Goal: Transaction & Acquisition: Download file/media

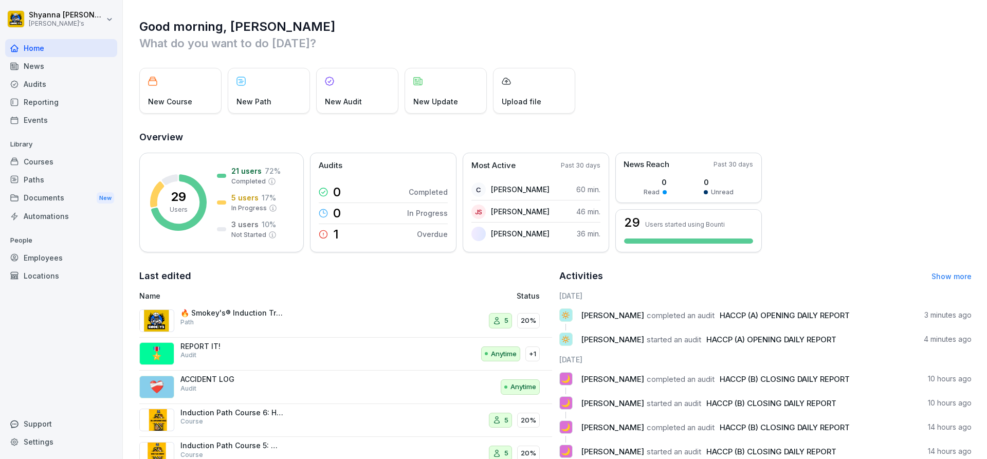
click at [59, 87] on div "Audits" at bounding box center [61, 84] width 112 height 18
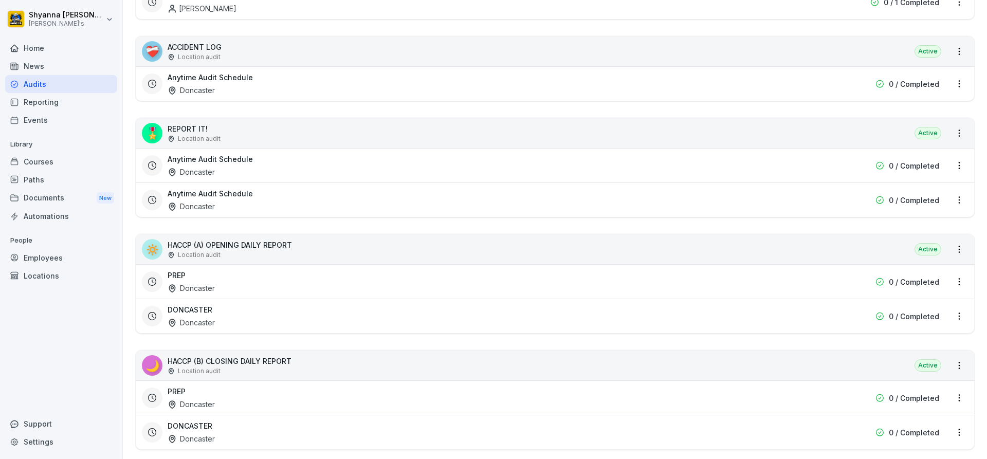
scroll to position [308, 0]
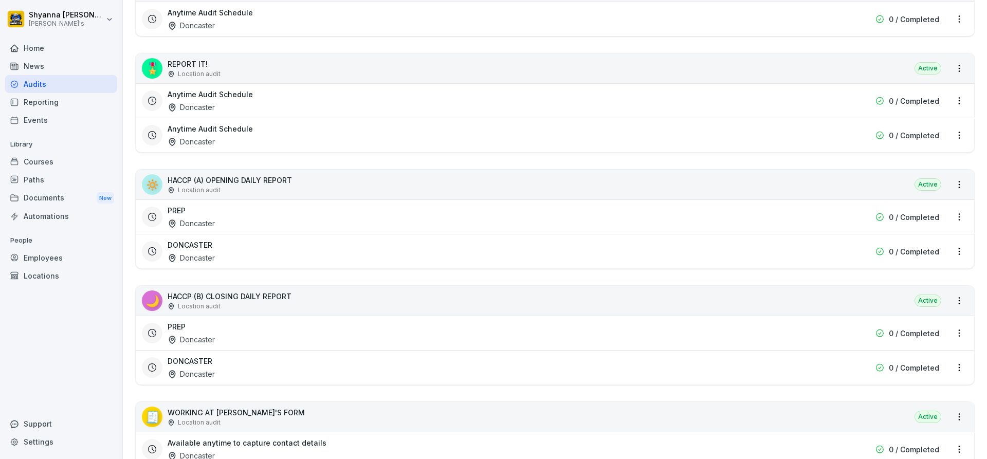
click at [269, 350] on div "DONCASTER Doncaster 0 / Completed" at bounding box center [555, 367] width 838 height 34
click at [268, 366] on div "DONCASTER Doncaster" at bounding box center [489, 368] width 643 height 24
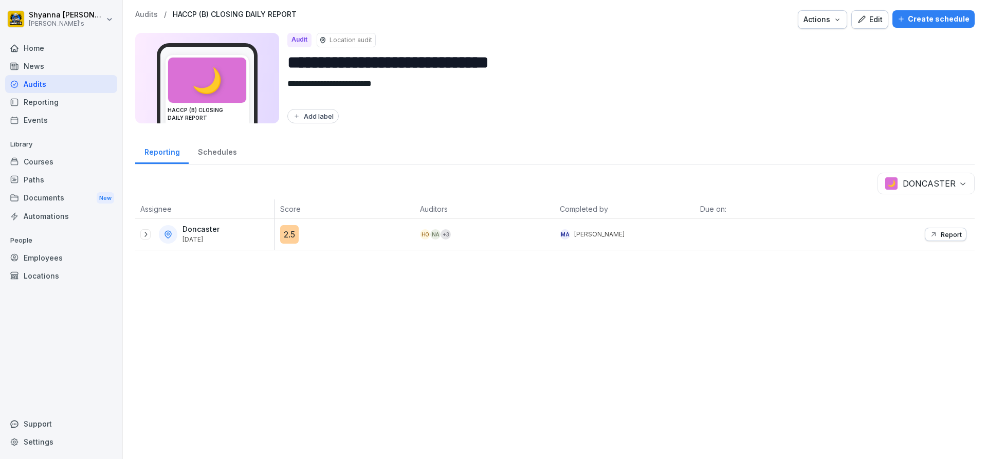
click at [146, 237] on icon at bounding box center [145, 234] width 8 height 8
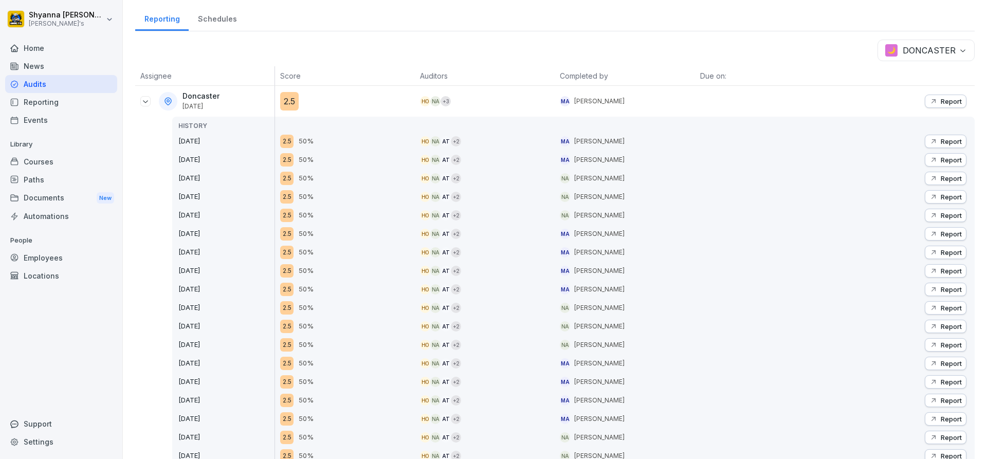
scroll to position [154, 0]
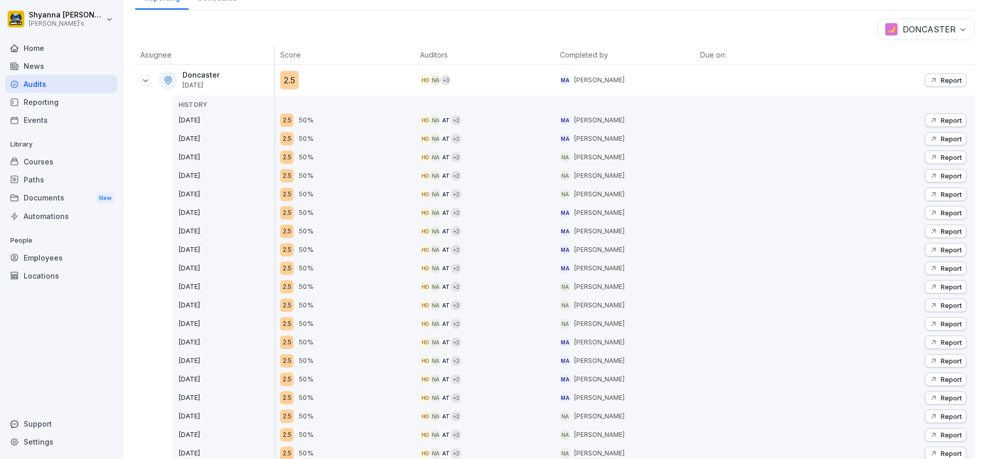
click at [931, 324] on div "Report" at bounding box center [945, 324] width 32 height 8
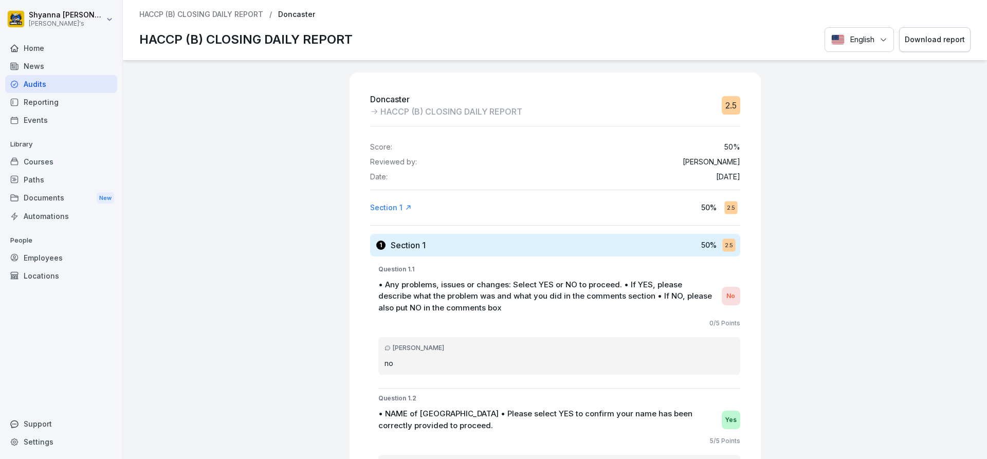
click at [910, 44] on div "Download report" at bounding box center [935, 39] width 60 height 11
click at [17, 77] on div "Audits" at bounding box center [61, 84] width 112 height 18
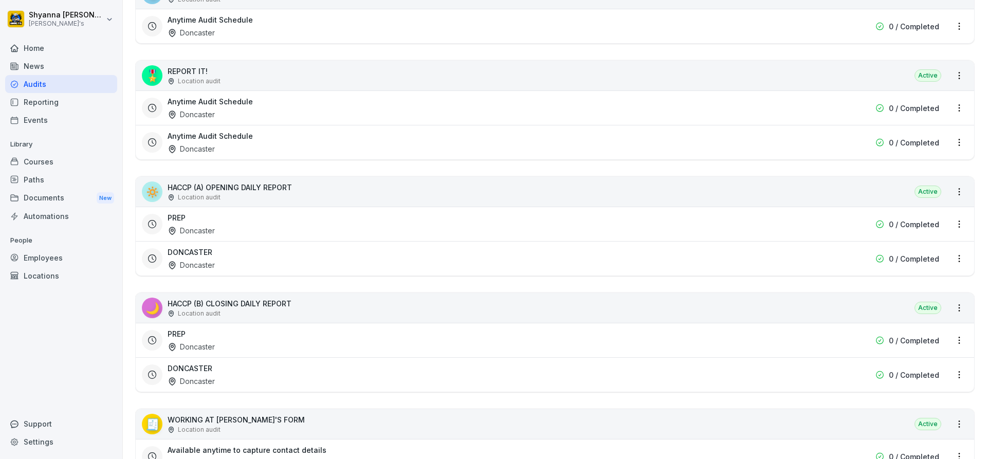
scroll to position [308, 0]
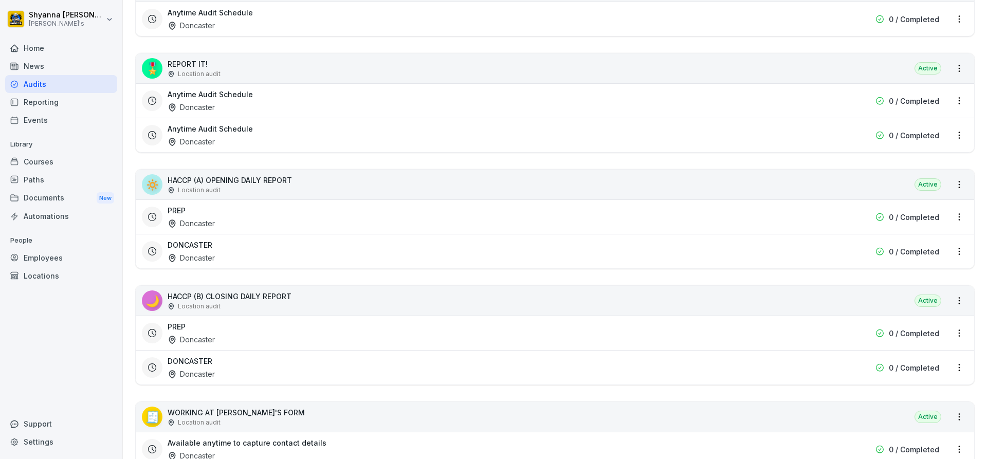
click at [250, 374] on div "DONCASTER Doncaster" at bounding box center [489, 368] width 643 height 24
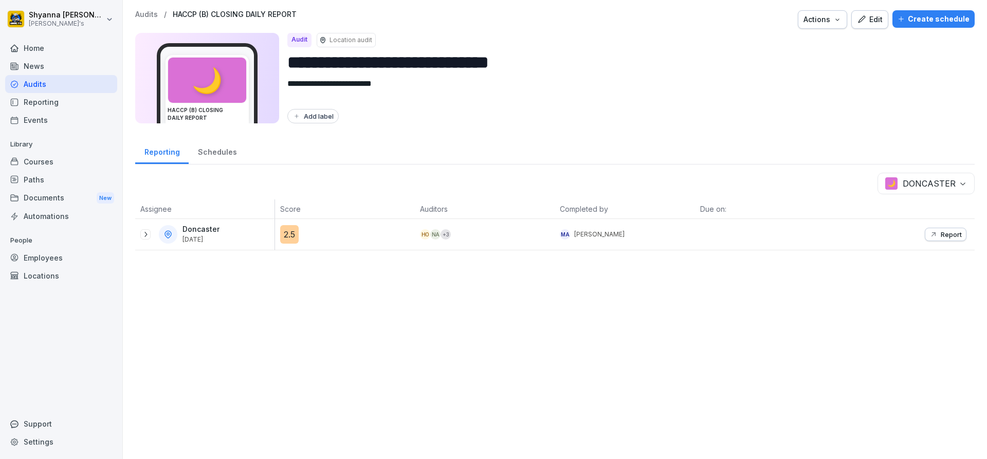
click at [145, 237] on icon at bounding box center [145, 234] width 8 height 8
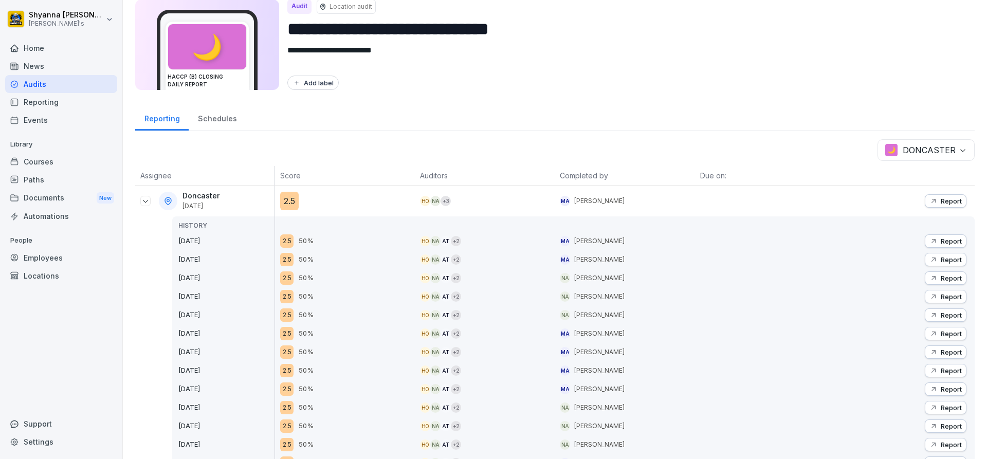
scroll to position [51, 0]
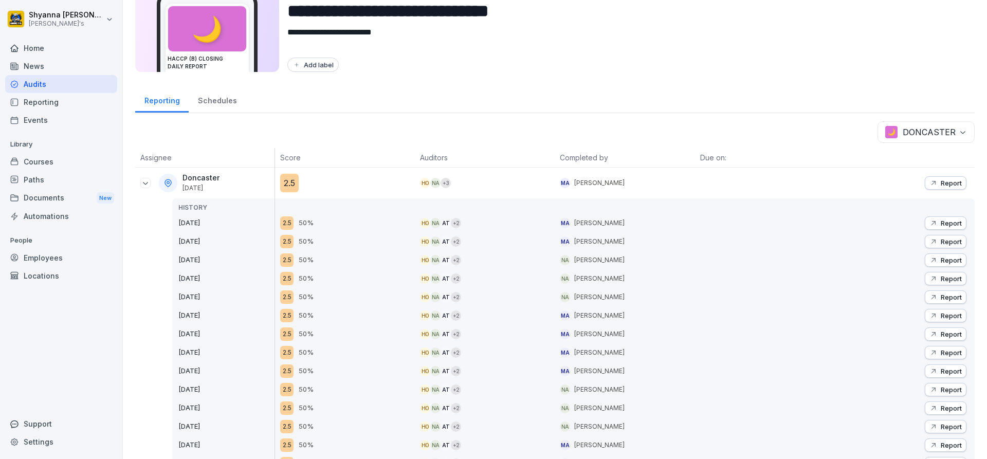
click at [943, 402] on button "Report" at bounding box center [946, 407] width 42 height 13
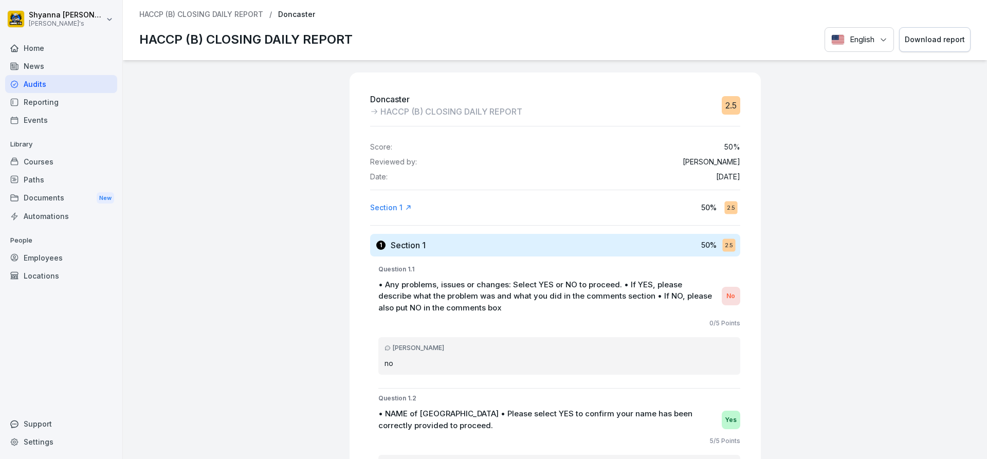
click at [935, 44] on div "Download report" at bounding box center [935, 39] width 60 height 11
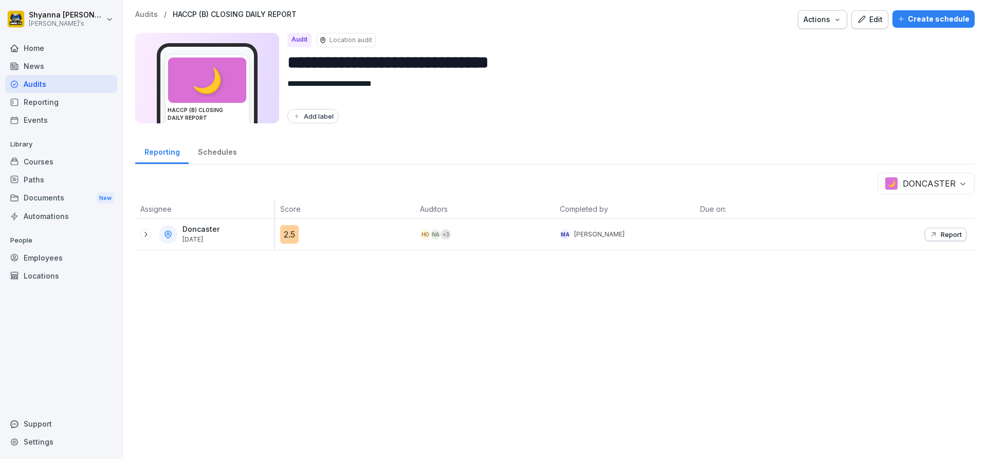
click at [143, 235] on icon at bounding box center [145, 234] width 8 height 8
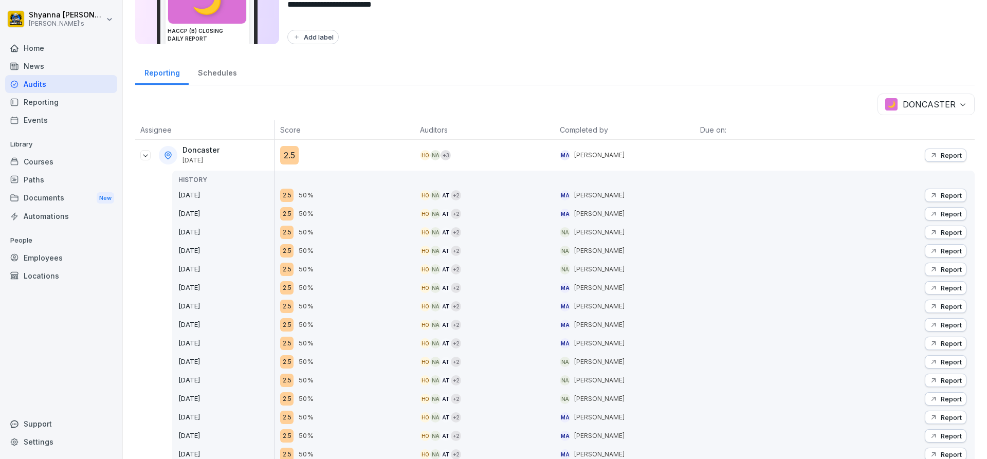
scroll to position [103, 0]
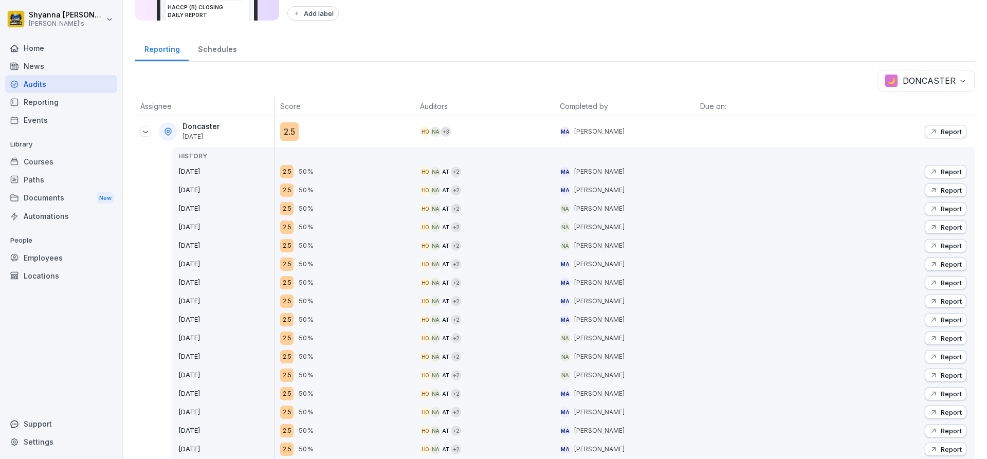
click at [931, 338] on icon "button" at bounding box center [933, 338] width 4 height 4
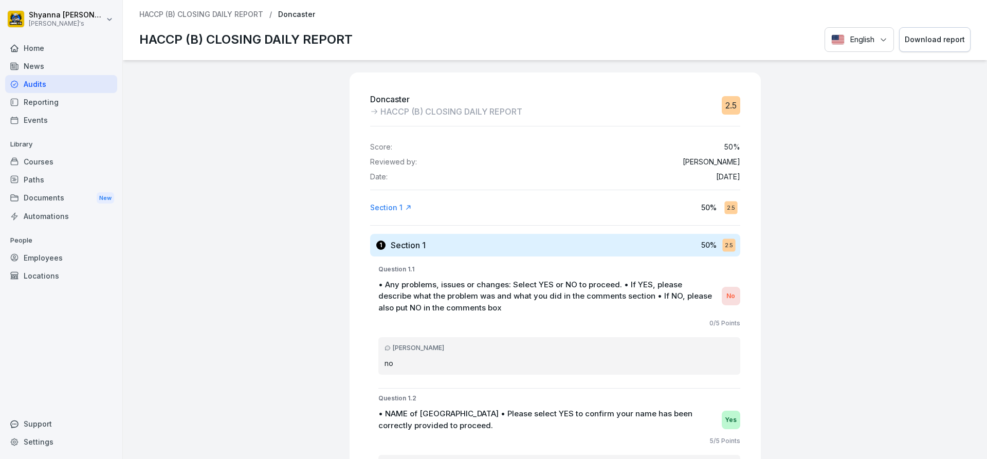
click at [928, 43] on div "Download report" at bounding box center [935, 39] width 60 height 11
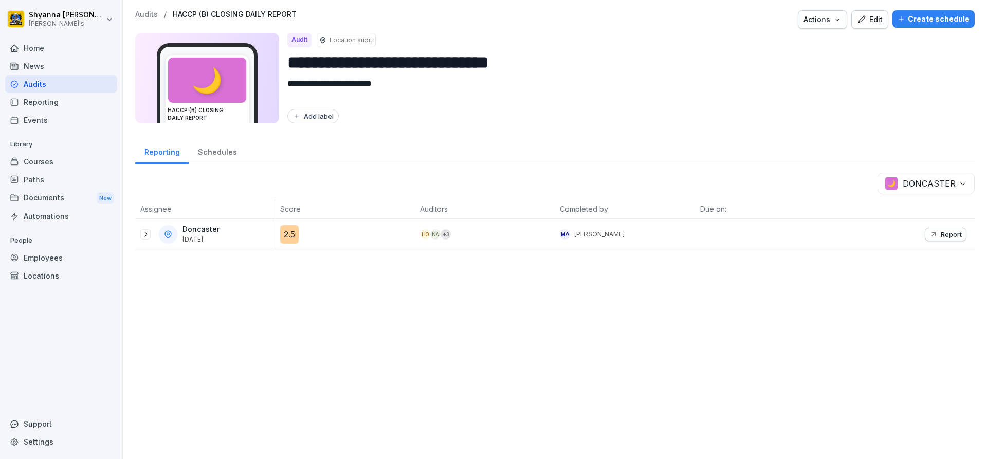
drag, startPoint x: 148, startPoint y: 231, endPoint x: 198, endPoint y: 287, distance: 75.0
click at [148, 231] on icon at bounding box center [145, 234] width 8 height 8
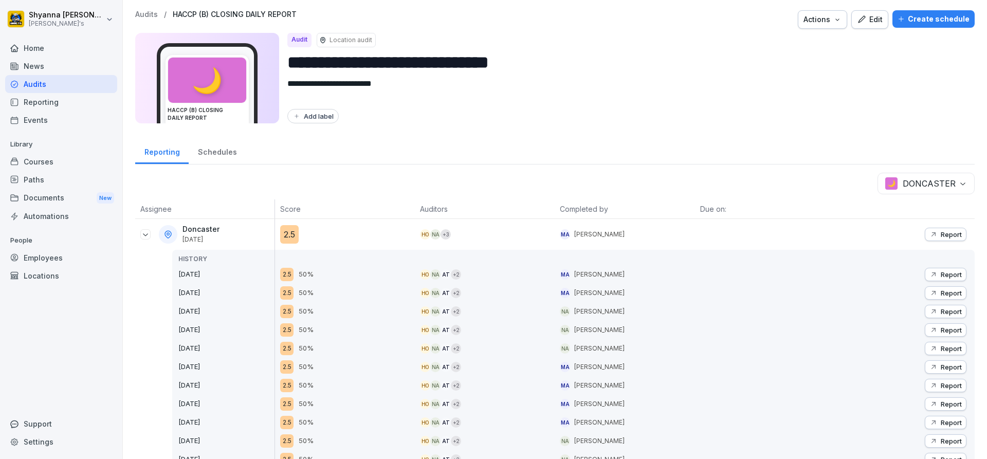
click at [929, 419] on icon "button" at bounding box center [933, 422] width 8 height 8
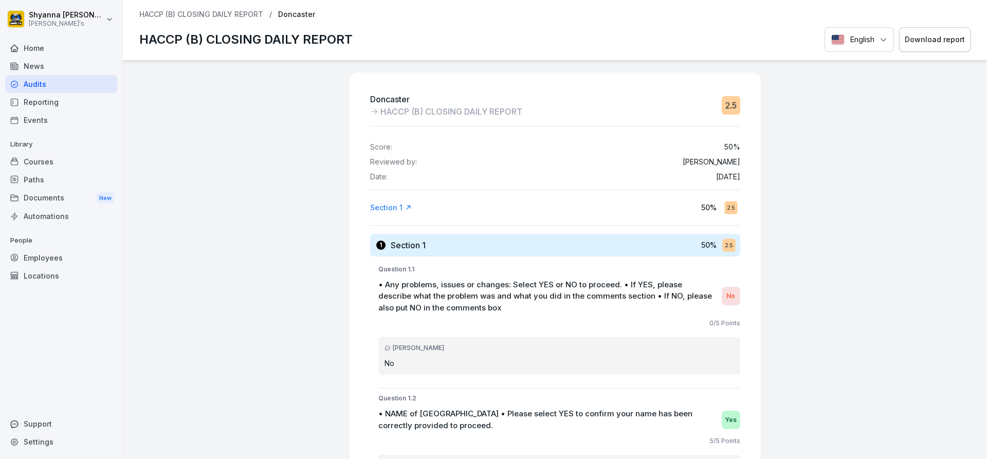
click at [908, 48] on button "Download report" at bounding box center [934, 39] width 71 height 25
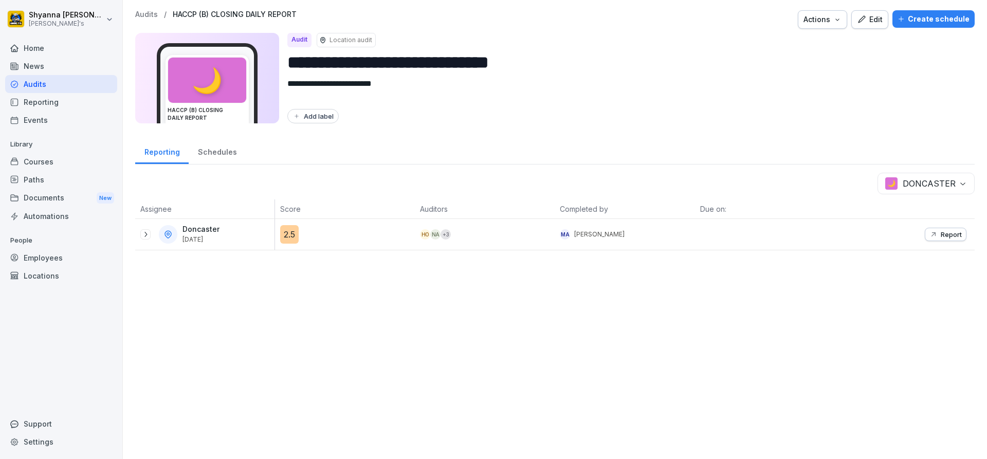
click at [142, 223] on div "Doncaster [DATE]" at bounding box center [204, 234] width 139 height 31
click at [141, 230] on div at bounding box center [145, 234] width 10 height 10
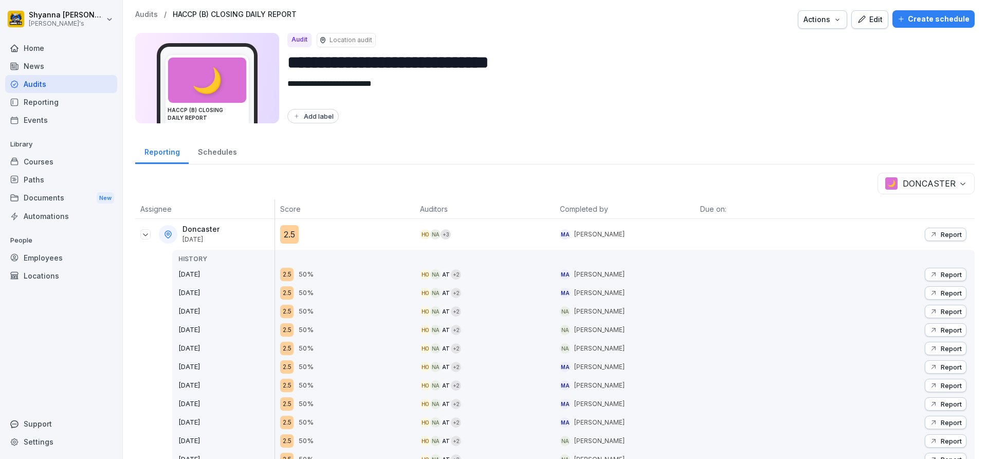
click at [947, 398] on button "Report" at bounding box center [946, 403] width 42 height 13
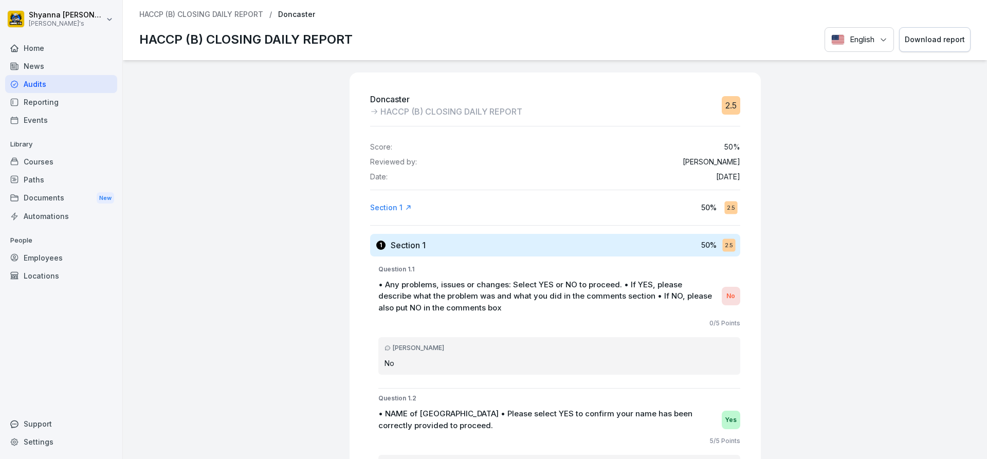
click at [931, 44] on div "Download report" at bounding box center [935, 39] width 60 height 11
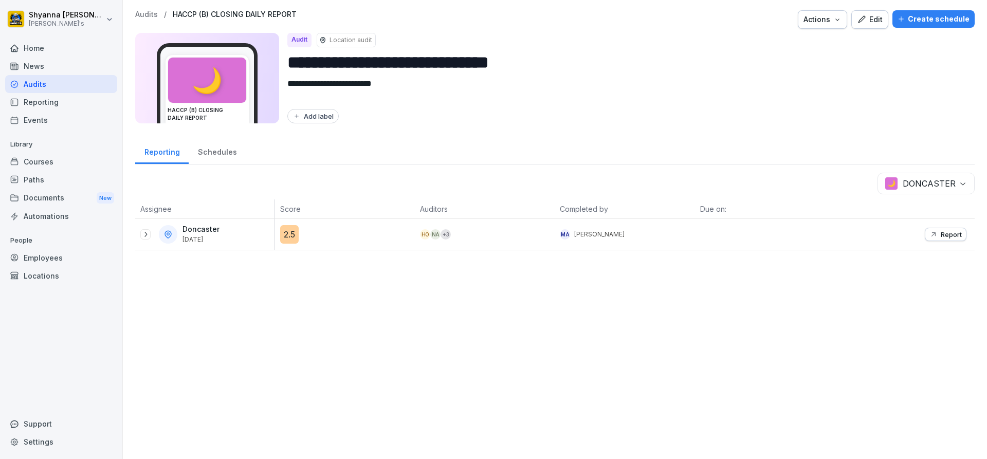
click at [143, 230] on div at bounding box center [145, 234] width 10 height 10
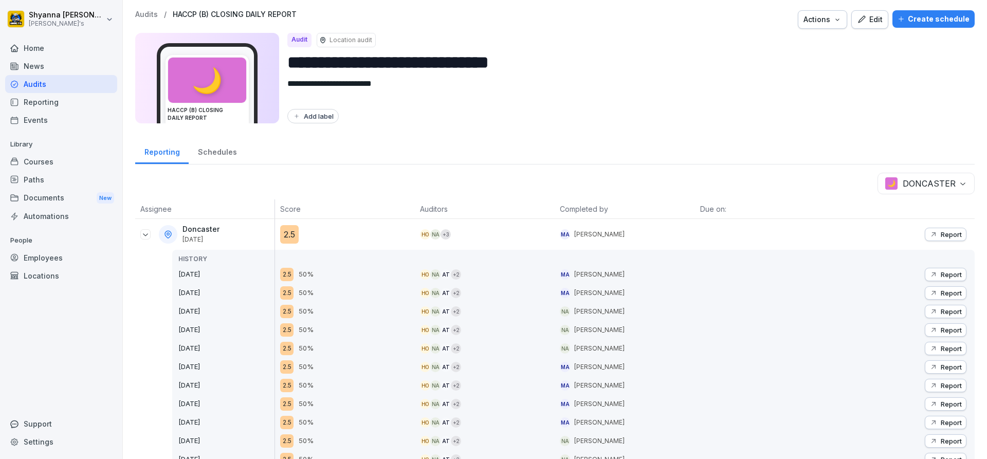
click at [929, 384] on icon "button" at bounding box center [933, 385] width 8 height 8
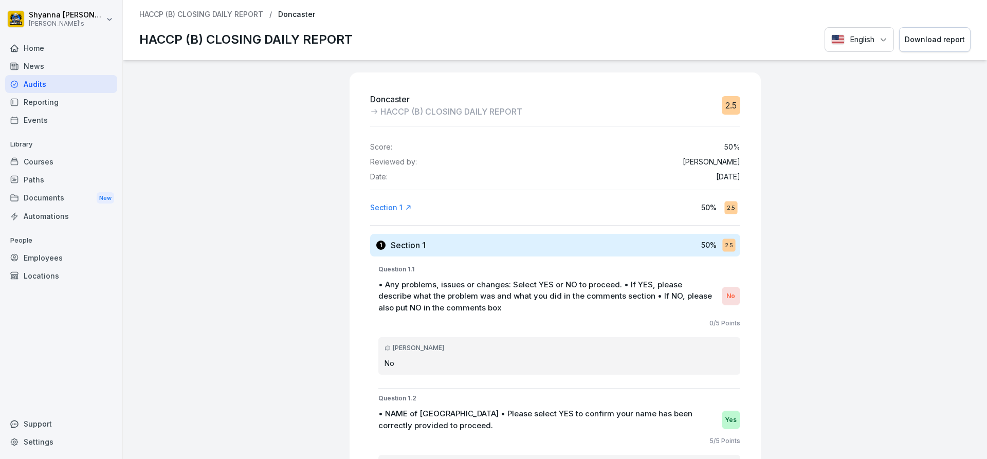
click at [924, 40] on div "Download report" at bounding box center [935, 39] width 60 height 11
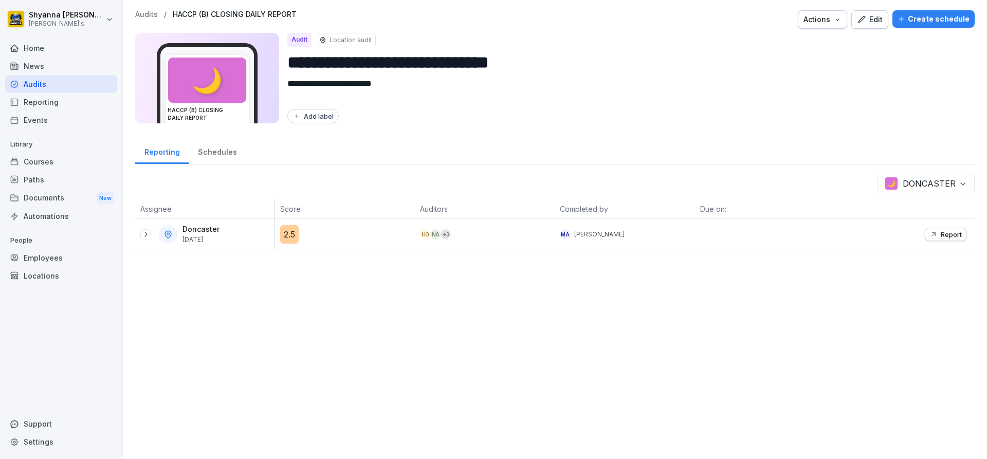
click at [140, 236] on div at bounding box center [145, 234] width 10 height 10
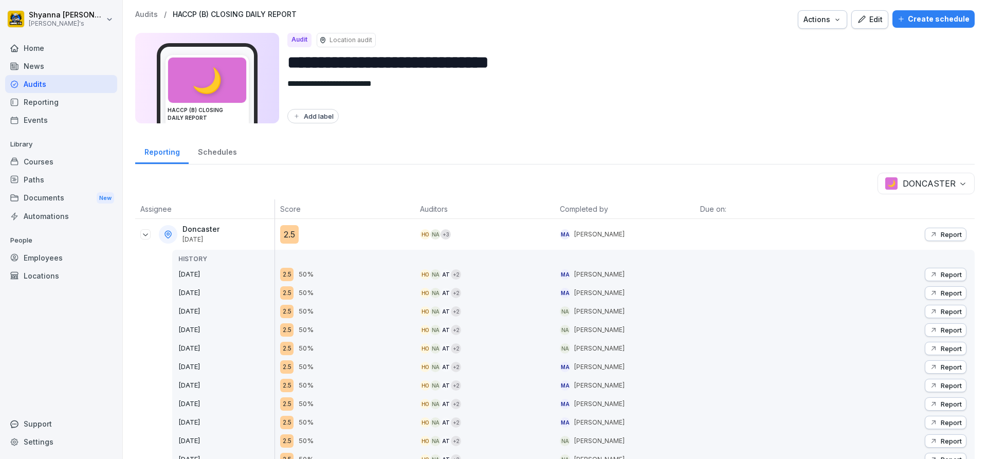
drag, startPoint x: 521, startPoint y: 337, endPoint x: 312, endPoint y: 363, distance: 210.4
click at [312, 363] on div "2.5 50%" at bounding box center [347, 366] width 135 height 13
click at [929, 363] on icon "button" at bounding box center [933, 367] width 8 height 8
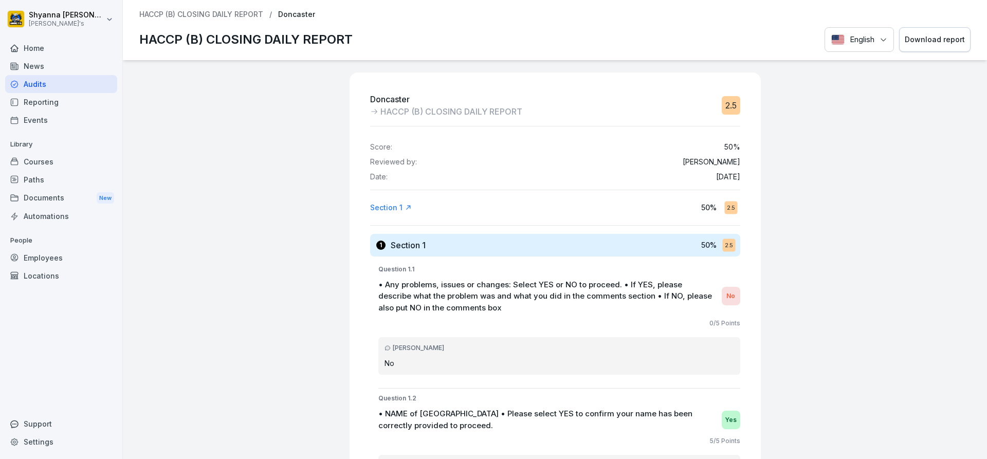
click at [956, 39] on div "Download report" at bounding box center [935, 39] width 60 height 11
click at [271, 102] on div "Doncaster HACCP (B) CLOSING DAILY REPORT 2.5 Score: 50 % Reviewed by: [PERSON_N…" at bounding box center [555, 259] width 864 height 399
click at [921, 32] on button "Download report" at bounding box center [934, 39] width 71 height 25
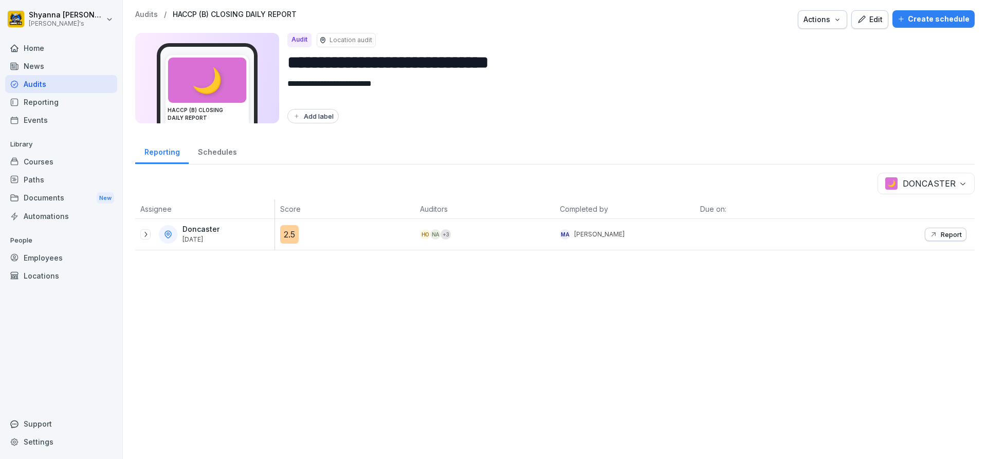
click at [149, 234] on icon at bounding box center [145, 234] width 8 height 8
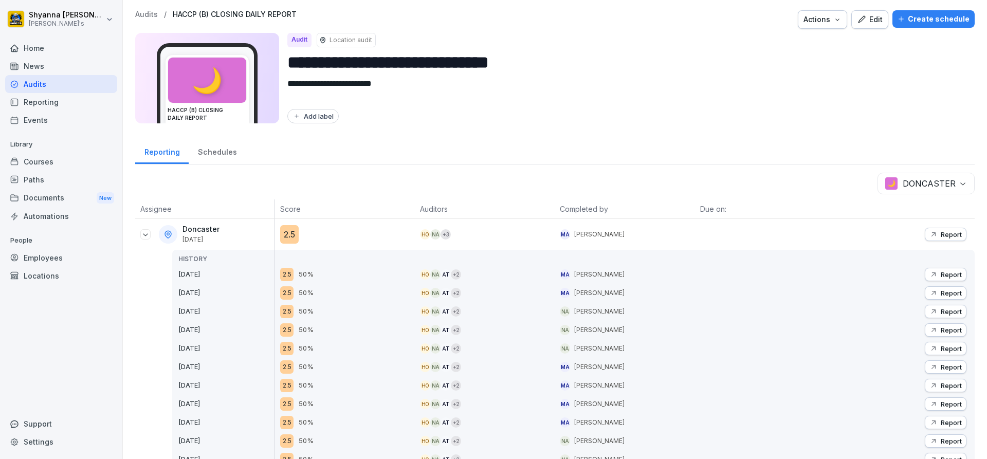
click at [925, 344] on button "Report" at bounding box center [946, 348] width 42 height 13
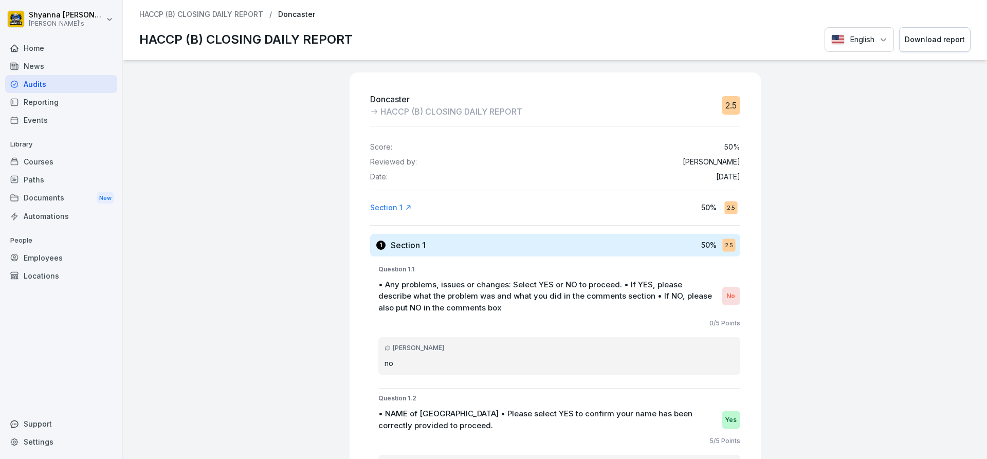
click at [914, 35] on div "Download report" at bounding box center [935, 39] width 60 height 11
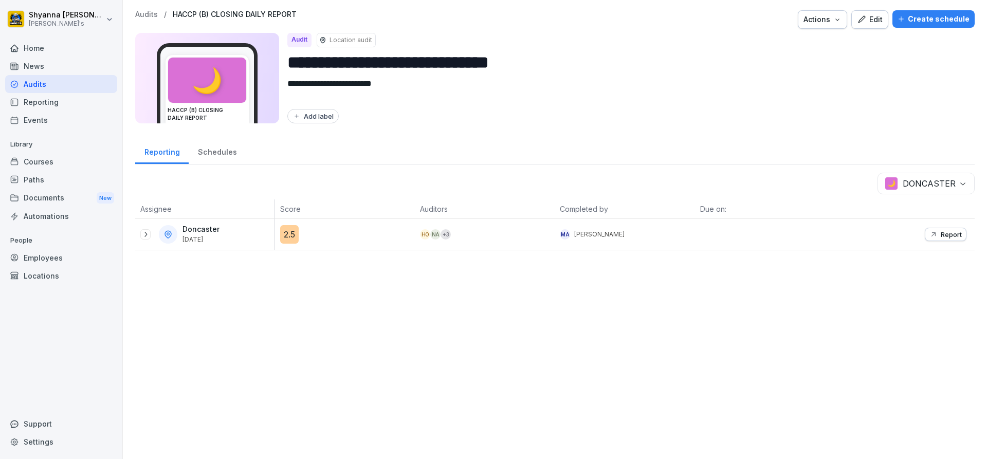
drag, startPoint x: 148, startPoint y: 237, endPoint x: 170, endPoint y: 270, distance: 39.6
click at [148, 237] on icon at bounding box center [145, 234] width 8 height 8
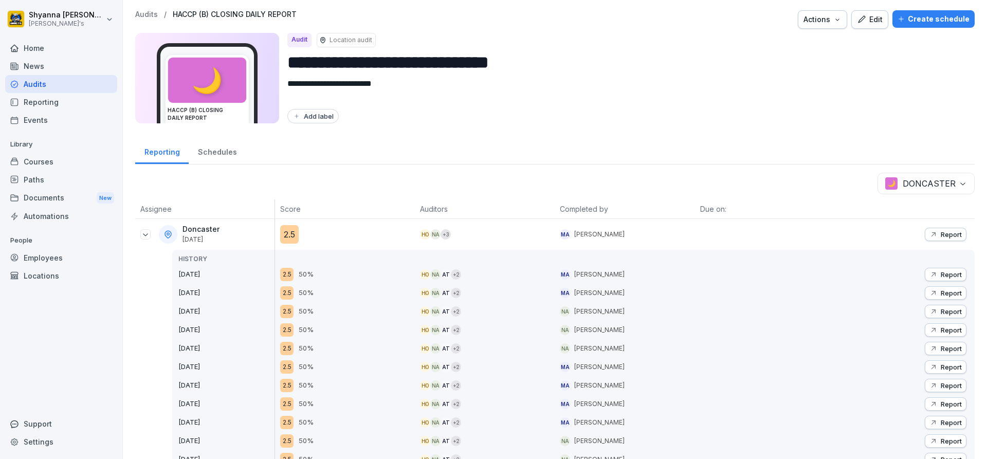
click at [940, 328] on p "Report" at bounding box center [950, 330] width 21 height 8
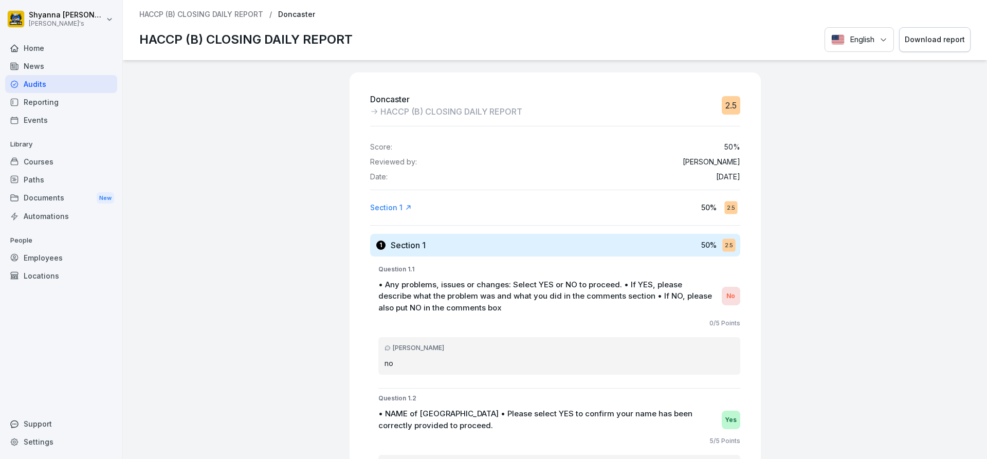
click at [930, 43] on div "Download report" at bounding box center [935, 39] width 60 height 11
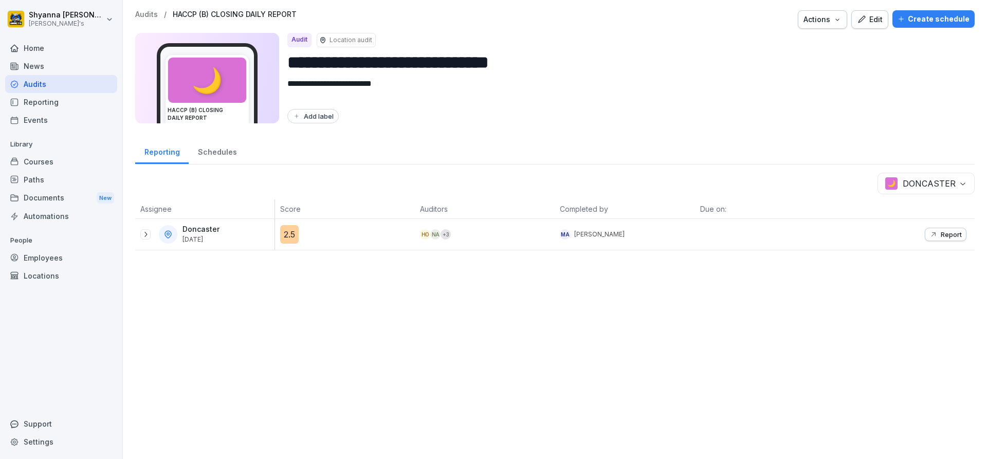
click at [149, 236] on icon at bounding box center [145, 234] width 8 height 8
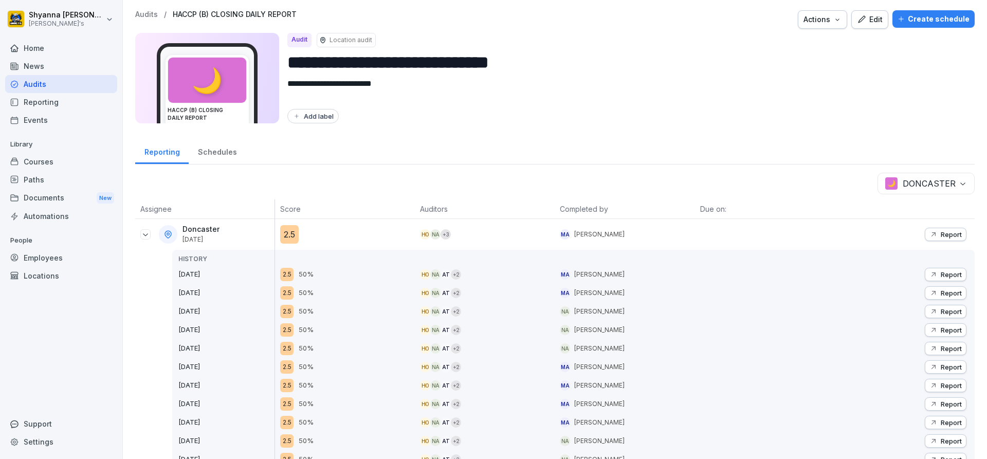
click at [945, 305] on button "Report" at bounding box center [946, 311] width 42 height 13
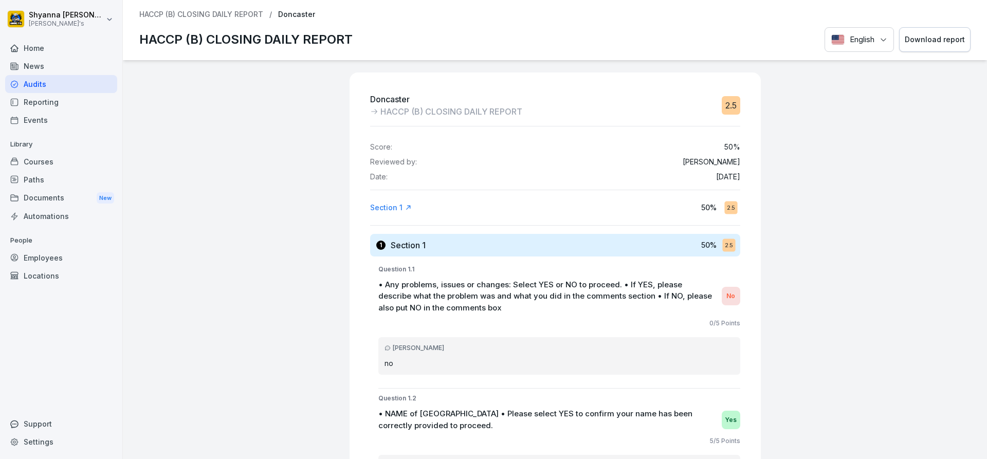
click at [935, 32] on button "Download report" at bounding box center [934, 39] width 71 height 25
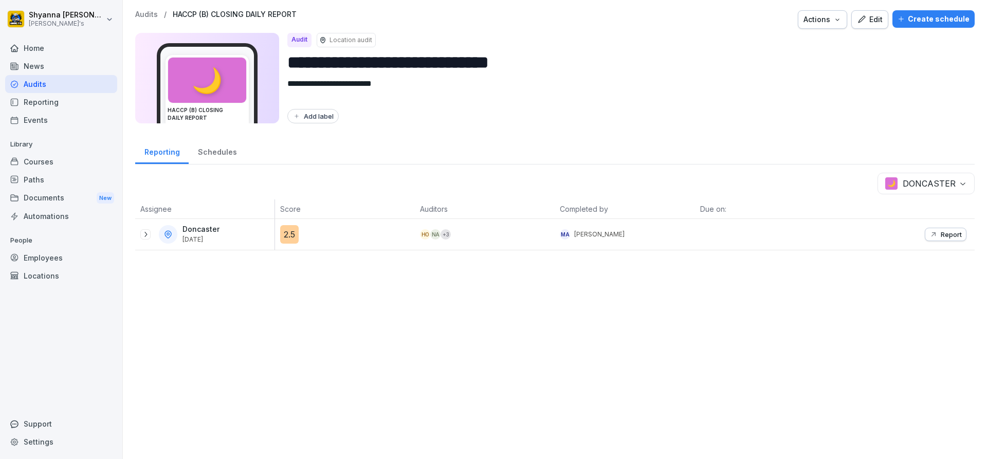
click at [140, 236] on div at bounding box center [145, 234] width 10 height 10
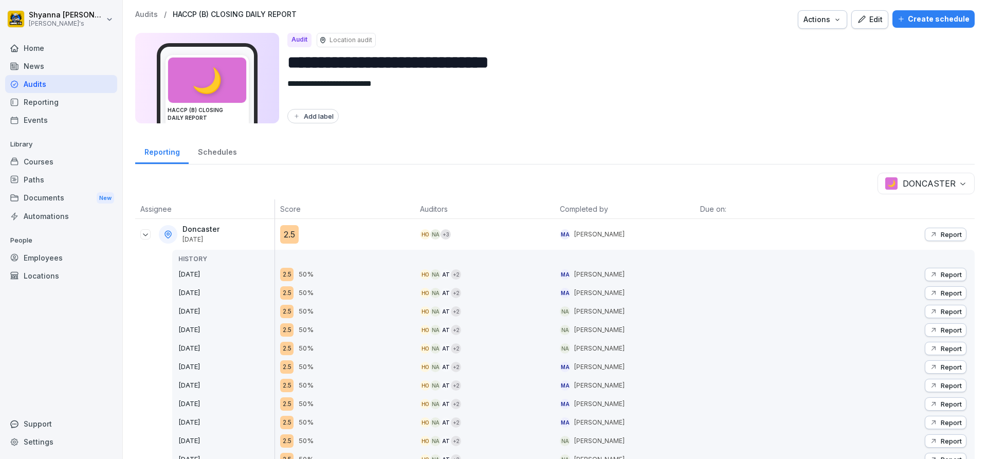
click at [147, 232] on icon at bounding box center [145, 234] width 8 height 8
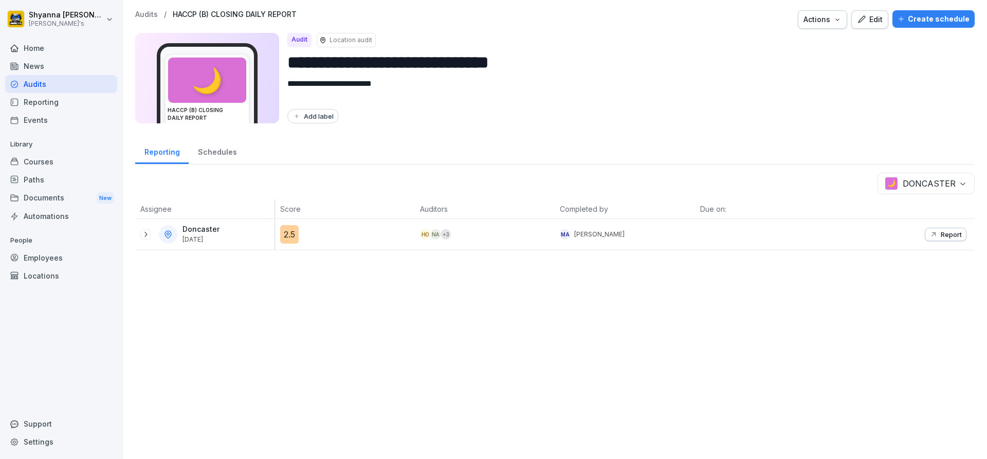
click at [147, 232] on icon at bounding box center [145, 234] width 8 height 8
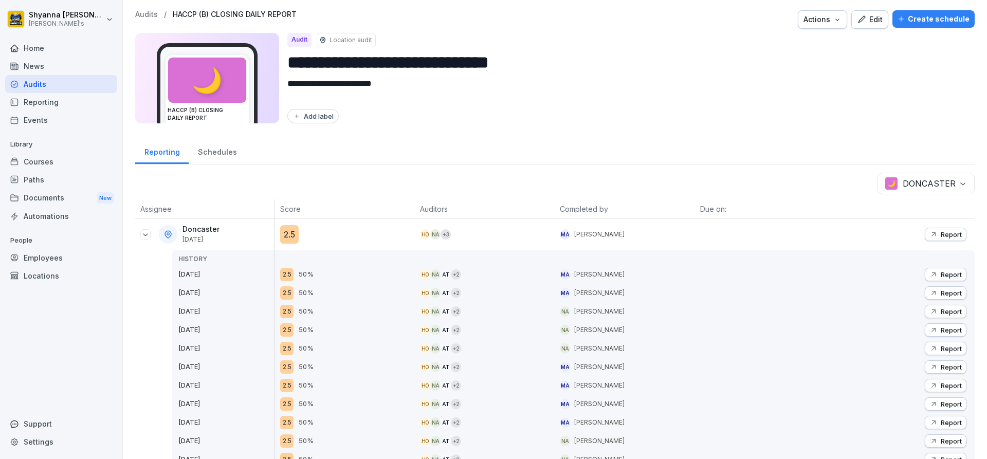
click at [940, 291] on p "Report" at bounding box center [950, 293] width 21 height 8
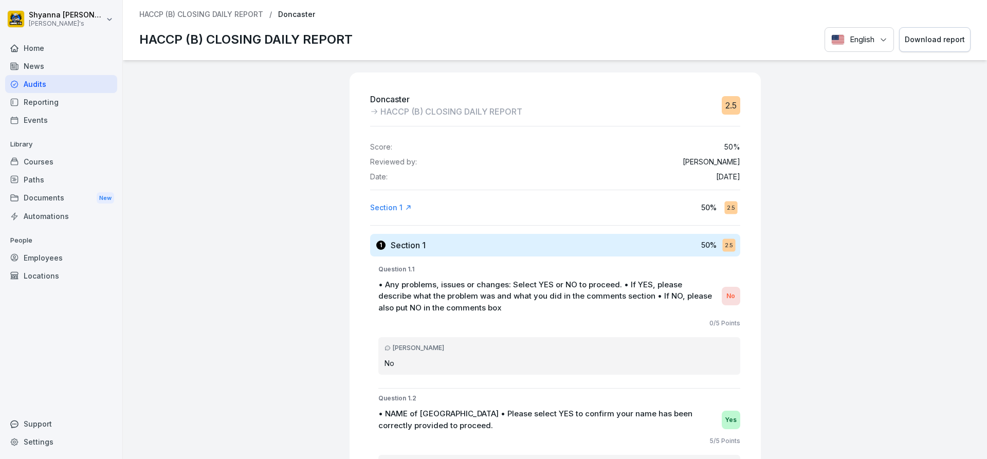
click at [907, 36] on div "Download report" at bounding box center [935, 39] width 60 height 11
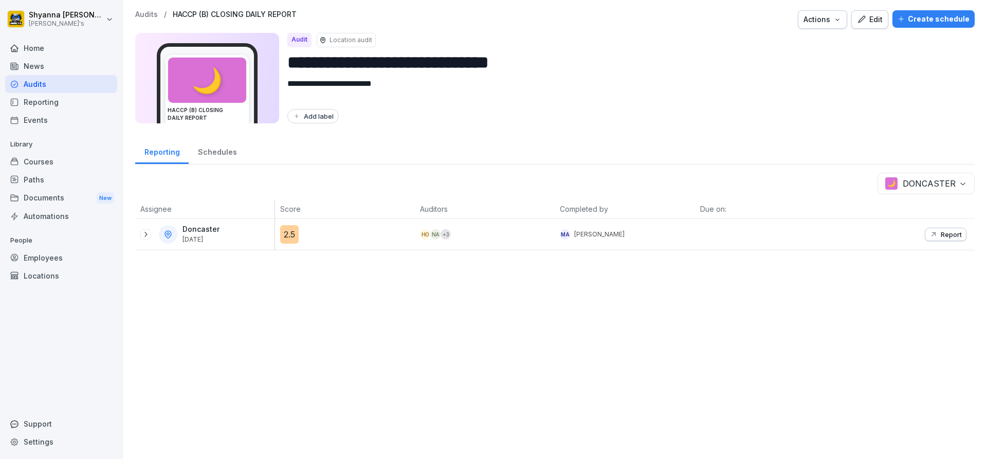
click at [136, 234] on div "Doncaster [DATE]" at bounding box center [204, 234] width 139 height 31
click at [146, 234] on icon at bounding box center [145, 234] width 8 height 8
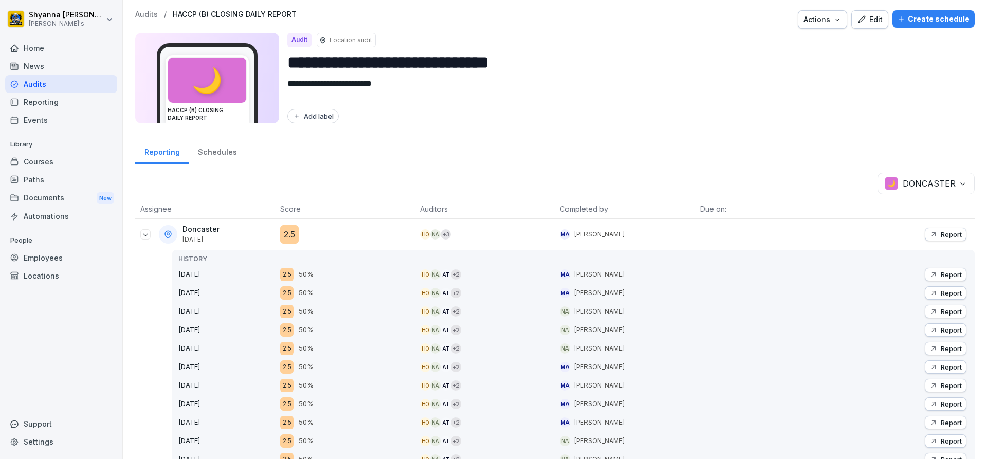
click at [929, 272] on icon "button" at bounding box center [933, 274] width 8 height 8
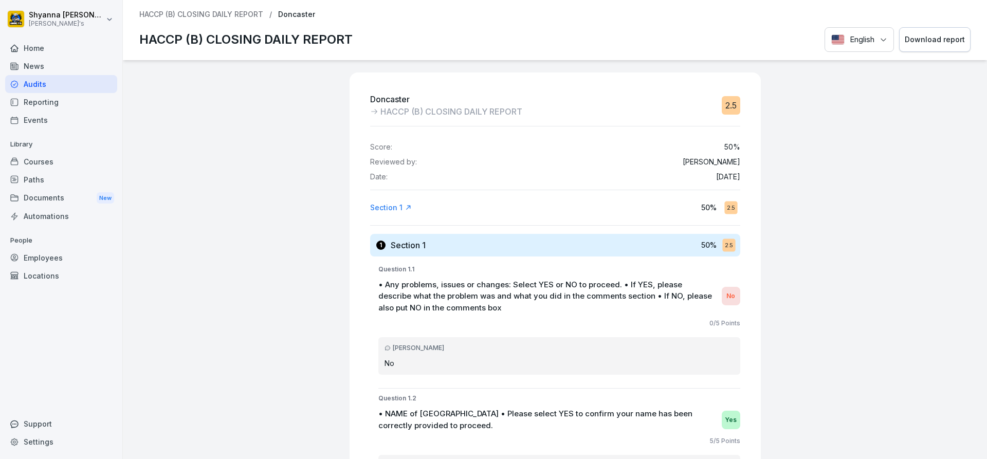
click at [934, 28] on button "Download report" at bounding box center [934, 39] width 71 height 25
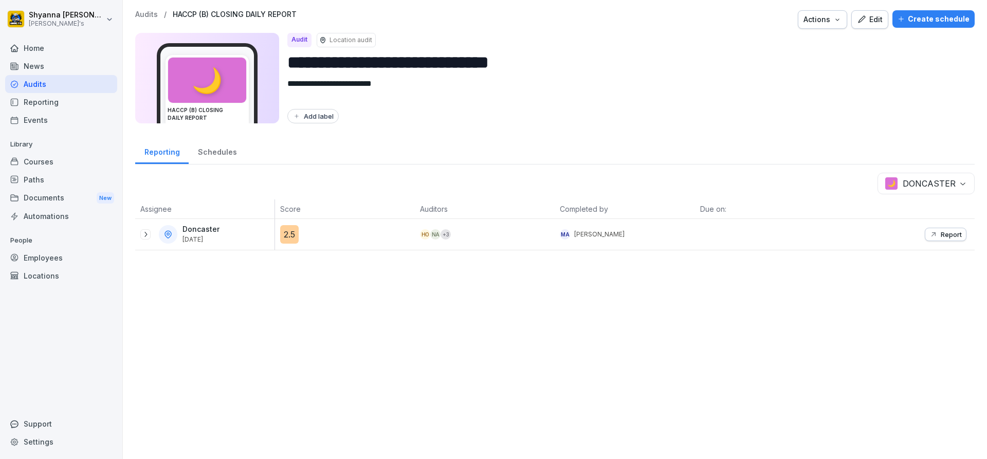
click at [944, 233] on p "Report" at bounding box center [950, 234] width 21 height 8
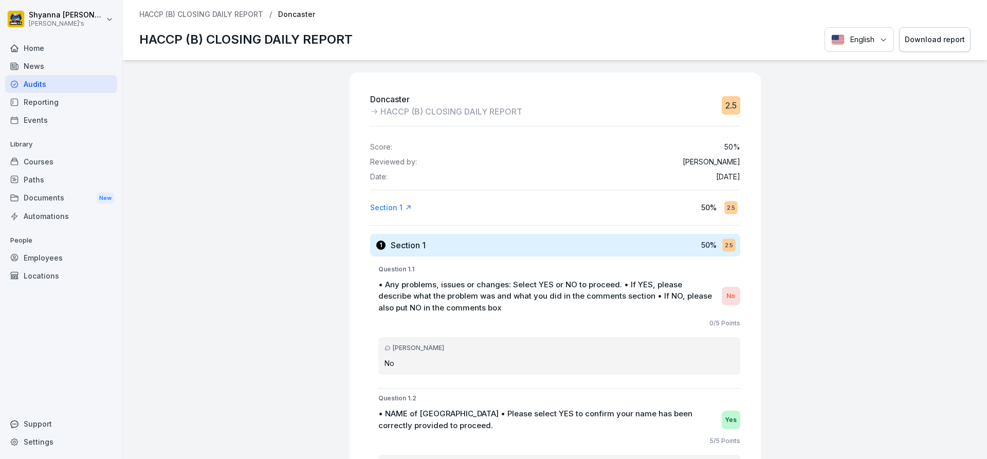
click at [943, 26] on div "HACCP (B) CLOSING DAILY REPORT / Doncaster HACCP (B) CLOSING DAILY REPORT Engli…" at bounding box center [555, 30] width 864 height 60
click at [943, 33] on button "Download report" at bounding box center [934, 39] width 71 height 25
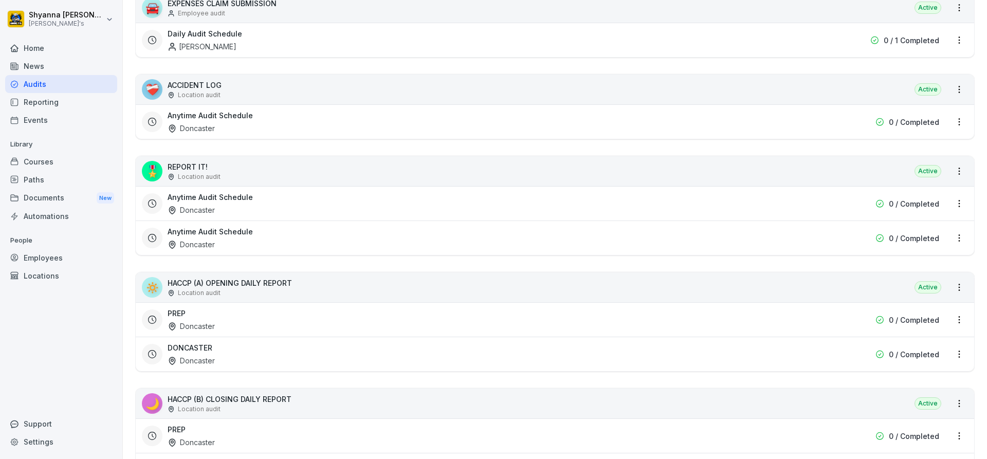
scroll to position [257, 0]
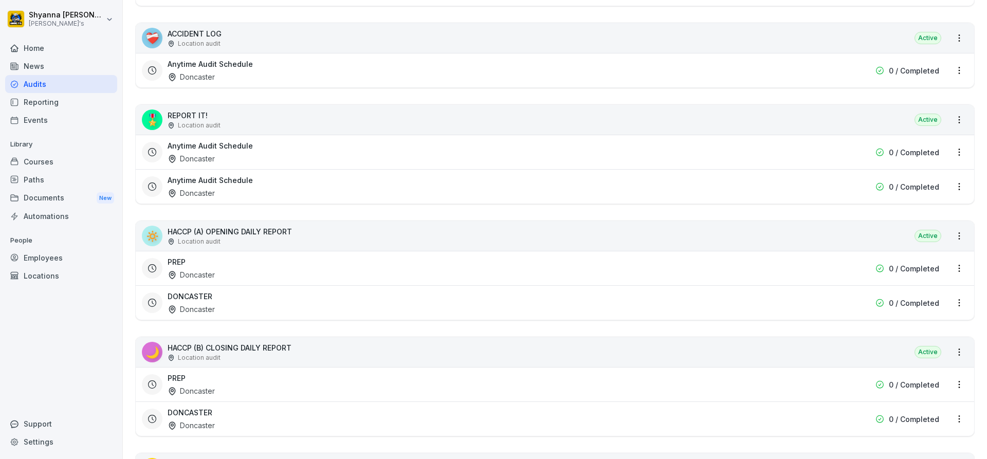
click at [238, 372] on div "PREP Doncaster 0 / Completed" at bounding box center [555, 384] width 838 height 34
click at [241, 385] on div "PREP Doncaster" at bounding box center [489, 385] width 643 height 24
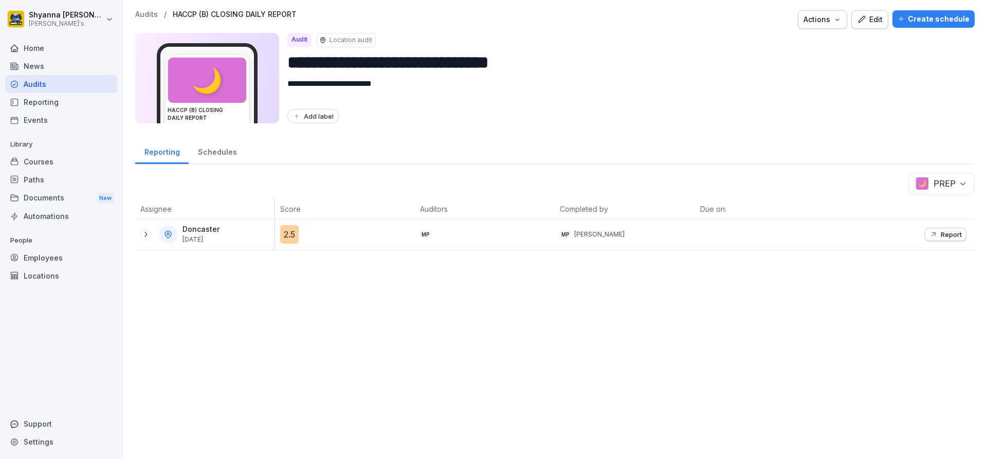
click at [145, 232] on icon at bounding box center [145, 234] width 8 height 8
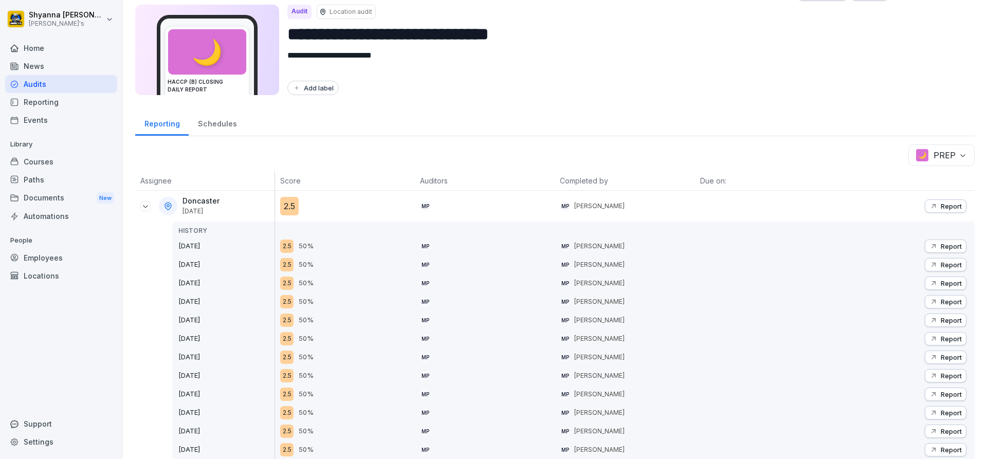
scroll to position [17, 0]
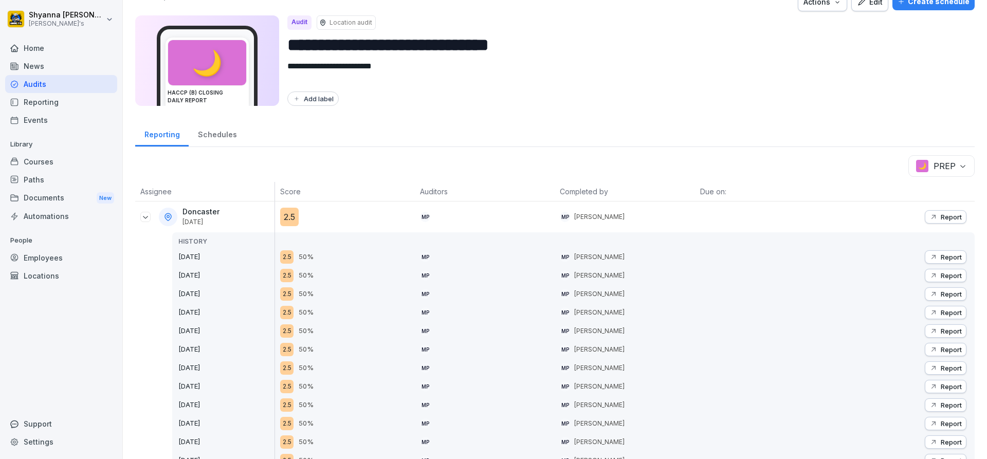
click at [929, 445] on icon "button" at bounding box center [933, 442] width 8 height 8
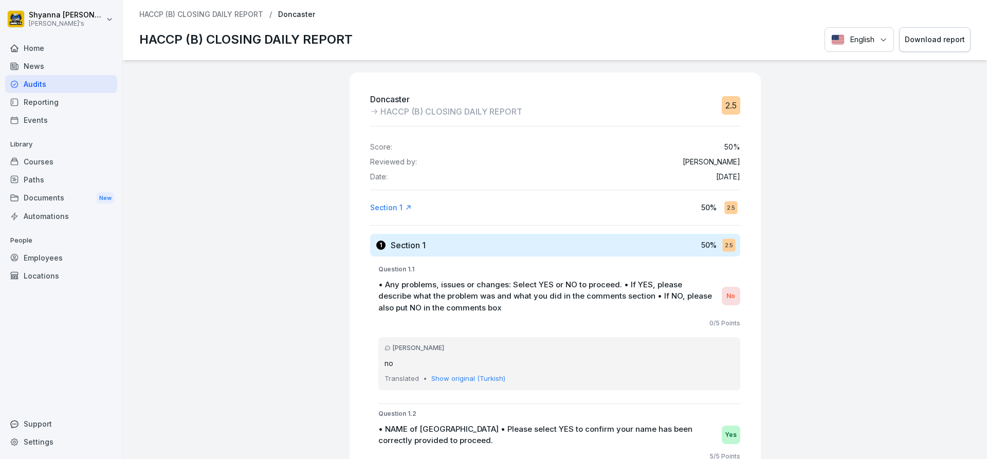
click at [935, 35] on div "Download report" at bounding box center [935, 39] width 60 height 11
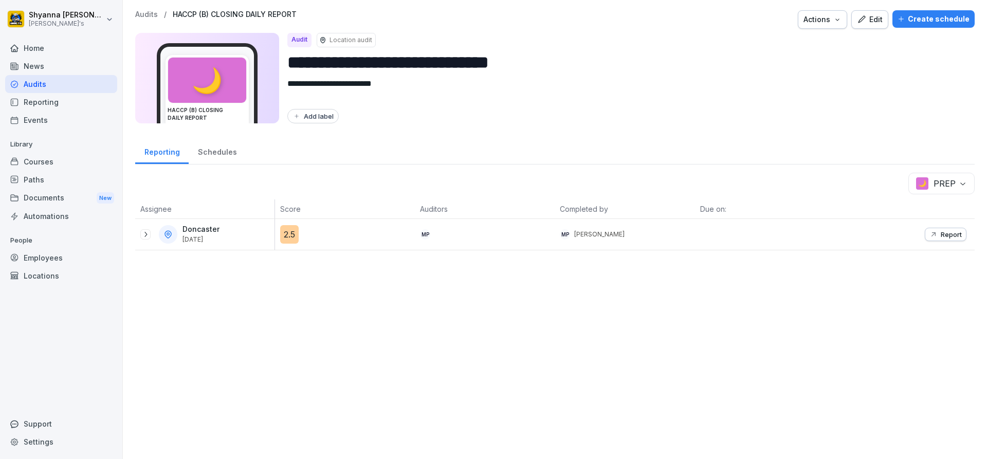
click at [145, 236] on icon at bounding box center [145, 234] width 8 height 8
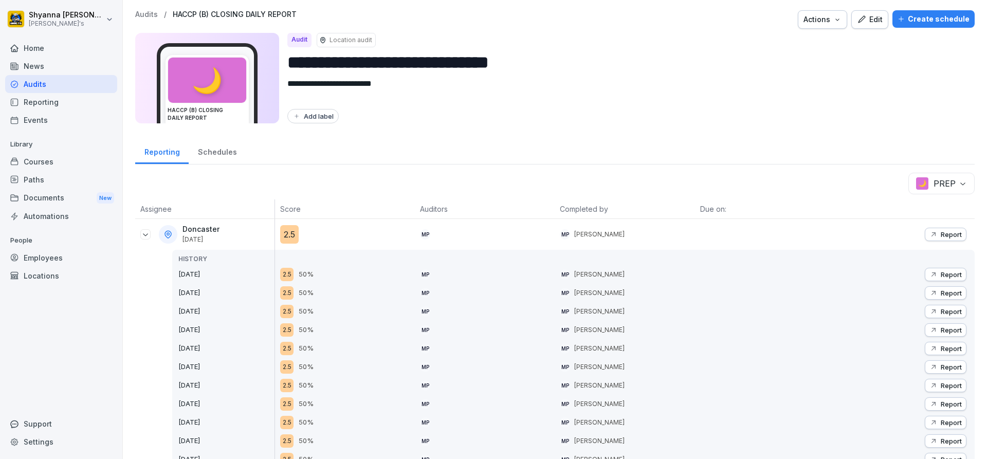
click at [930, 438] on div "Report" at bounding box center [945, 441] width 32 height 8
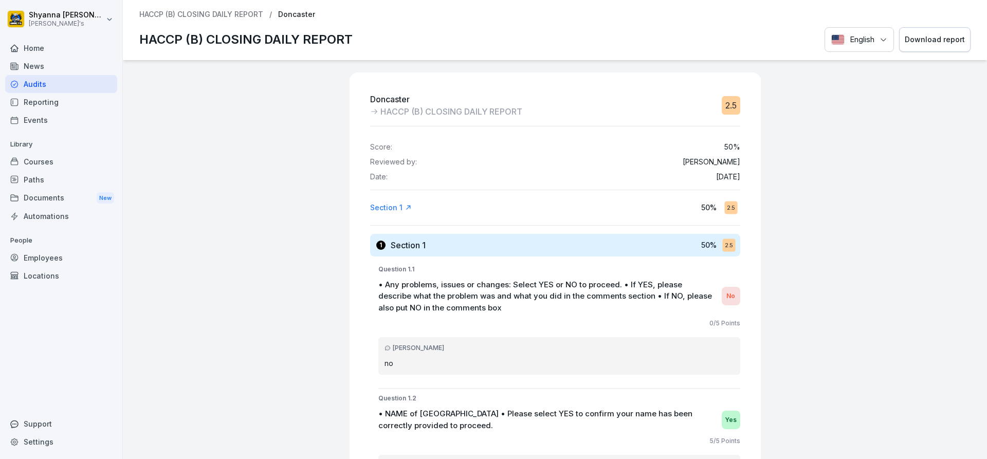
click at [929, 32] on button "Download report" at bounding box center [934, 39] width 71 height 25
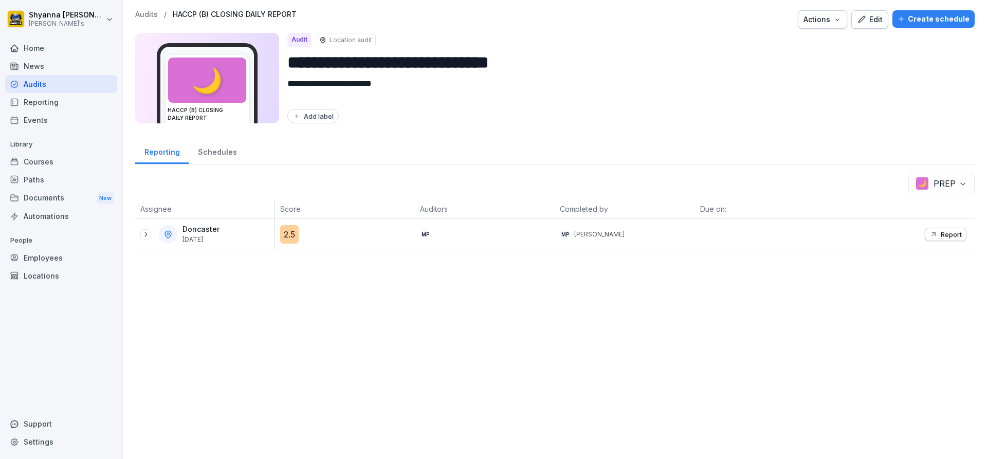
click at [145, 237] on icon at bounding box center [145, 234] width 8 height 8
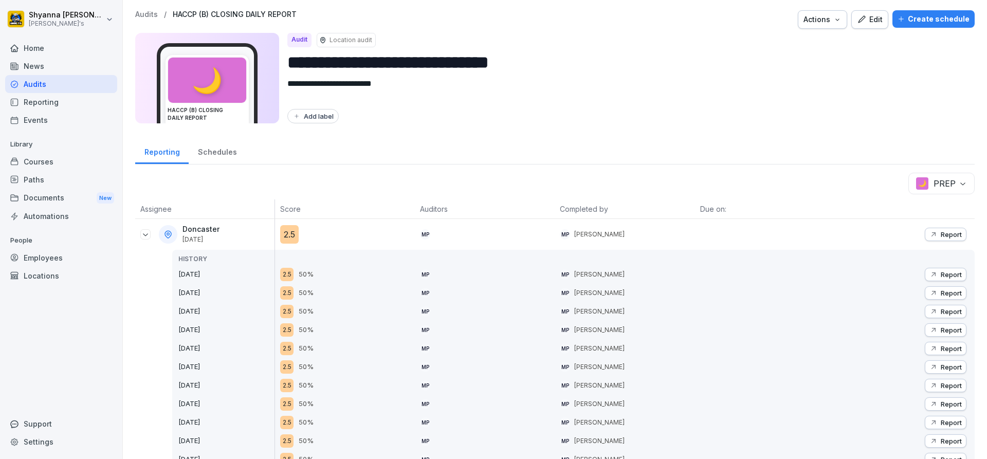
click at [940, 424] on p "Report" at bounding box center [950, 422] width 21 height 8
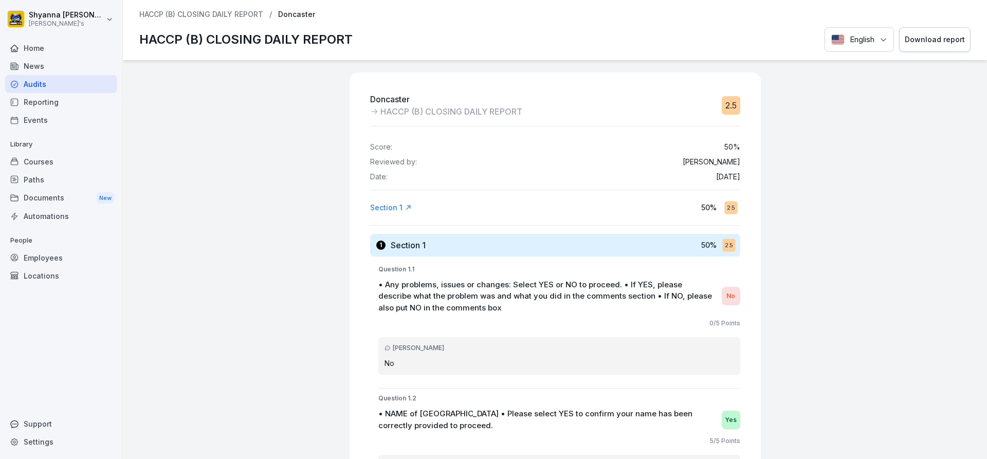
click at [929, 35] on div "Download report" at bounding box center [935, 39] width 60 height 11
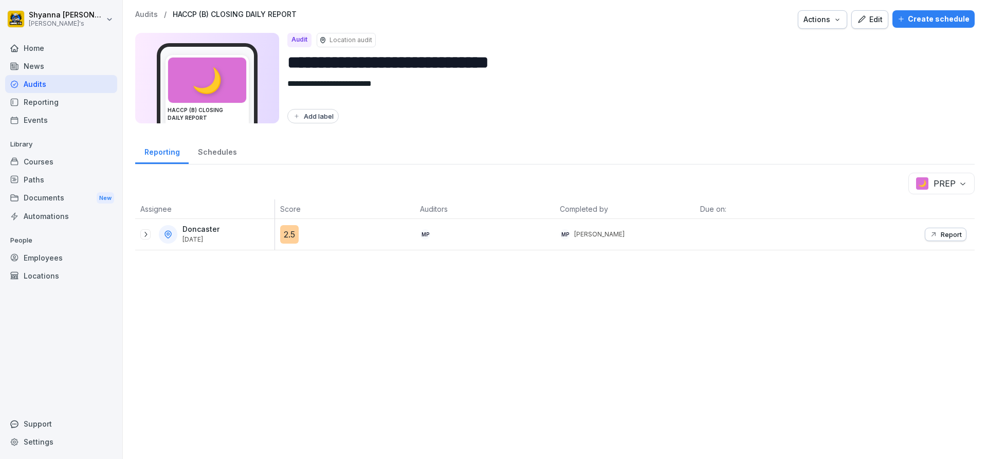
click at [141, 236] on div at bounding box center [145, 234] width 10 height 10
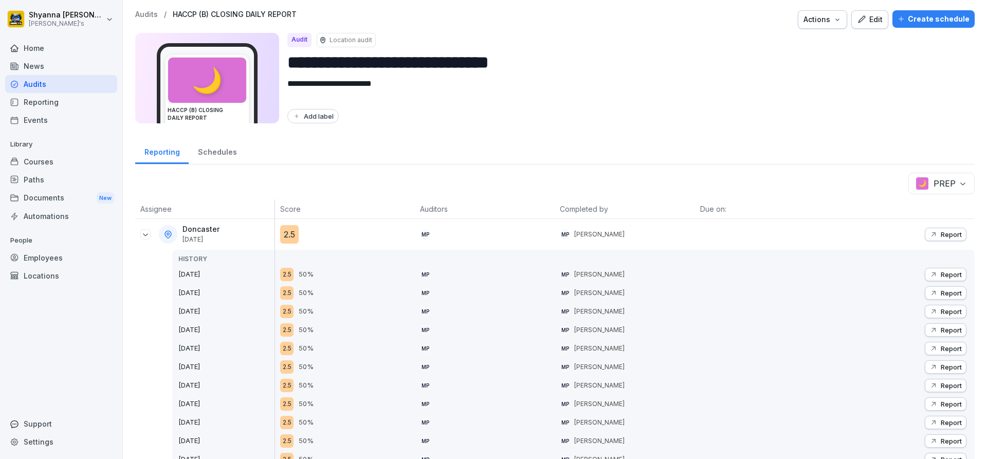
click at [929, 401] on icon "button" at bounding box center [933, 404] width 8 height 8
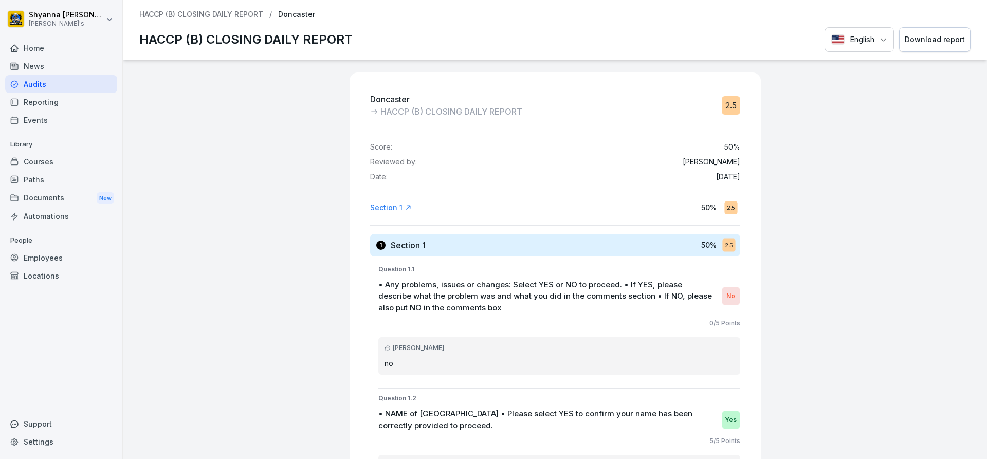
click at [925, 33] on button "Download report" at bounding box center [934, 39] width 71 height 25
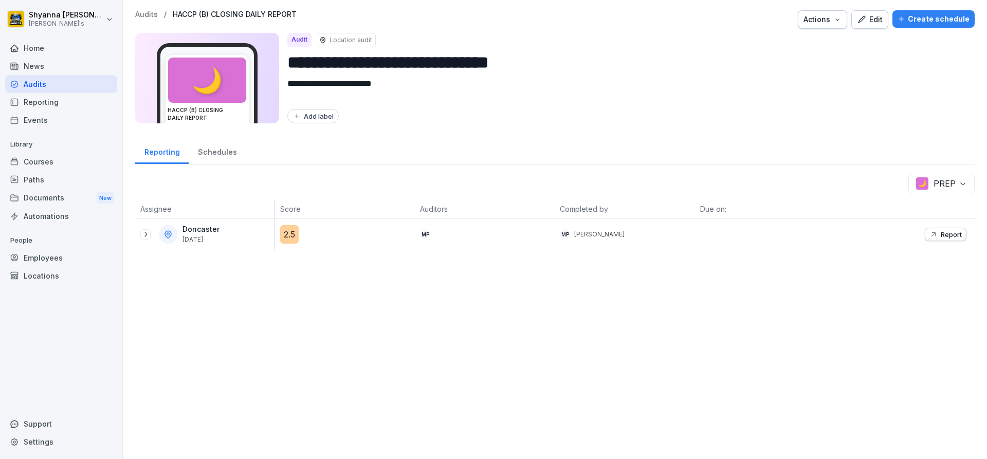
click at [147, 229] on div "Doncaster [DATE]" at bounding box center [207, 234] width 134 height 19
click at [146, 231] on icon at bounding box center [145, 234] width 8 height 8
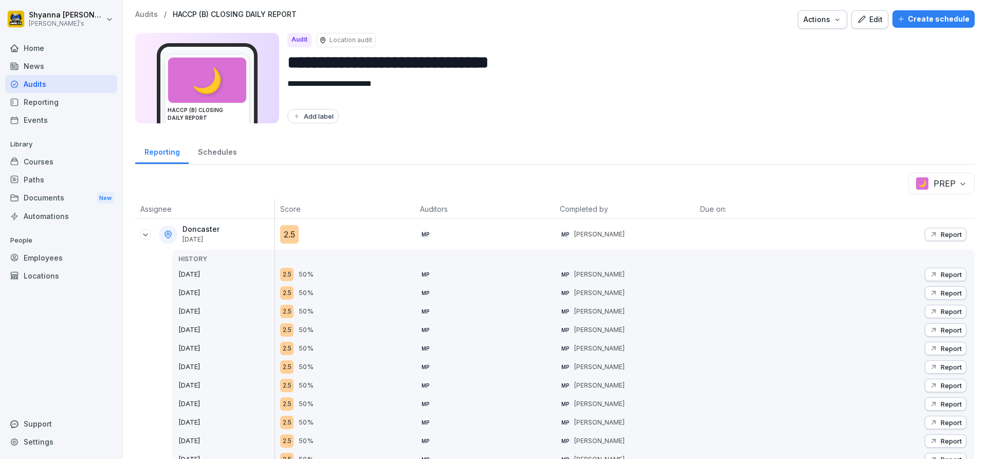
click at [930, 389] on div "Report" at bounding box center [945, 385] width 32 height 8
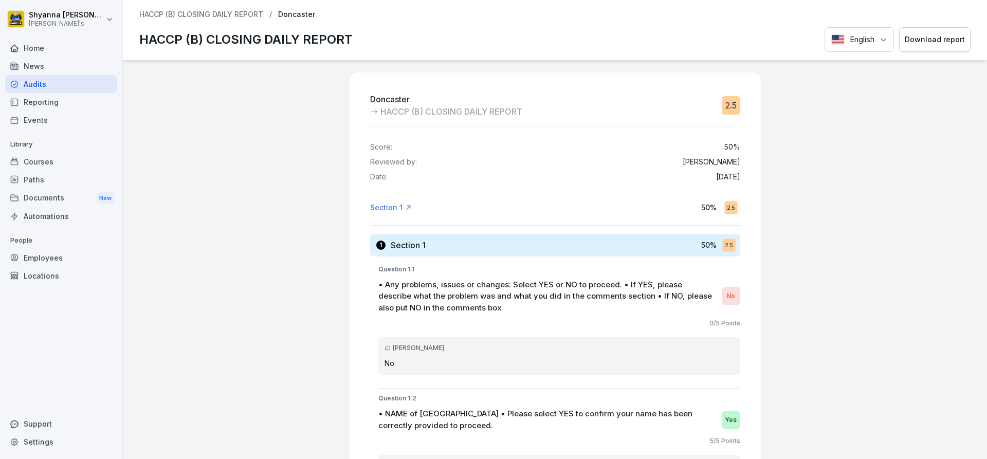
click at [929, 35] on div "Download report" at bounding box center [935, 39] width 60 height 11
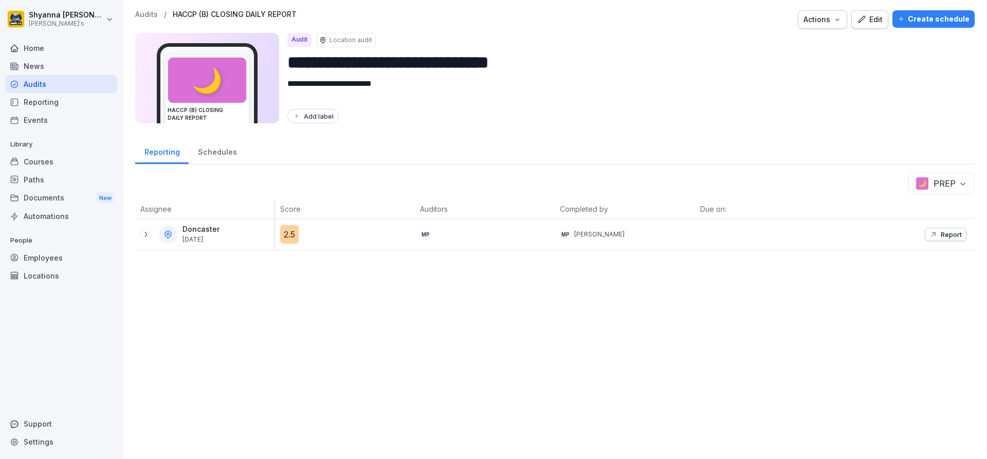
click at [141, 233] on icon at bounding box center [145, 234] width 8 height 8
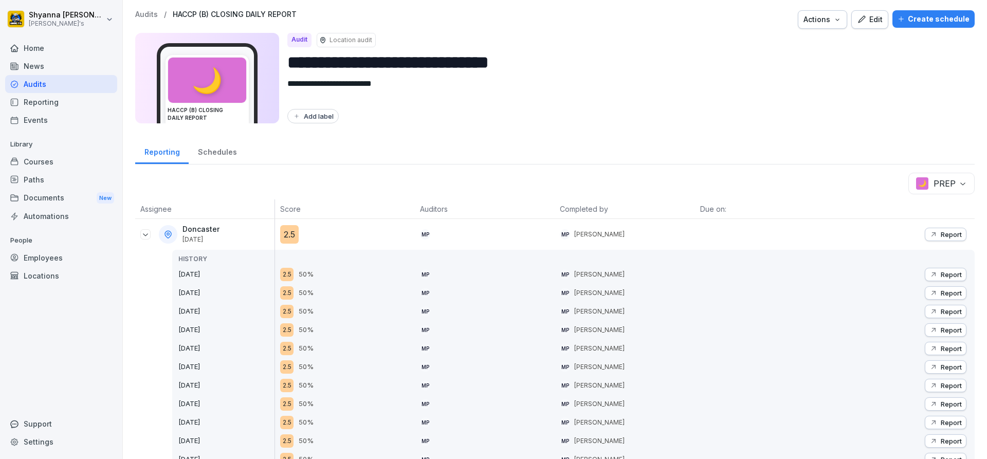
click at [931, 365] on div "Report" at bounding box center [945, 367] width 32 height 8
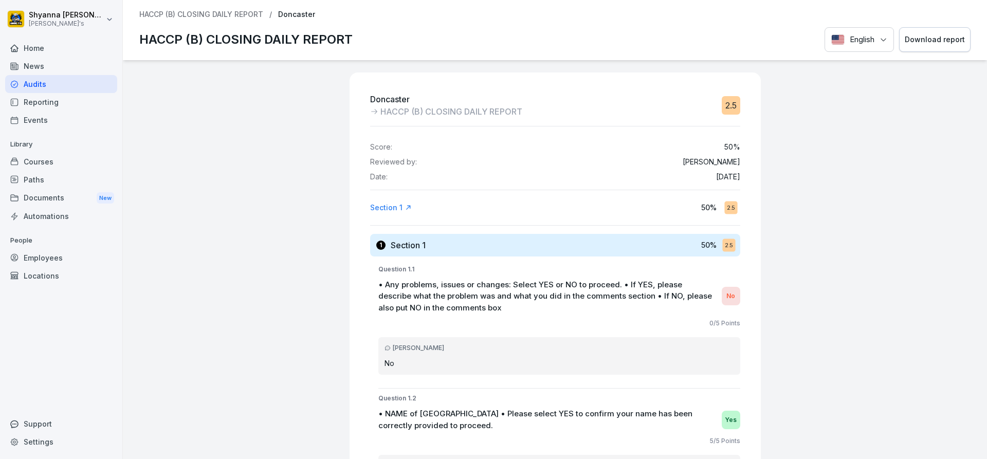
click at [911, 28] on button "Download report" at bounding box center [934, 39] width 71 height 25
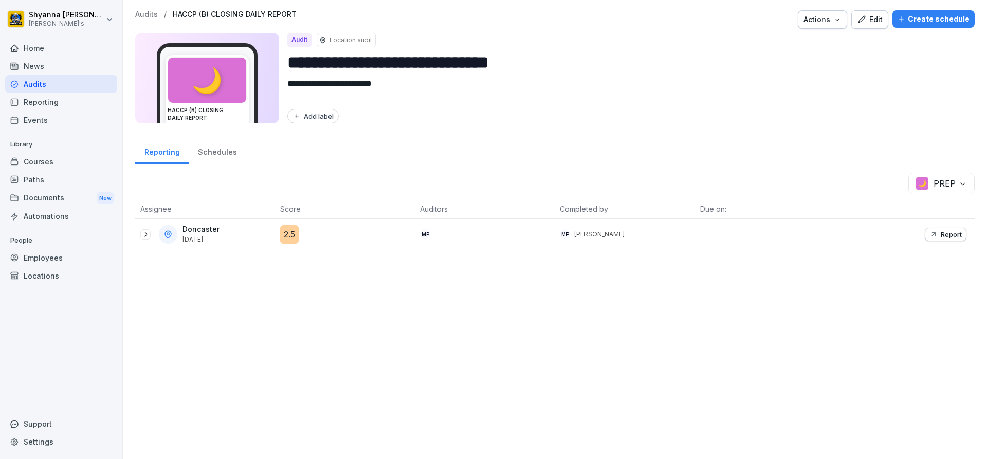
click at [150, 232] on div at bounding box center [145, 234] width 10 height 10
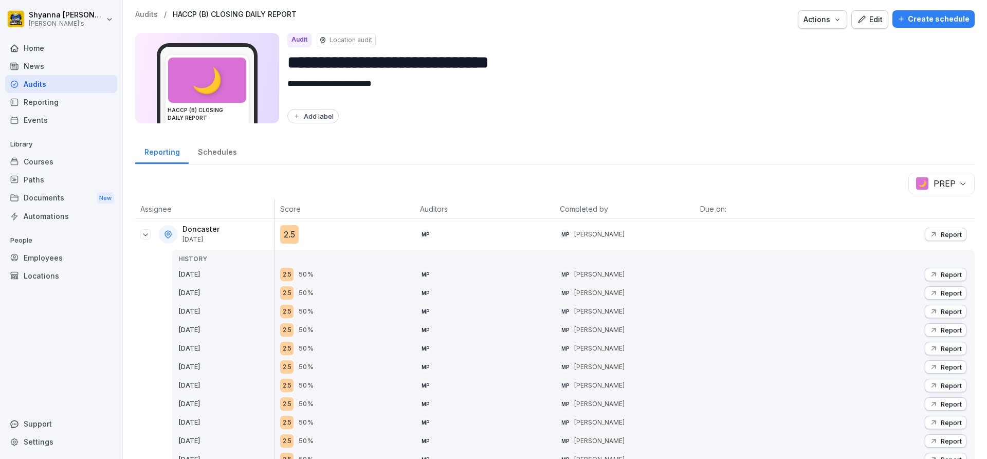
click at [940, 350] on p "Report" at bounding box center [950, 348] width 21 height 8
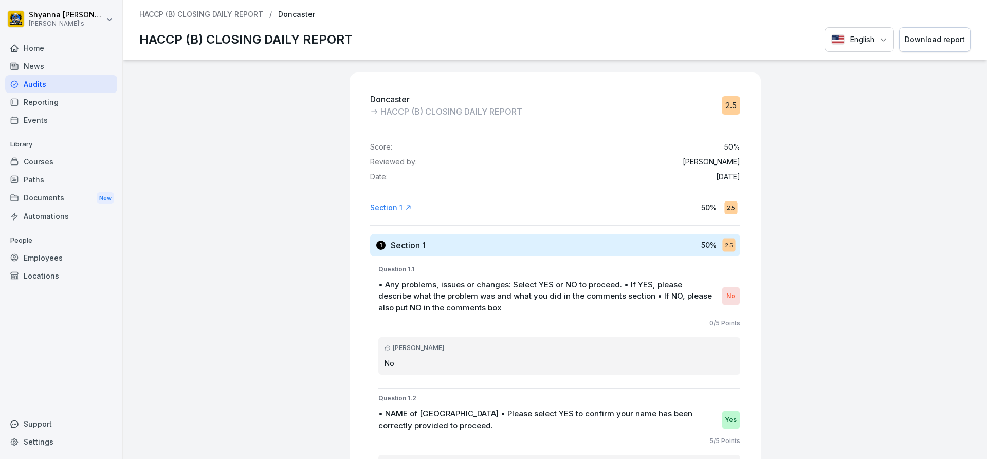
click at [920, 49] on button "Download report" at bounding box center [934, 39] width 71 height 25
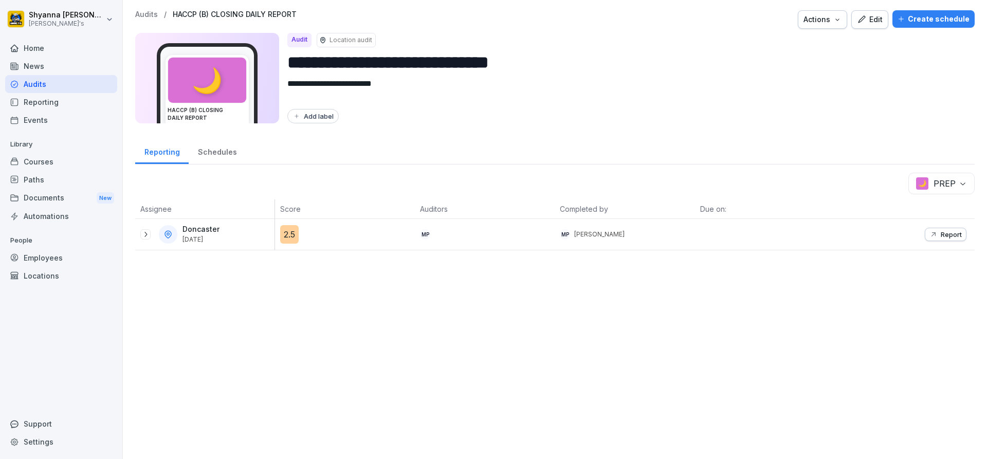
click at [146, 234] on icon at bounding box center [145, 234] width 8 height 8
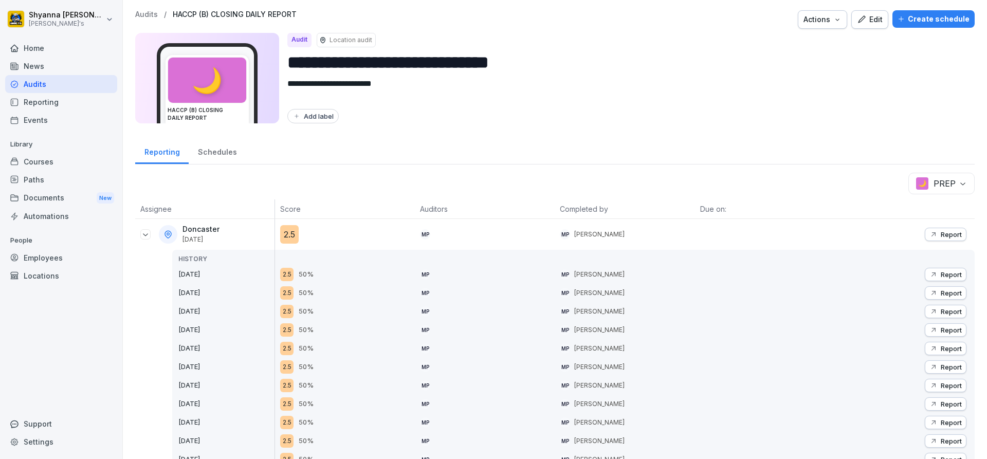
click at [933, 343] on button "Report" at bounding box center [946, 348] width 42 height 13
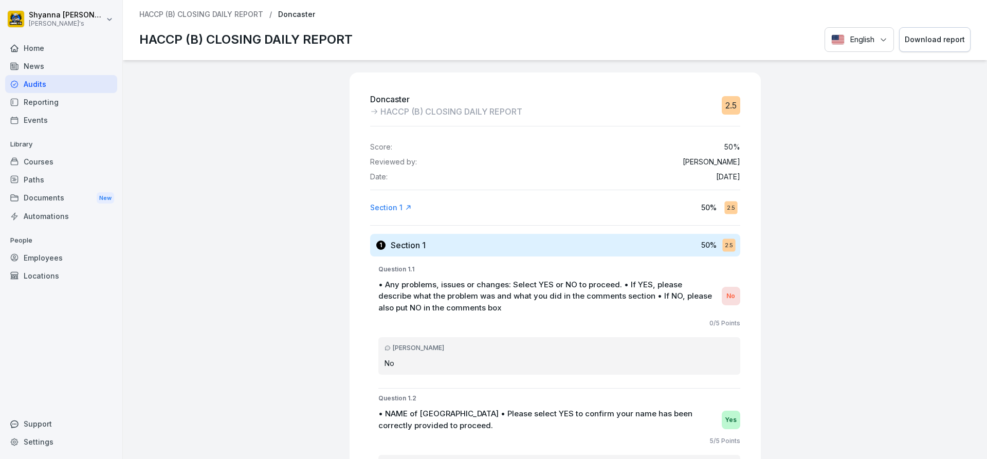
click at [931, 37] on div "Download report" at bounding box center [935, 39] width 60 height 11
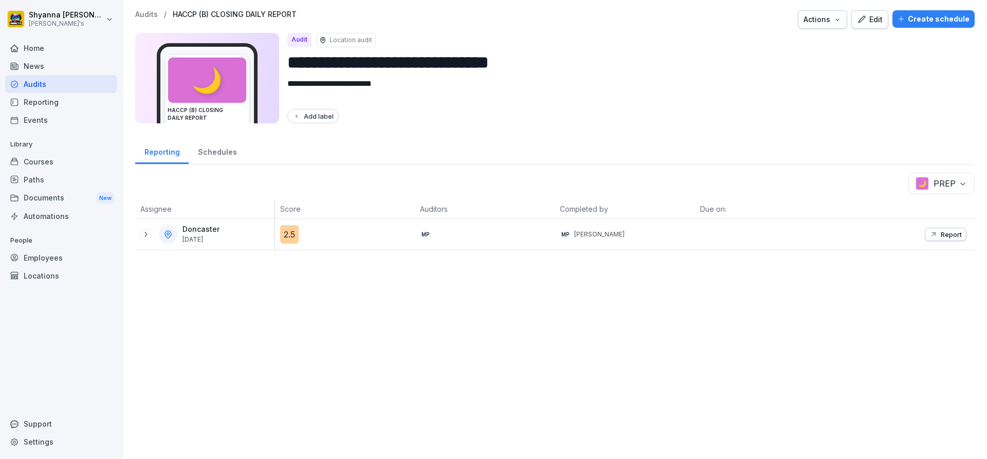
click at [153, 232] on div "Doncaster [DATE]" at bounding box center [207, 234] width 134 height 19
click at [145, 233] on icon at bounding box center [145, 234] width 8 height 8
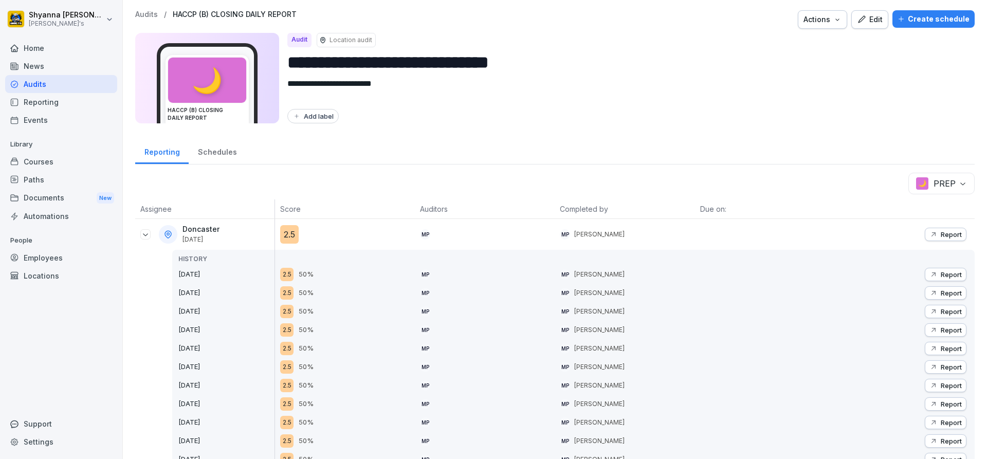
click at [939, 325] on button "Report" at bounding box center [946, 329] width 42 height 13
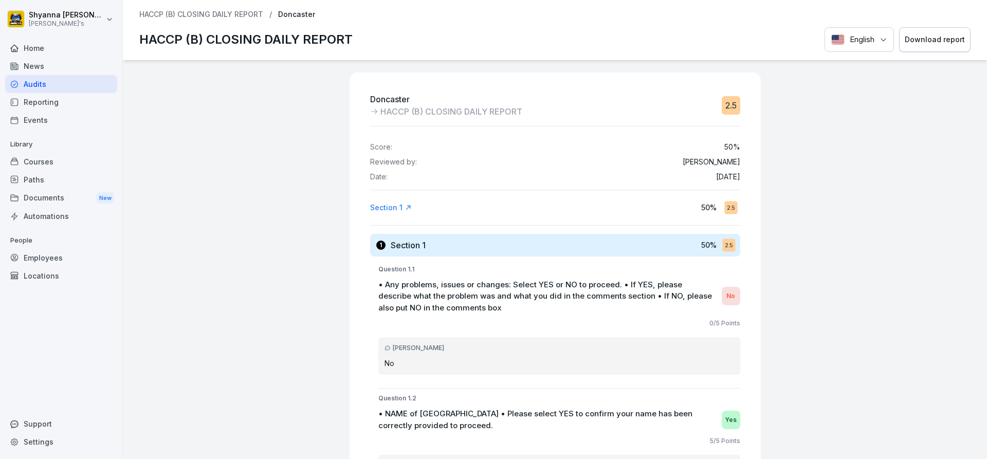
click at [929, 29] on button "Download report" at bounding box center [934, 39] width 71 height 25
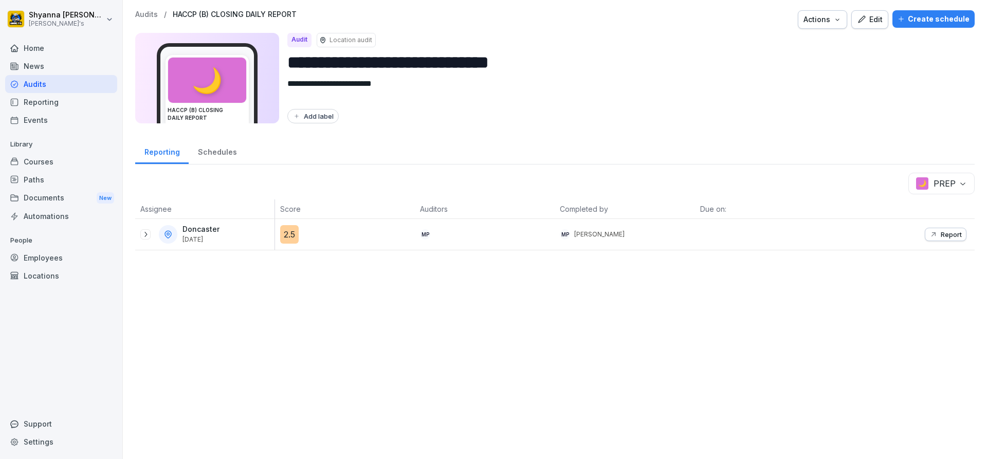
click at [146, 237] on icon at bounding box center [145, 234] width 8 height 8
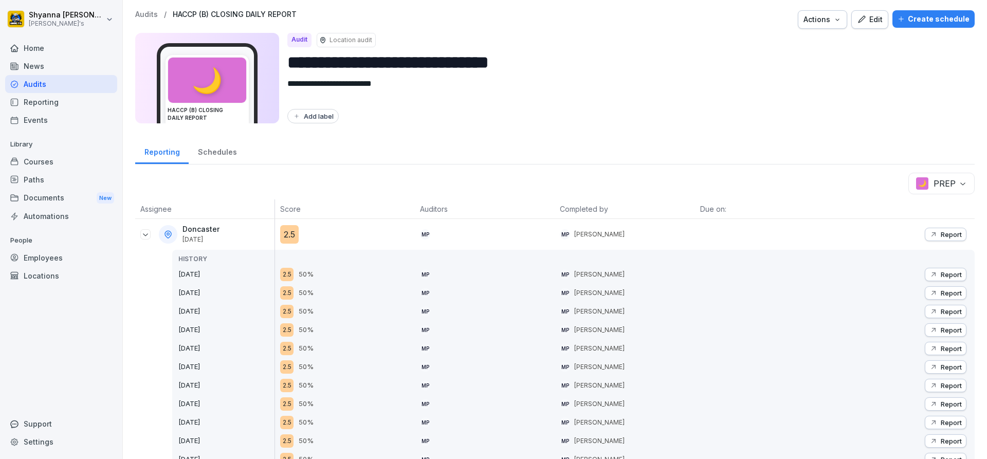
click at [940, 316] on button "Report" at bounding box center [946, 311] width 42 height 13
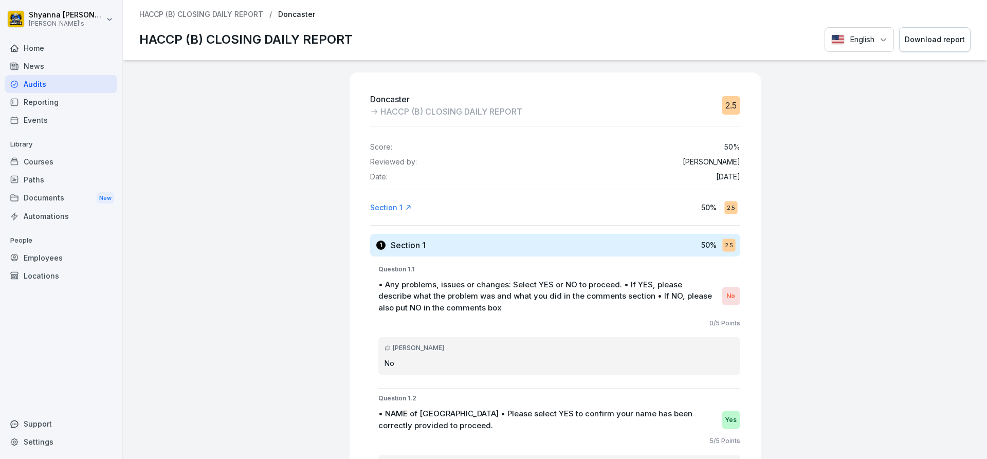
click at [939, 44] on div "Download report" at bounding box center [935, 39] width 60 height 11
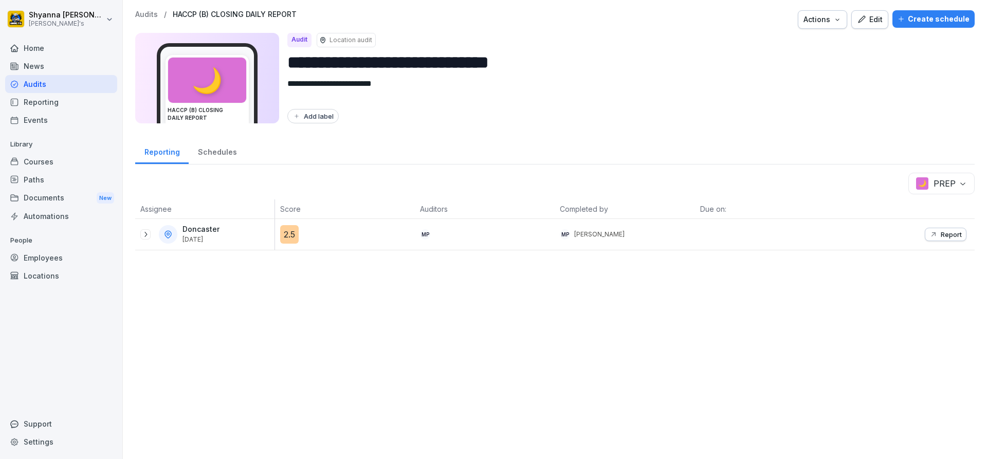
click at [147, 233] on icon at bounding box center [145, 234] width 8 height 8
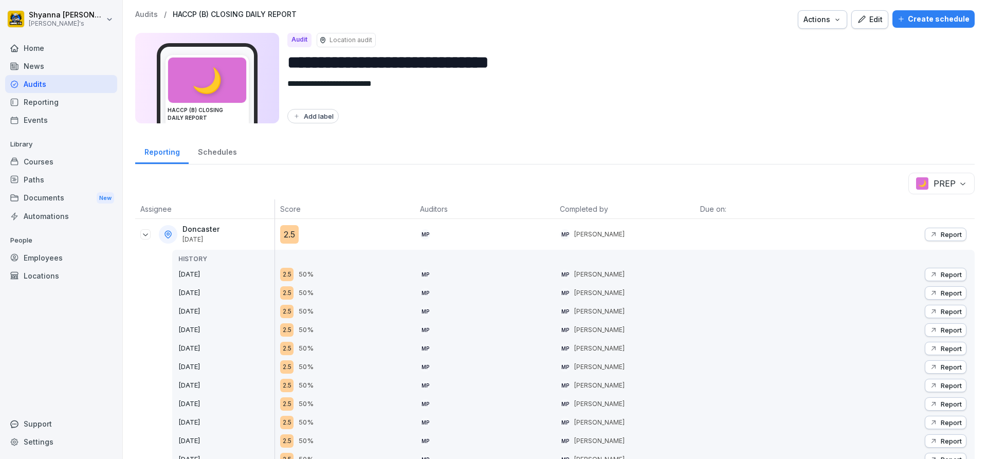
click at [944, 287] on button "Report" at bounding box center [946, 292] width 42 height 13
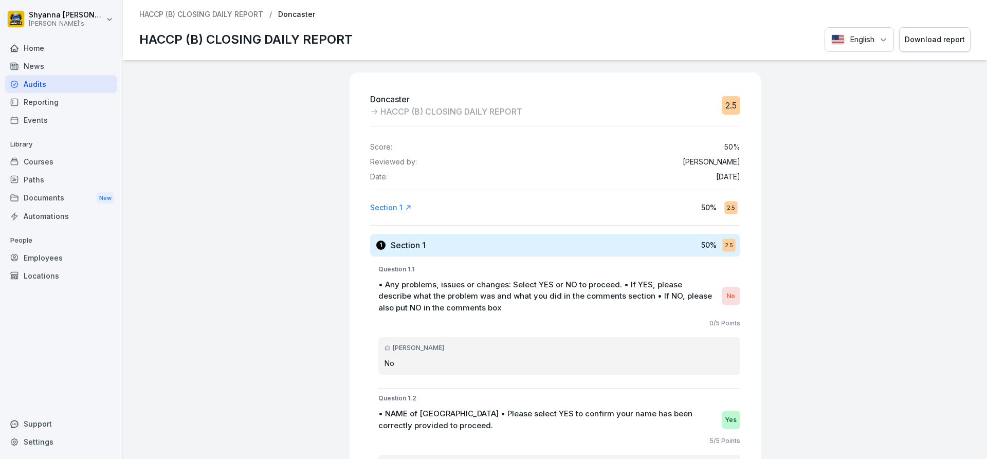
click at [939, 36] on div "Download report" at bounding box center [935, 39] width 60 height 11
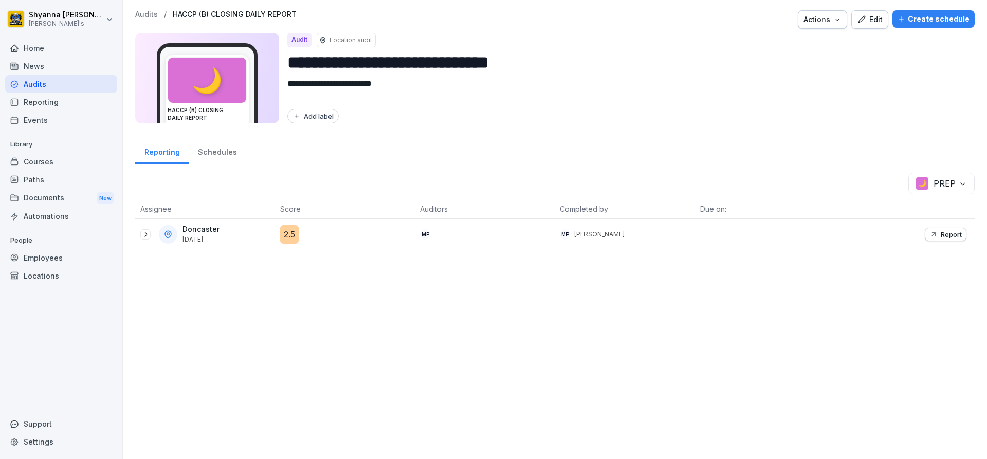
click at [143, 228] on div "Doncaster [DATE]" at bounding box center [207, 234] width 134 height 19
click at [147, 236] on icon at bounding box center [145, 234] width 8 height 8
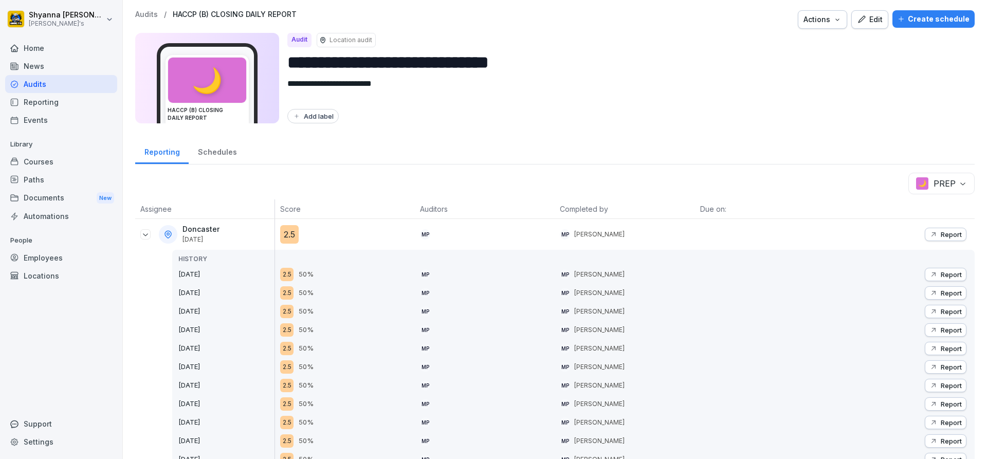
click at [932, 272] on div "Report" at bounding box center [945, 274] width 32 height 8
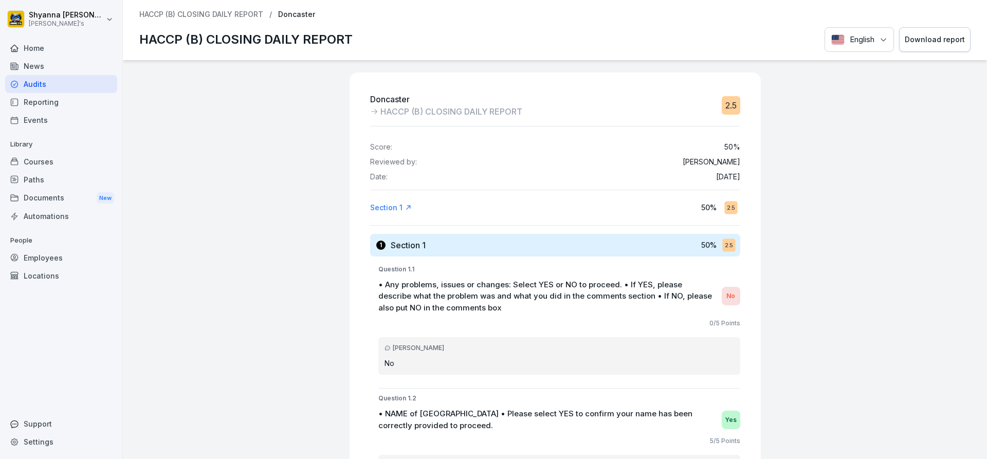
click at [921, 25] on div "HACCP (B) CLOSING DAILY REPORT / Doncaster HACCP (B) CLOSING DAILY REPORT Engli…" at bounding box center [555, 30] width 864 height 60
click at [921, 32] on button "Download report" at bounding box center [934, 39] width 71 height 25
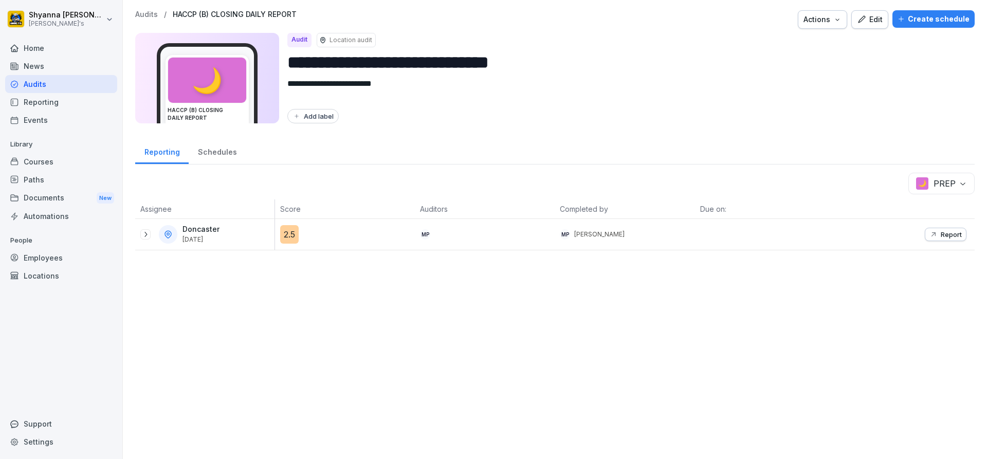
click at [940, 231] on p "Report" at bounding box center [950, 234] width 21 height 8
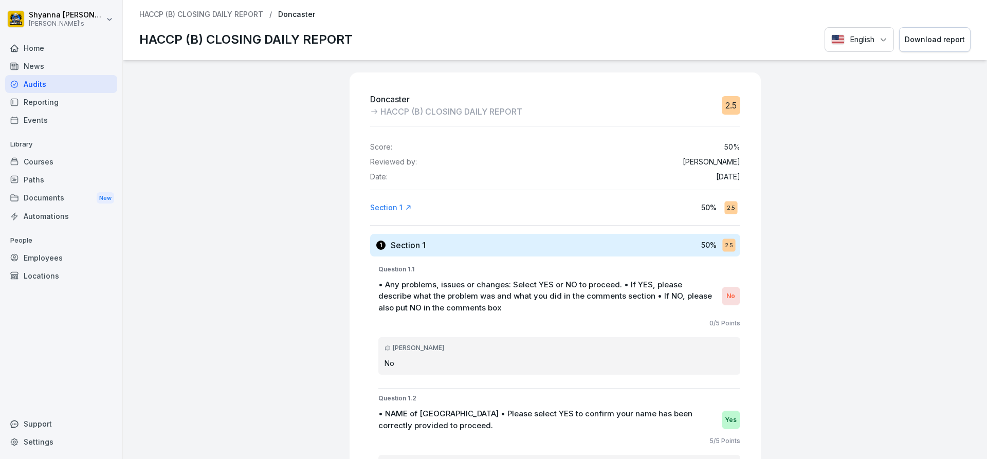
click at [915, 37] on div "Download report" at bounding box center [935, 39] width 60 height 11
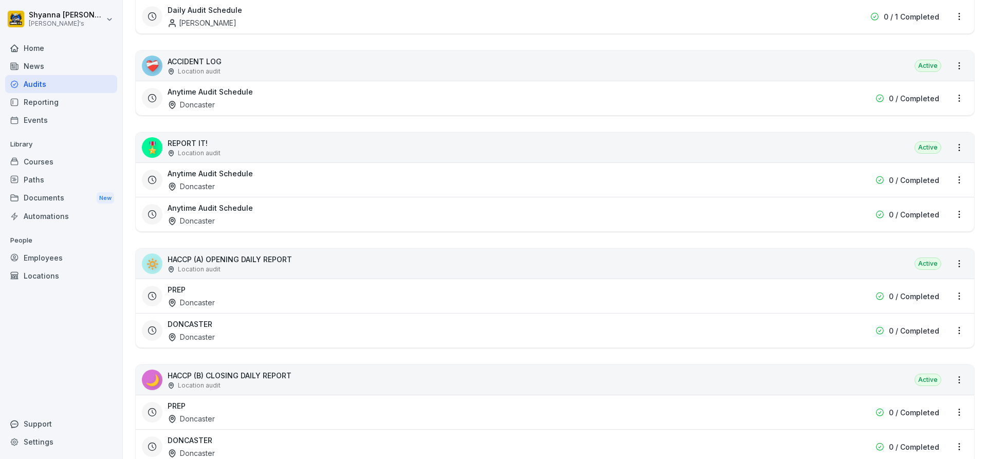
scroll to position [257, 0]
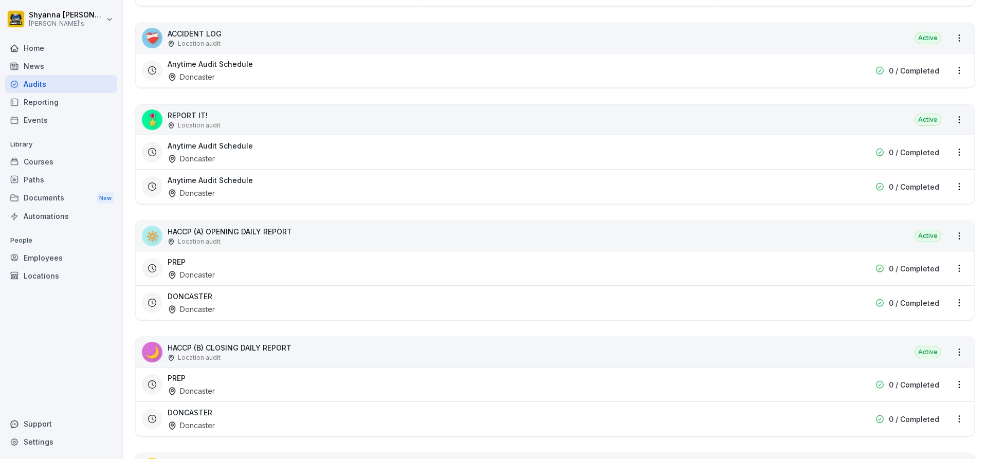
click at [225, 297] on div "DONCASTER Doncaster" at bounding box center [489, 303] width 643 height 24
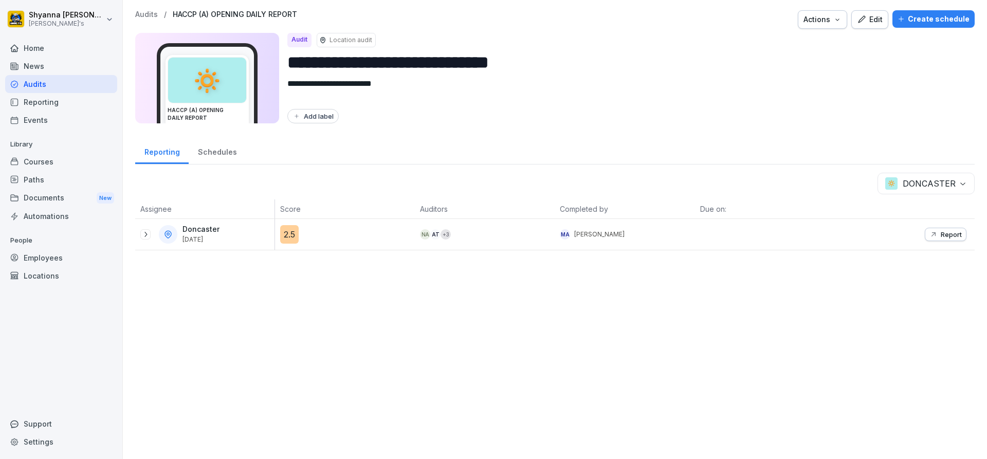
drag, startPoint x: 144, startPoint y: 231, endPoint x: 398, endPoint y: 378, distance: 293.4
click at [143, 231] on icon at bounding box center [145, 234] width 8 height 8
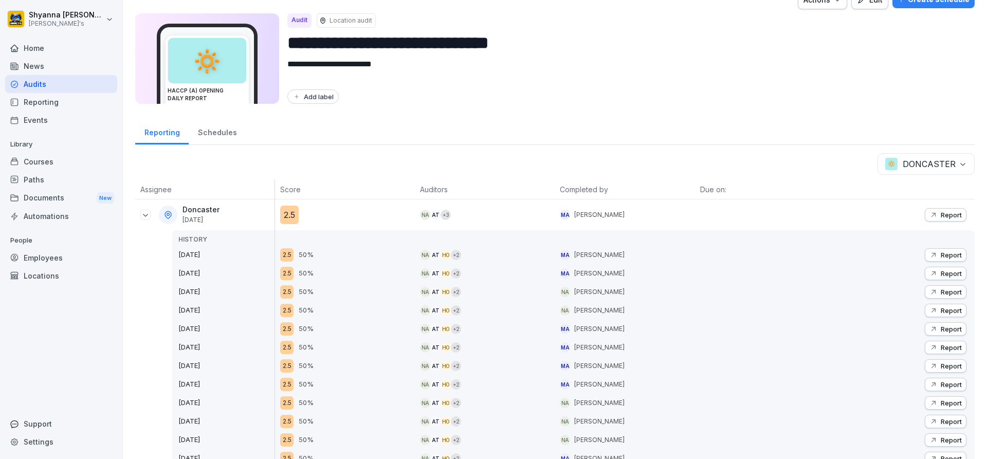
scroll to position [24, 0]
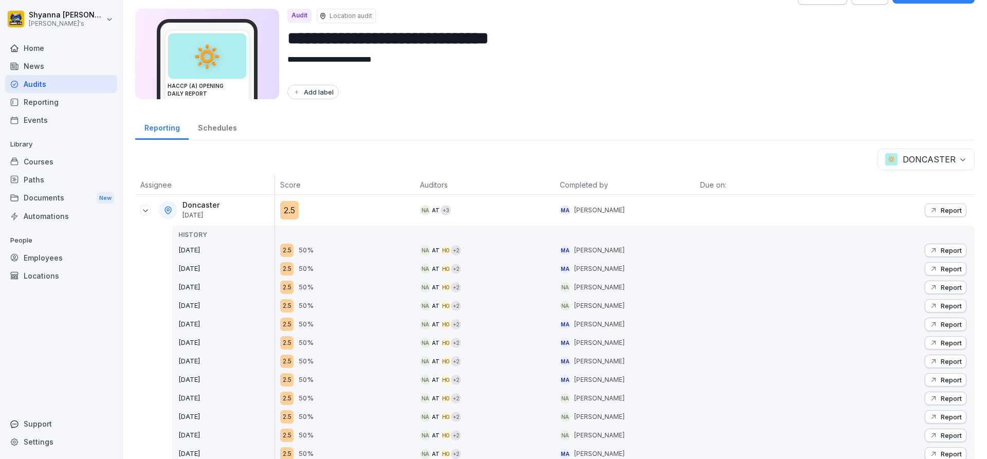
click at [931, 434] on div "Report" at bounding box center [945, 435] width 32 height 8
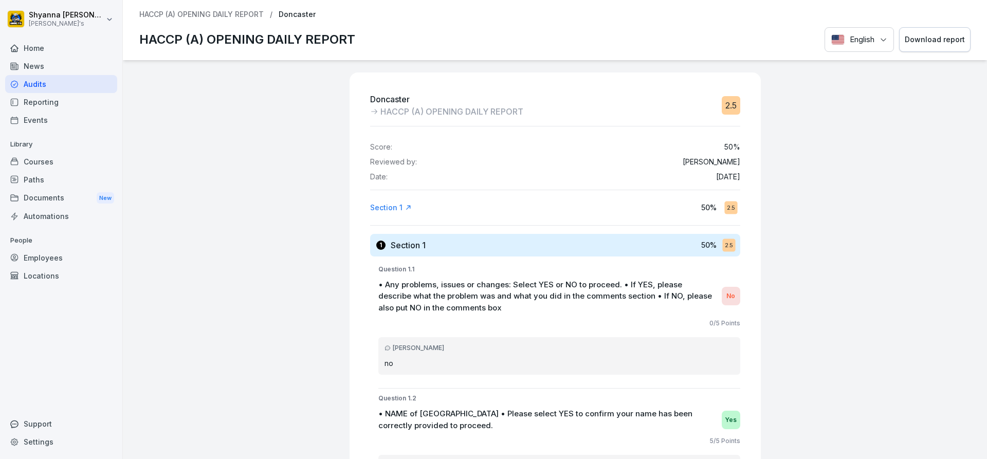
click at [939, 45] on div "Download report" at bounding box center [935, 39] width 60 height 11
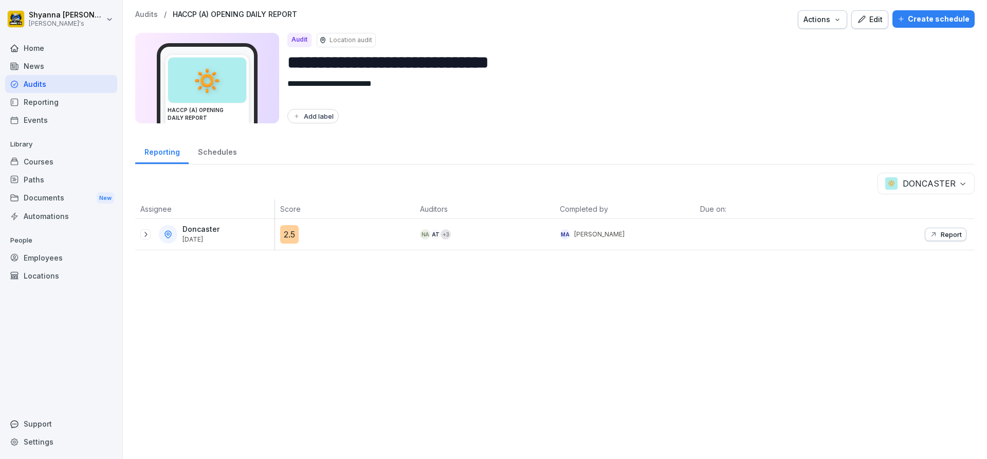
click at [147, 239] on div "Doncaster [DATE]" at bounding box center [207, 234] width 134 height 19
click at [146, 234] on icon at bounding box center [145, 234] width 8 height 8
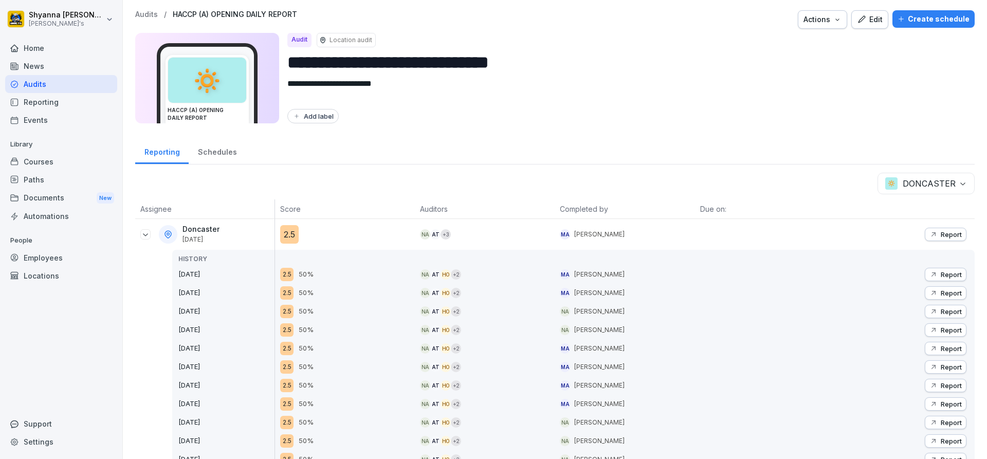
click at [929, 442] on icon "button" at bounding box center [933, 441] width 8 height 8
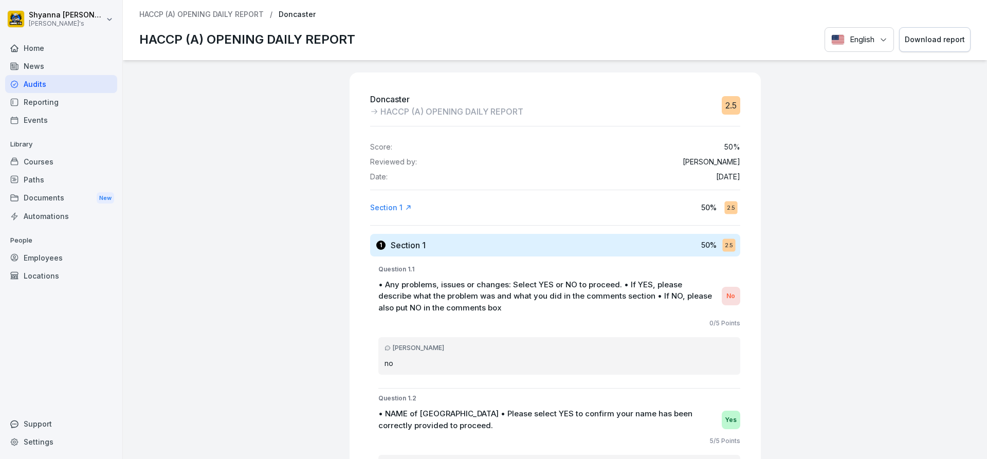
click at [917, 40] on div "Download report" at bounding box center [935, 39] width 60 height 11
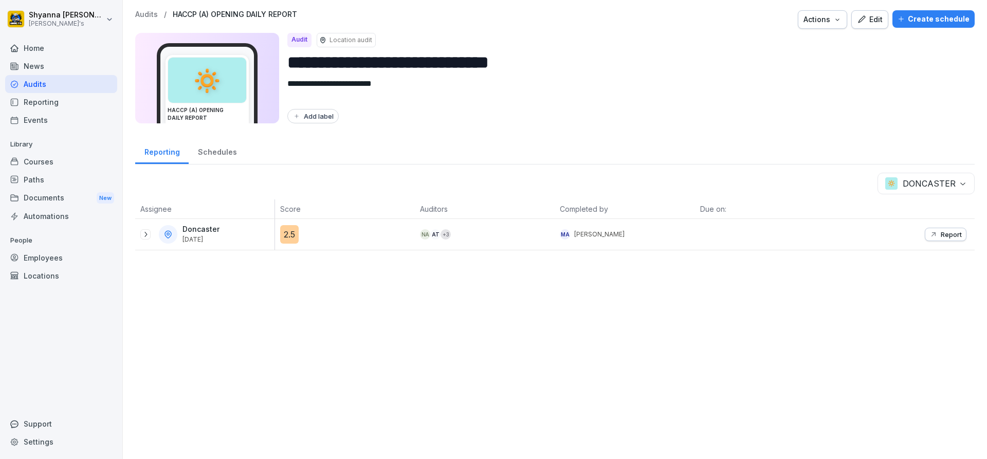
click at [143, 232] on icon at bounding box center [145, 234] width 8 height 8
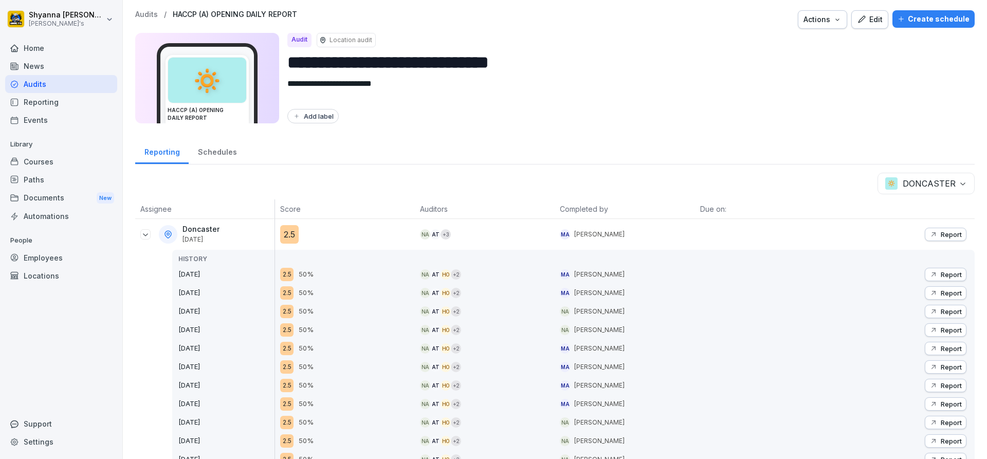
click at [945, 419] on p "Report" at bounding box center [950, 422] width 21 height 8
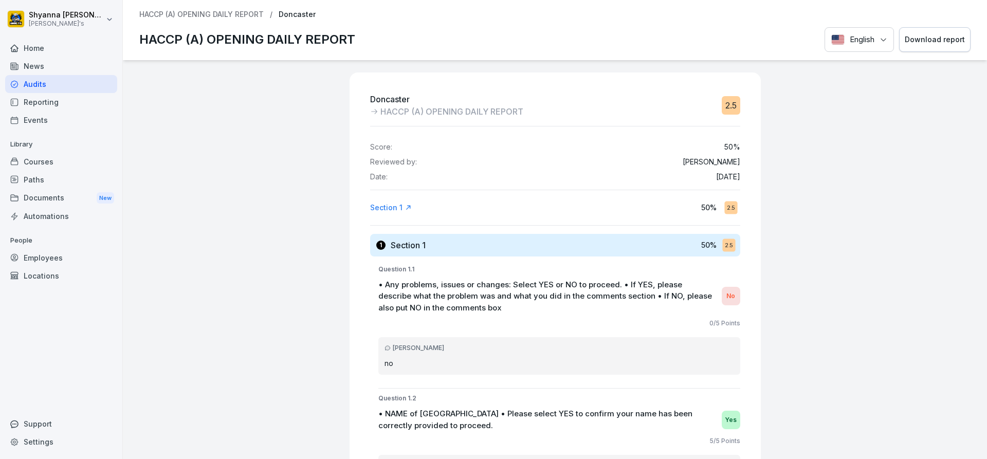
click at [919, 47] on button "Download report" at bounding box center [934, 39] width 71 height 25
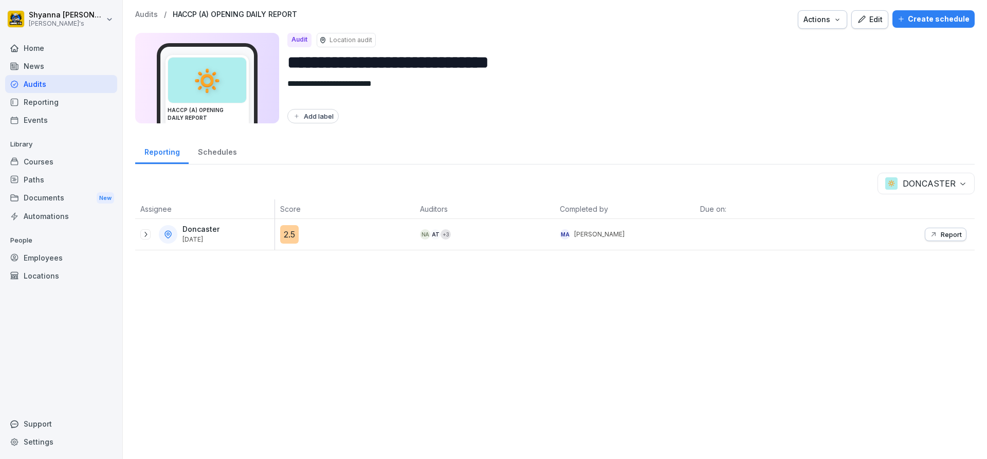
click at [143, 230] on icon at bounding box center [145, 234] width 8 height 8
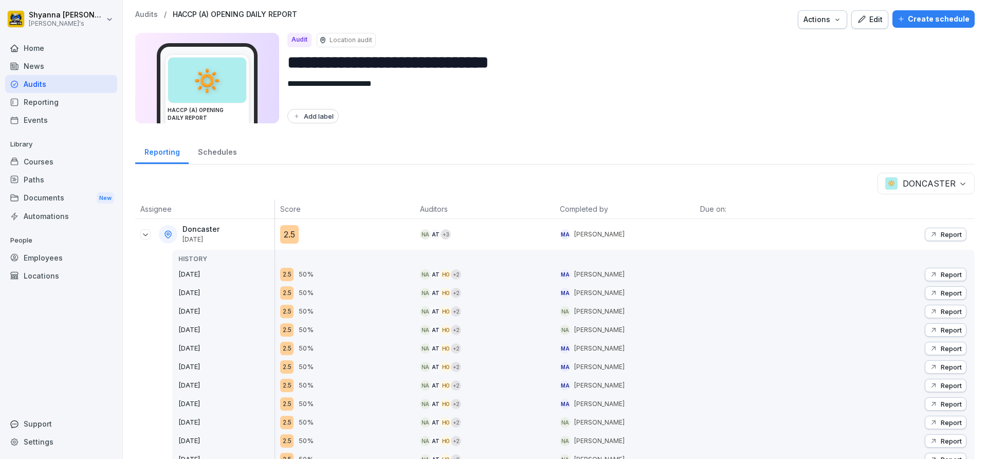
click at [940, 407] on p "Report" at bounding box center [950, 404] width 21 height 8
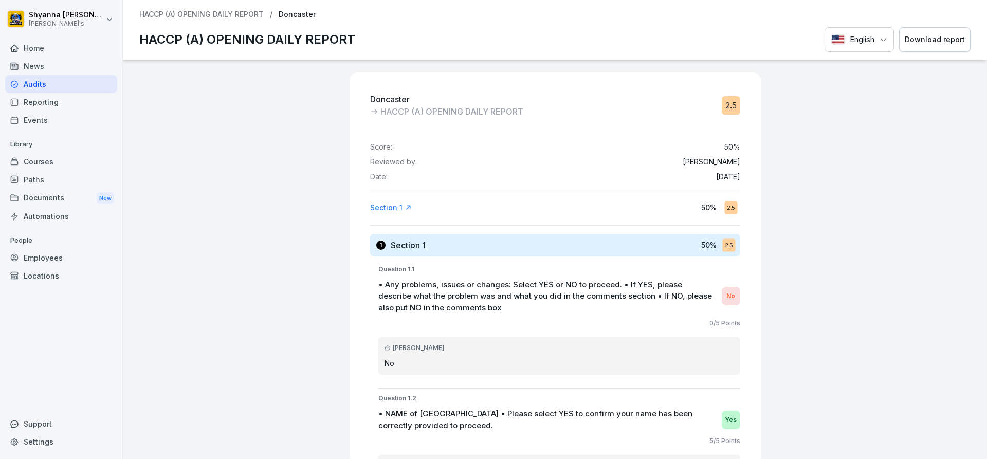
click at [921, 26] on div "HACCP (A) OPENING DAILY REPORT / Doncaster HACCP (A) OPENING DAILY REPORT Engli…" at bounding box center [555, 30] width 864 height 60
click at [921, 34] on div "Download report" at bounding box center [935, 39] width 60 height 11
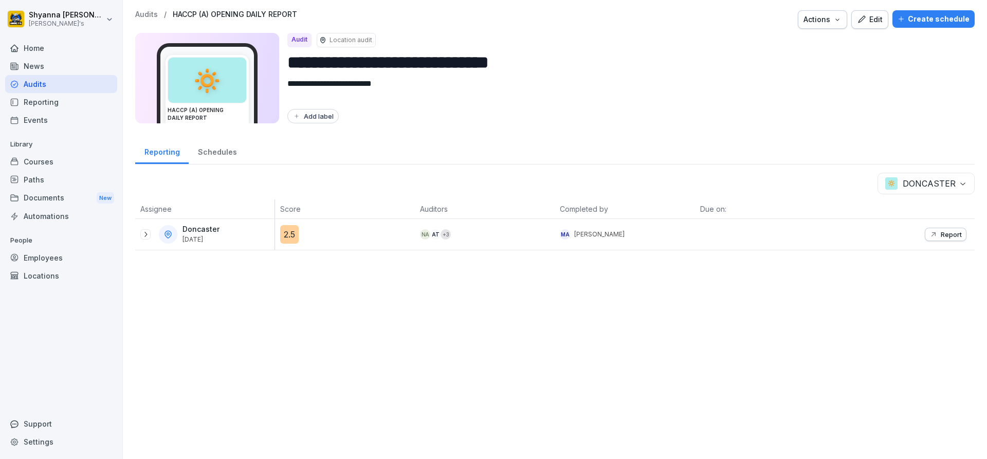
click at [141, 233] on icon at bounding box center [145, 234] width 8 height 8
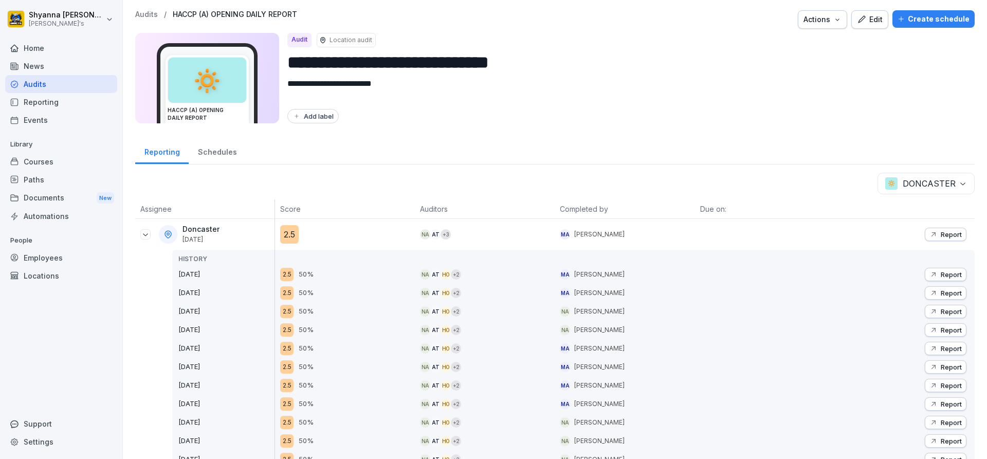
click at [940, 384] on p "Report" at bounding box center [950, 385] width 21 height 8
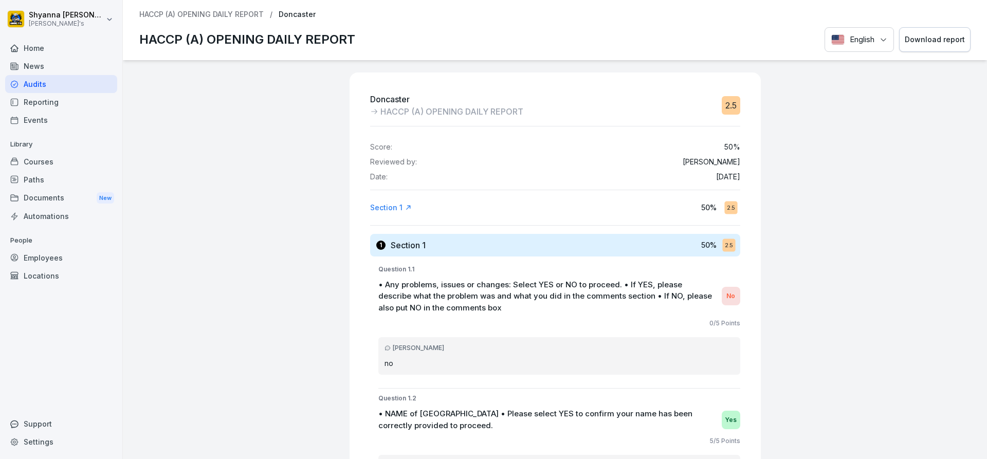
click at [907, 43] on div "Download report" at bounding box center [935, 39] width 60 height 11
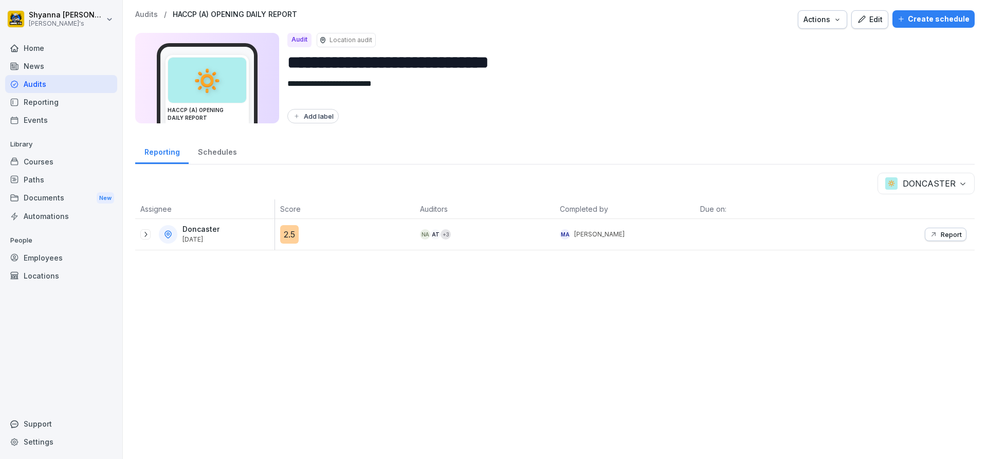
click at [150, 234] on div at bounding box center [145, 234] width 10 height 10
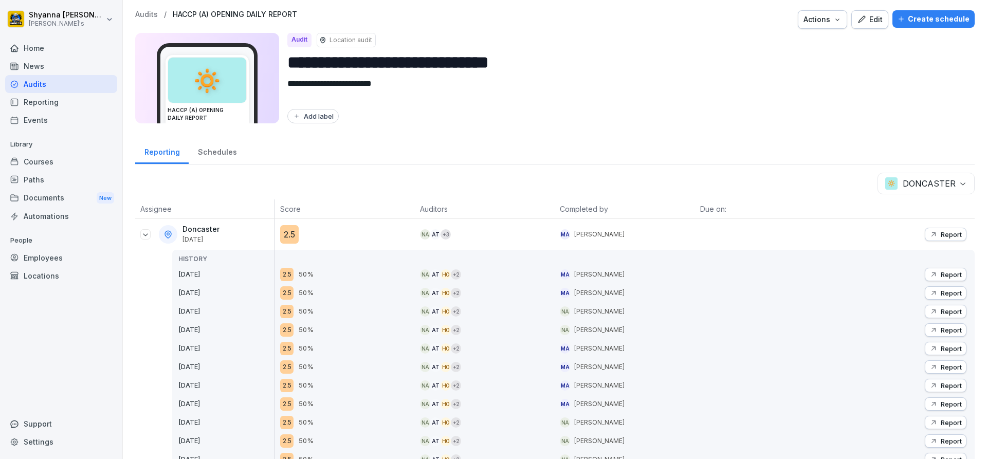
click at [940, 364] on p "Report" at bounding box center [950, 367] width 21 height 8
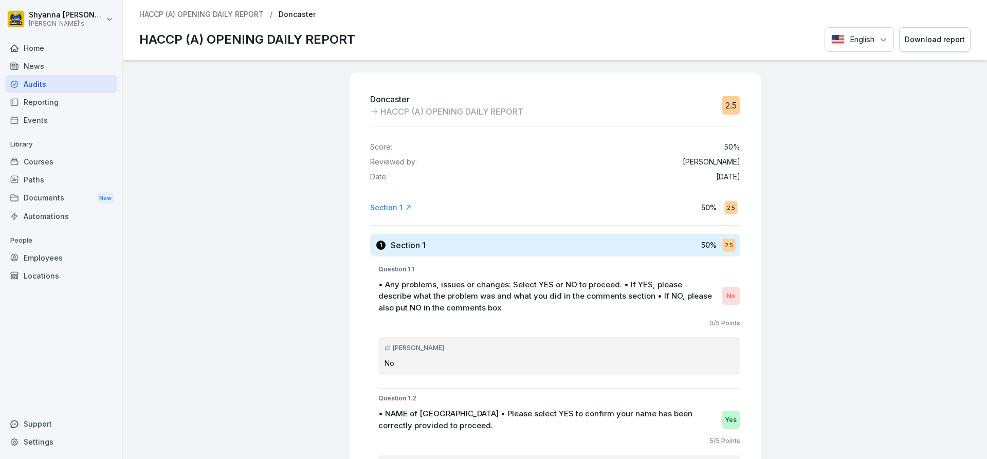
click at [900, 32] on button "Download report" at bounding box center [934, 39] width 71 height 25
click at [917, 43] on div "Download report" at bounding box center [935, 39] width 60 height 11
click at [929, 36] on div "Download report" at bounding box center [935, 39] width 60 height 11
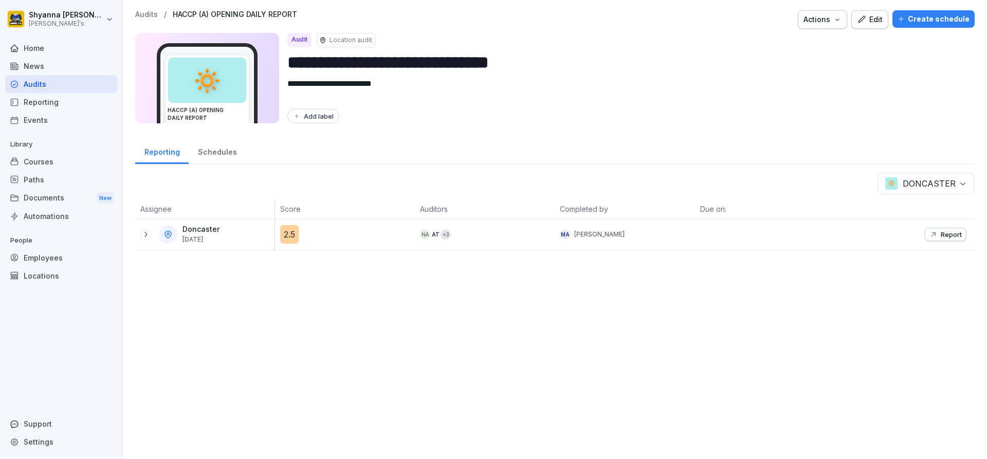
click at [147, 232] on icon at bounding box center [145, 234] width 8 height 8
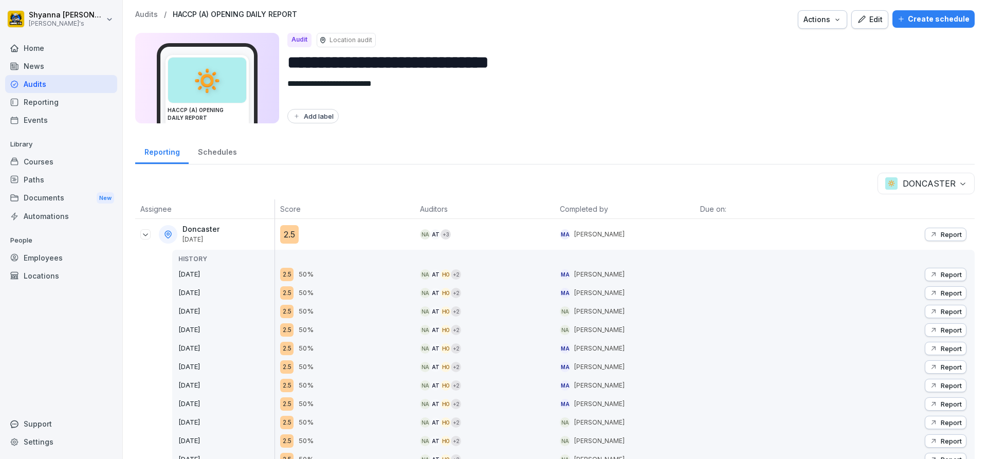
click at [942, 347] on p "Report" at bounding box center [950, 348] width 21 height 8
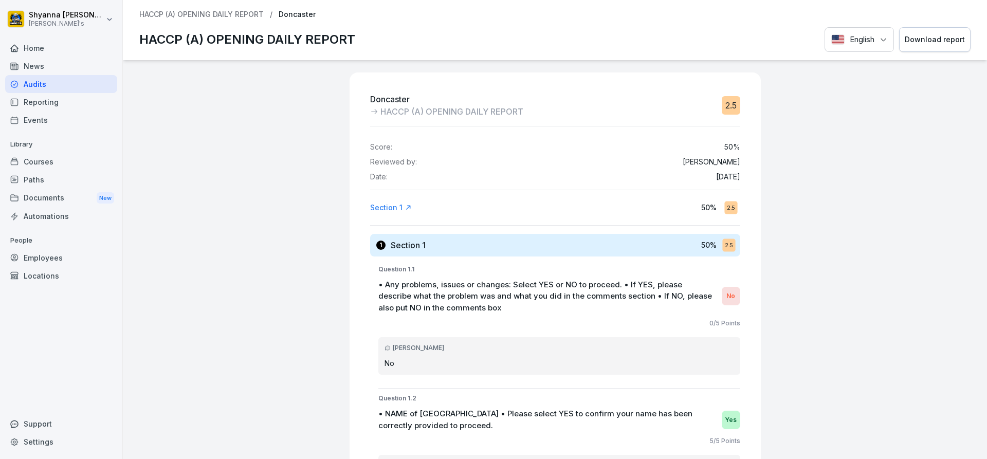
click at [936, 33] on button "Download report" at bounding box center [934, 39] width 71 height 25
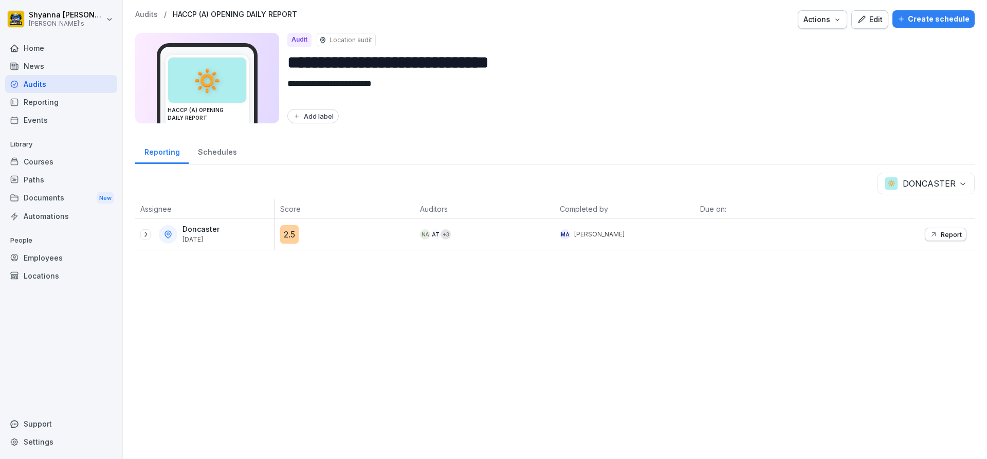
click at [142, 236] on icon at bounding box center [145, 234] width 8 height 8
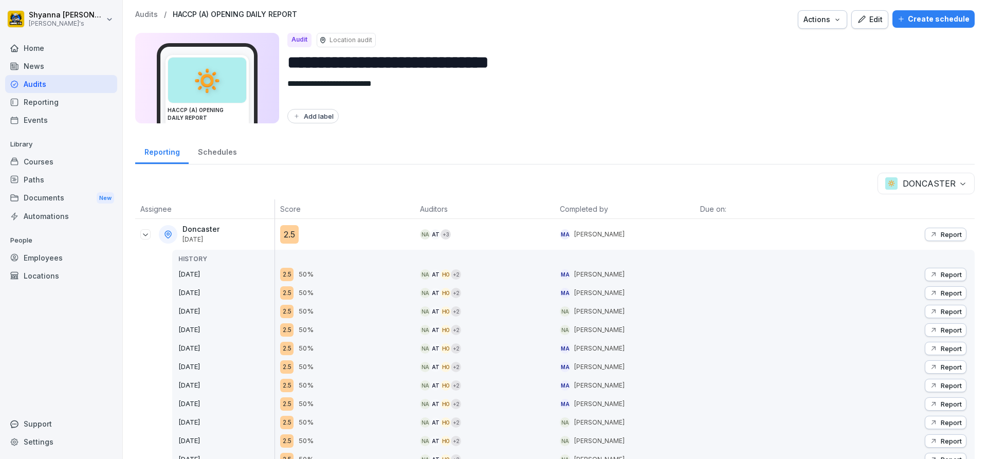
click at [950, 329] on p "Report" at bounding box center [950, 330] width 21 height 8
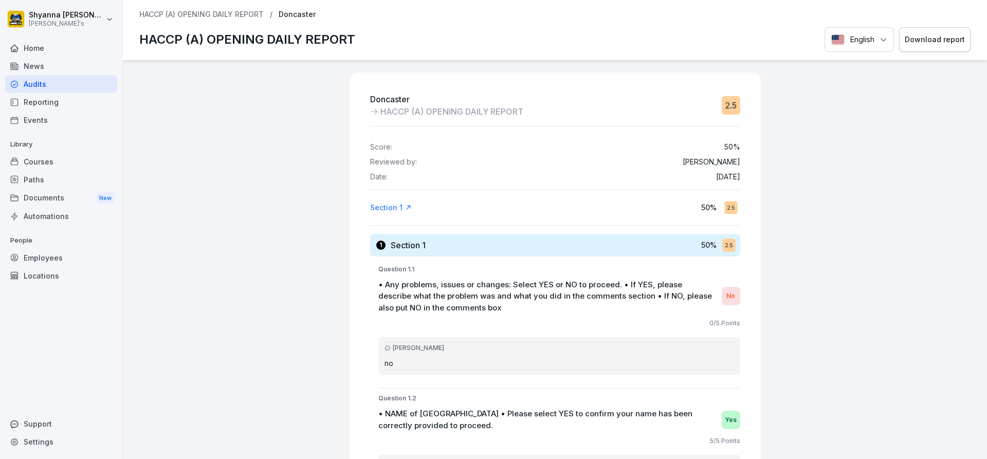
click at [920, 25] on div "HACCP (A) OPENING DAILY REPORT / Doncaster HACCP (A) OPENING DAILY REPORT Engli…" at bounding box center [555, 30] width 864 height 60
click at [923, 35] on div "Download report" at bounding box center [935, 39] width 60 height 11
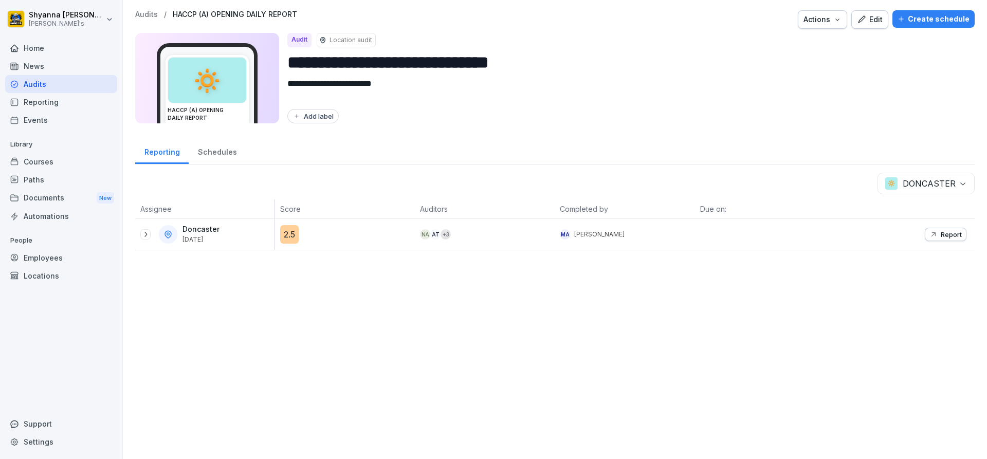
click at [141, 236] on div at bounding box center [145, 234] width 10 height 10
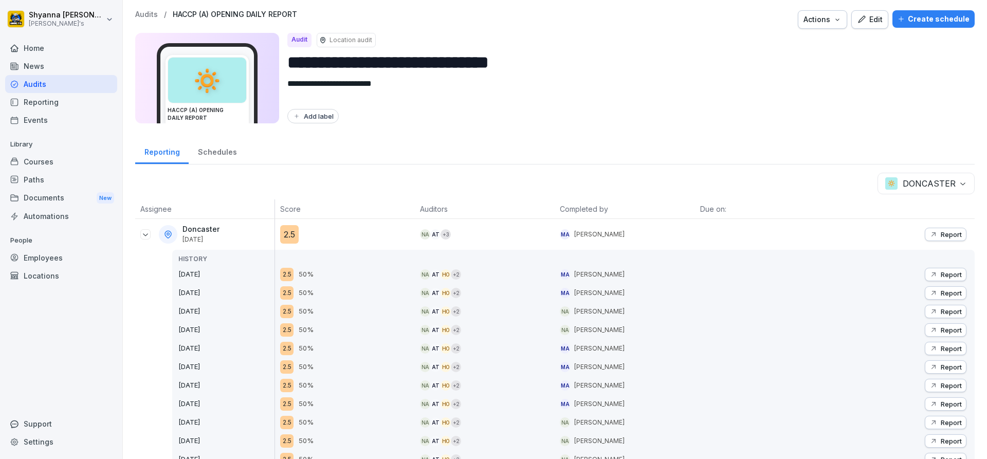
click at [940, 308] on p "Report" at bounding box center [950, 311] width 21 height 8
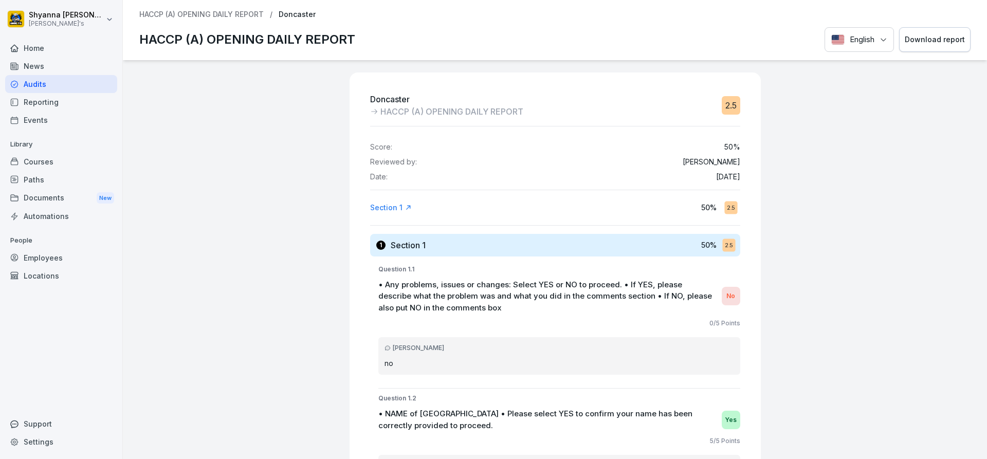
click at [919, 39] on div "Download report" at bounding box center [935, 39] width 60 height 11
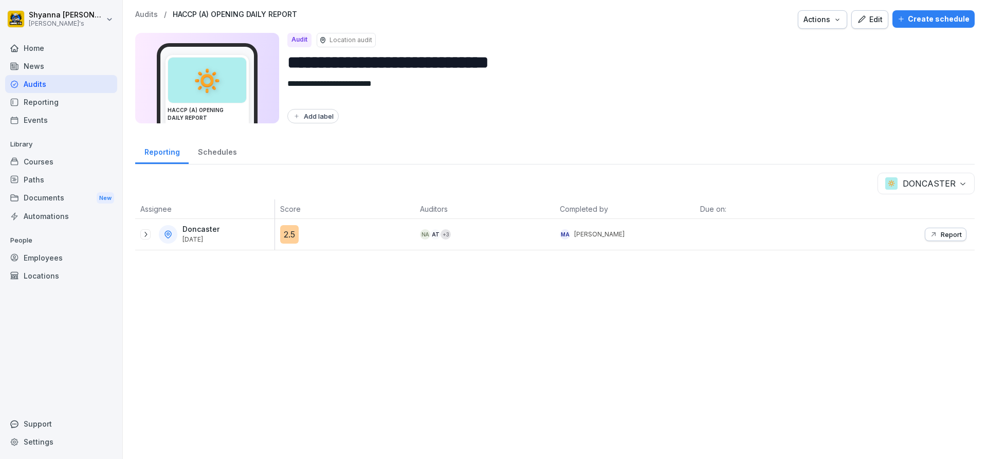
click at [139, 232] on div "Doncaster [DATE]" at bounding box center [204, 234] width 139 height 31
click at [144, 233] on icon at bounding box center [145, 234] width 8 height 8
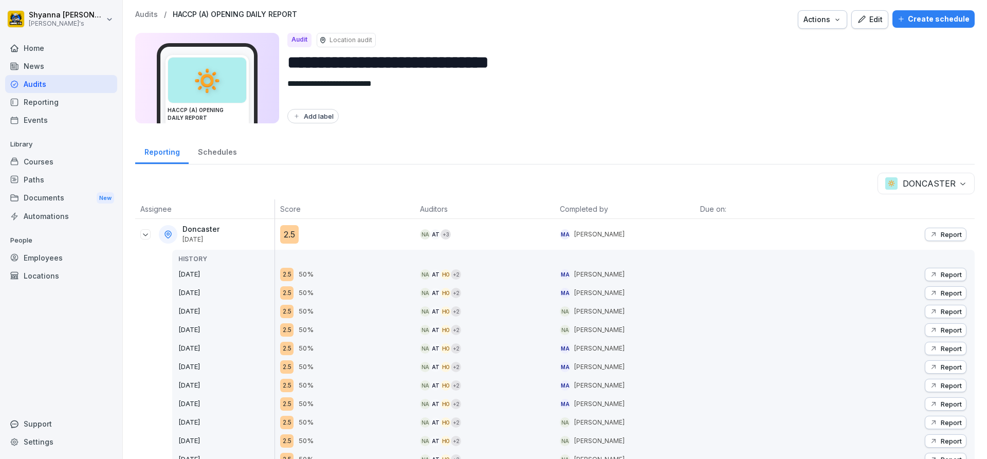
click at [944, 287] on button "Report" at bounding box center [946, 292] width 42 height 13
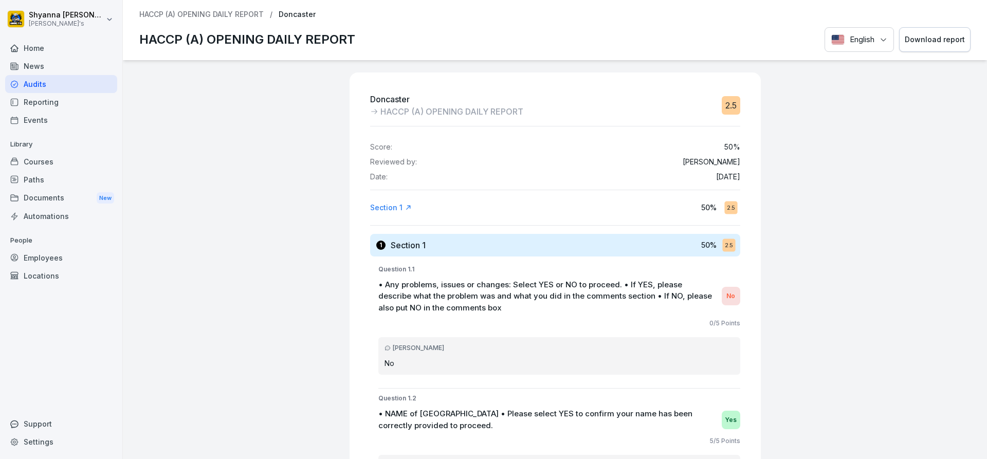
click at [951, 34] on div "Download report" at bounding box center [935, 39] width 60 height 11
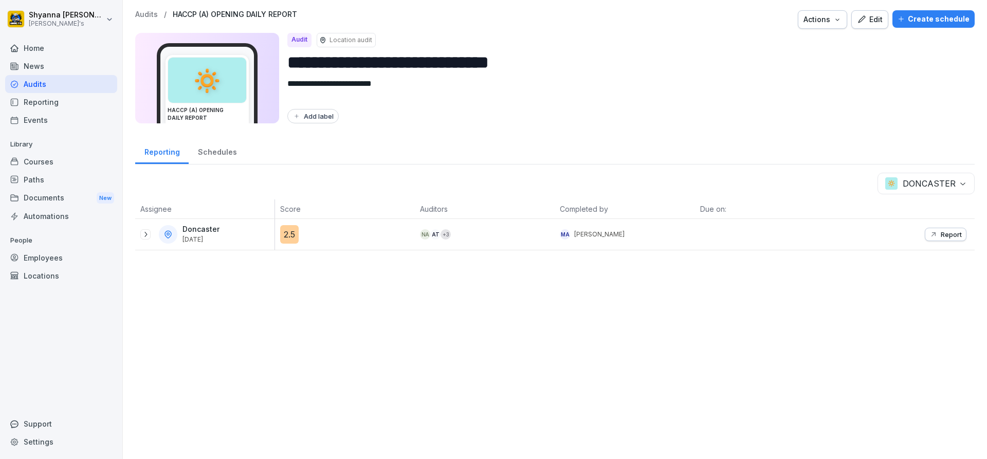
click at [150, 238] on div at bounding box center [145, 234] width 10 height 10
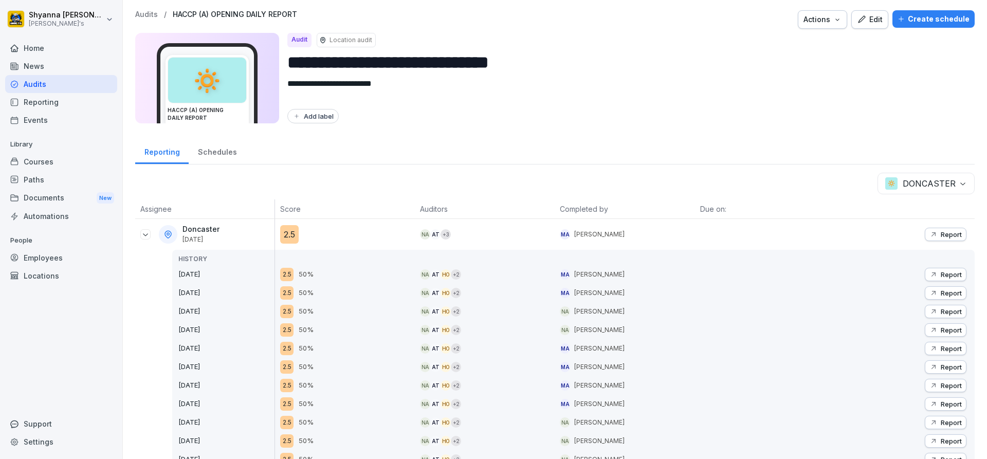
click at [931, 273] on div "Report" at bounding box center [945, 274] width 32 height 8
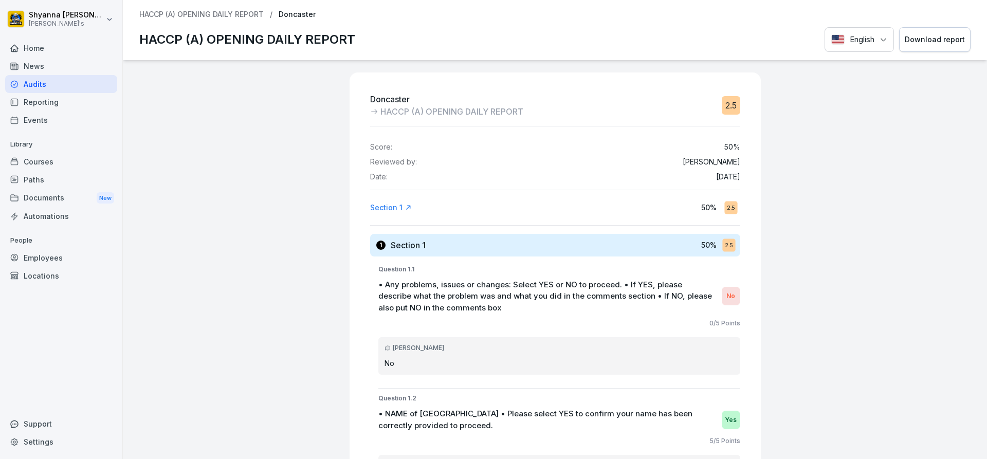
click at [926, 31] on button "Download report" at bounding box center [934, 39] width 71 height 25
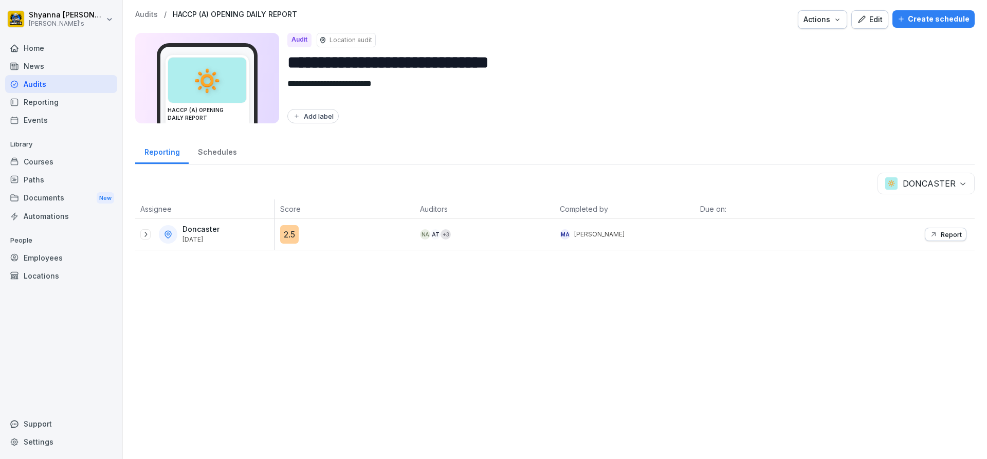
click at [147, 234] on icon at bounding box center [145, 234] width 8 height 8
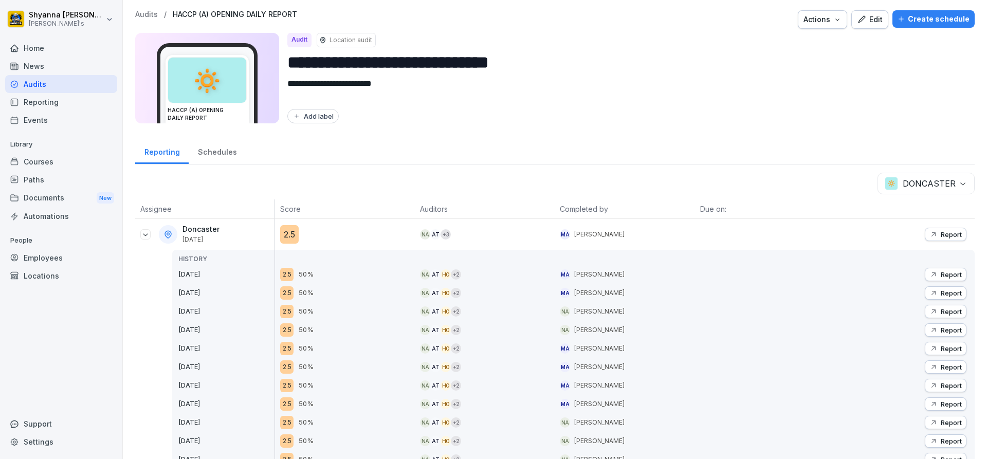
click at [931, 234] on icon "button" at bounding box center [933, 234] width 4 height 4
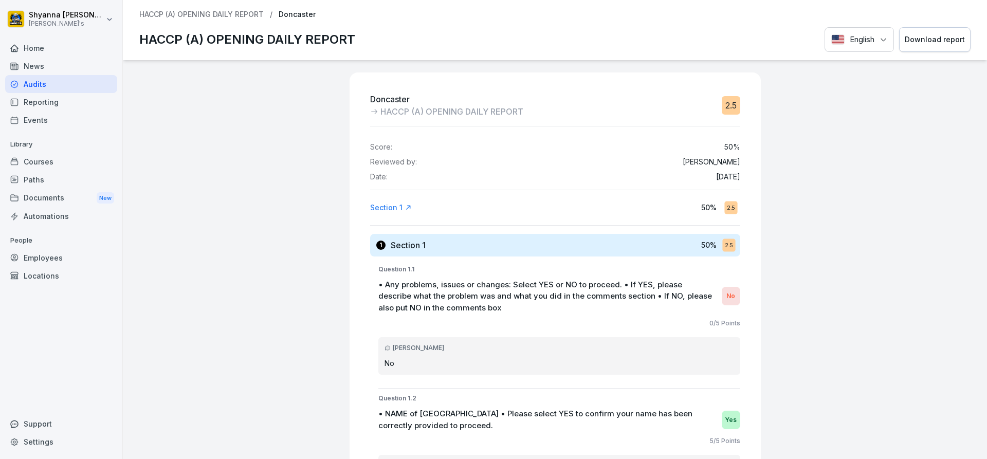
click at [928, 45] on div "Download report" at bounding box center [935, 39] width 60 height 11
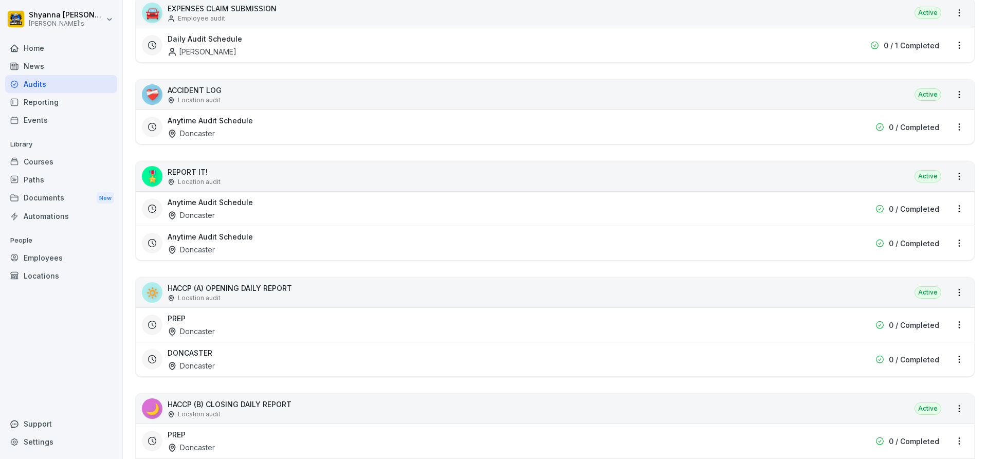
scroll to position [206, 0]
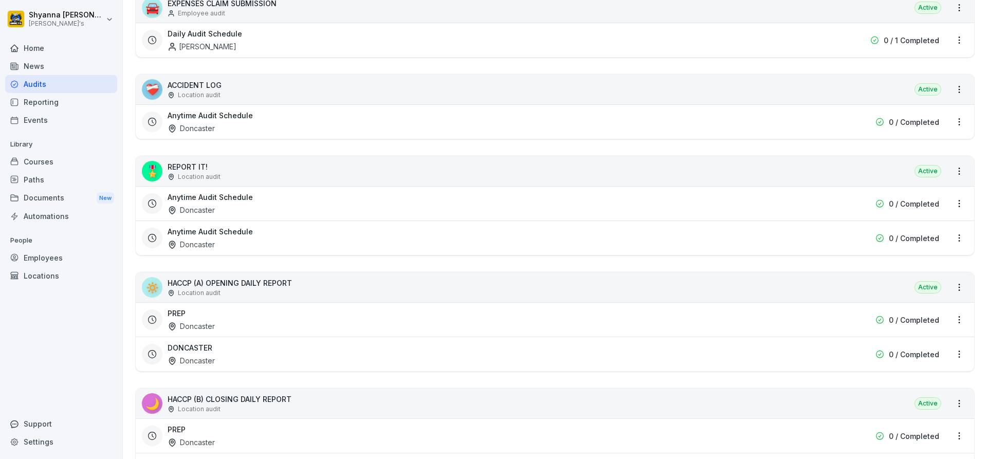
click at [208, 330] on div "Doncaster" at bounding box center [191, 326] width 47 height 11
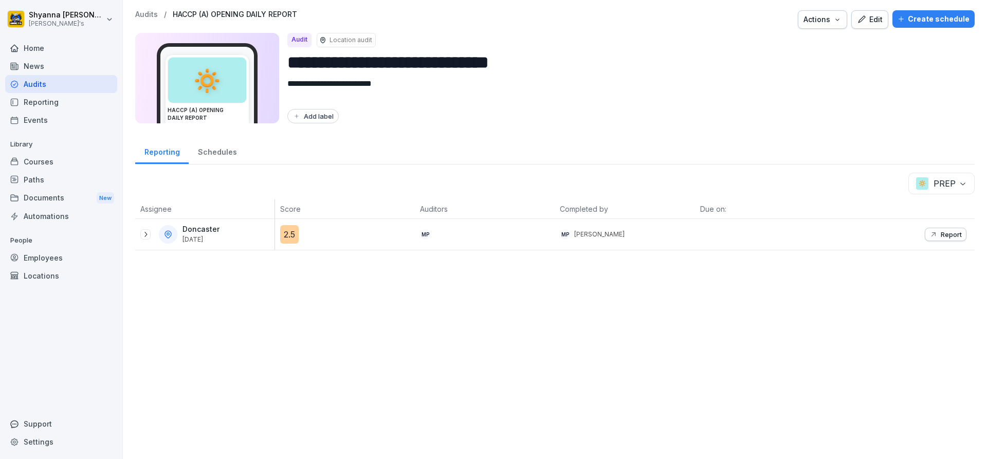
click at [147, 242] on div "Doncaster [DATE]" at bounding box center [207, 234] width 134 height 19
click at [141, 238] on icon at bounding box center [145, 234] width 8 height 8
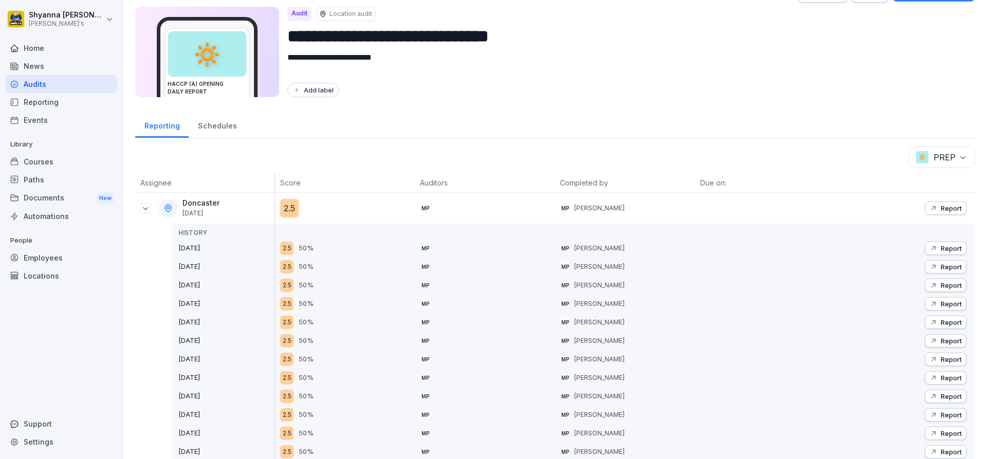
scroll to position [30, 0]
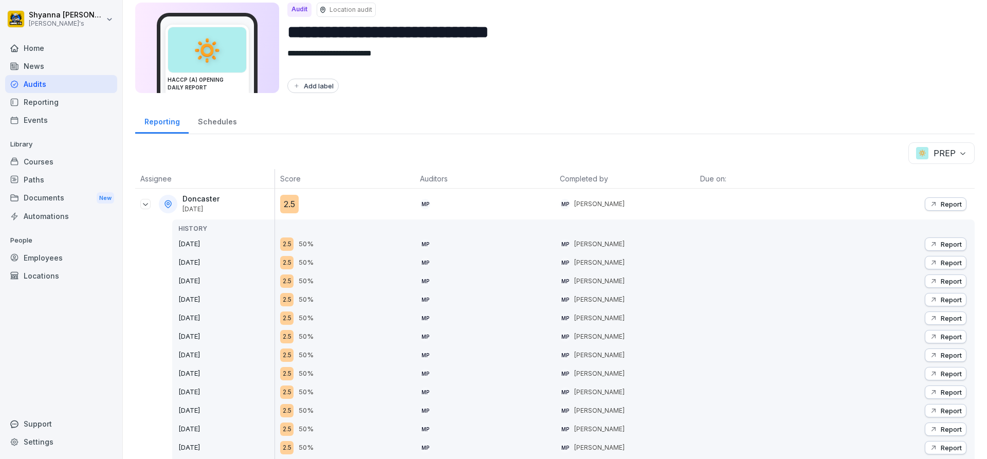
click at [949, 442] on button "Report" at bounding box center [946, 447] width 42 height 13
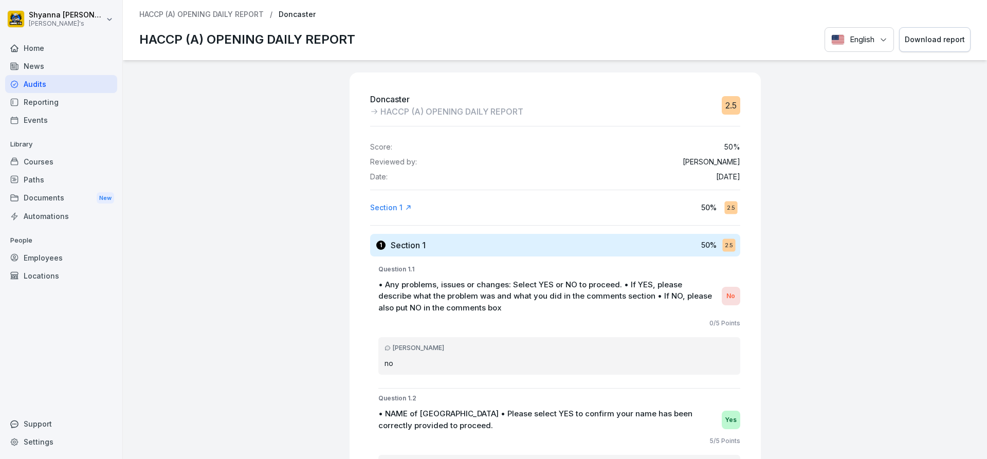
click at [908, 30] on button "Download report" at bounding box center [934, 39] width 71 height 25
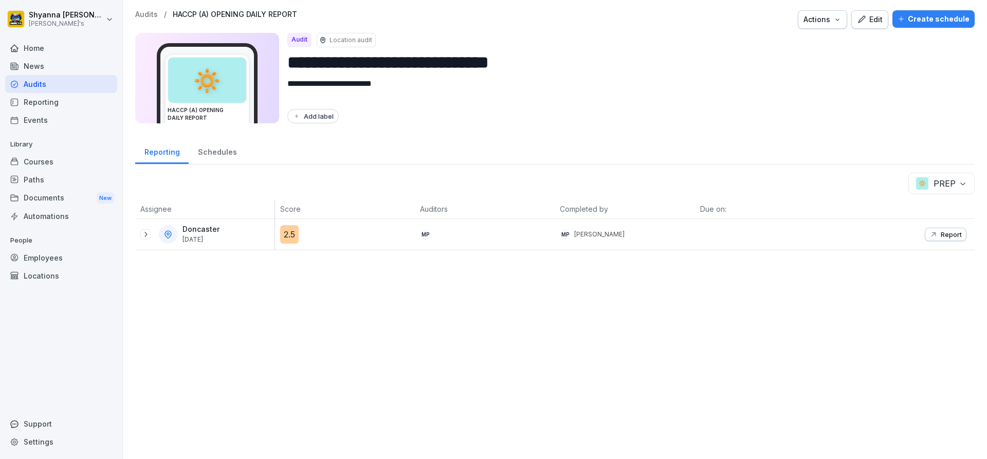
click at [144, 234] on icon at bounding box center [145, 234] width 8 height 8
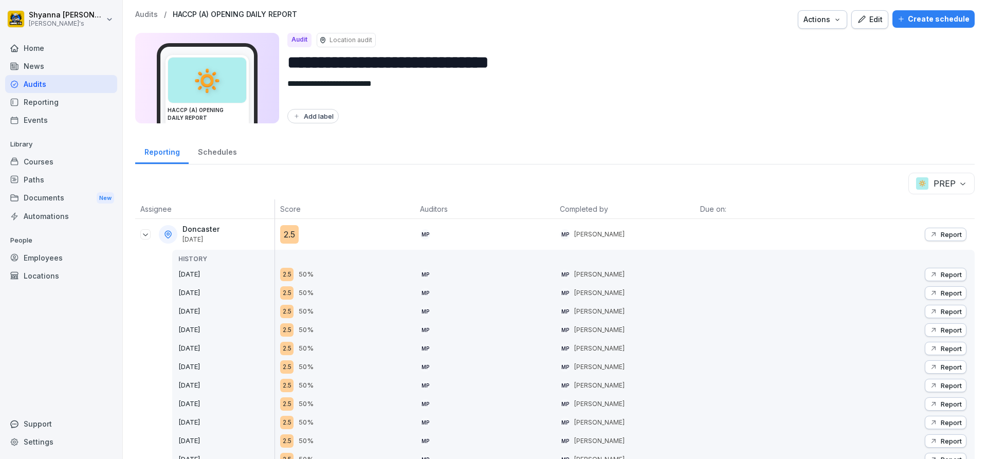
scroll to position [51, 0]
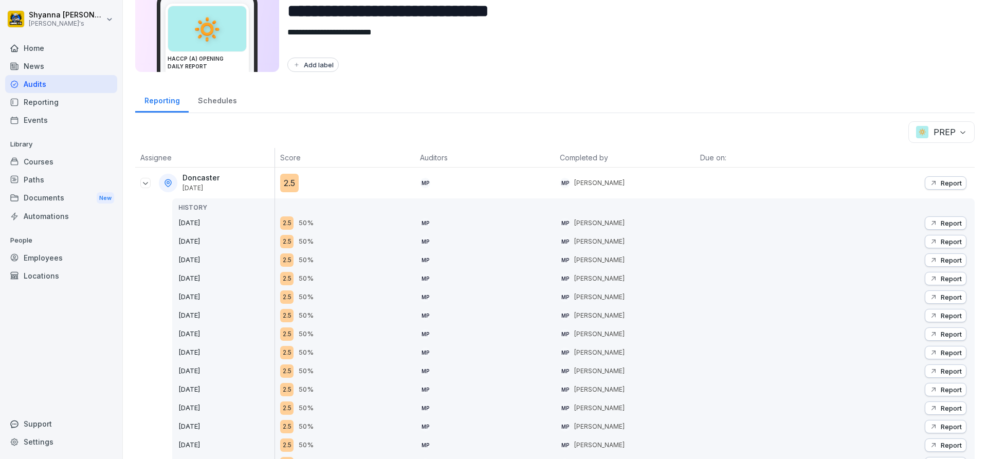
click at [945, 408] on p "Report" at bounding box center [950, 408] width 21 height 8
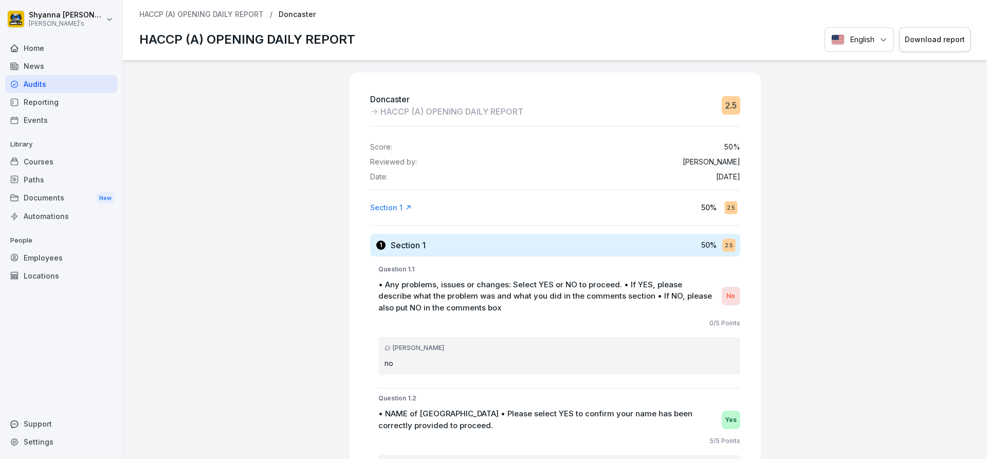
click at [935, 46] on button "Download report" at bounding box center [934, 39] width 71 height 25
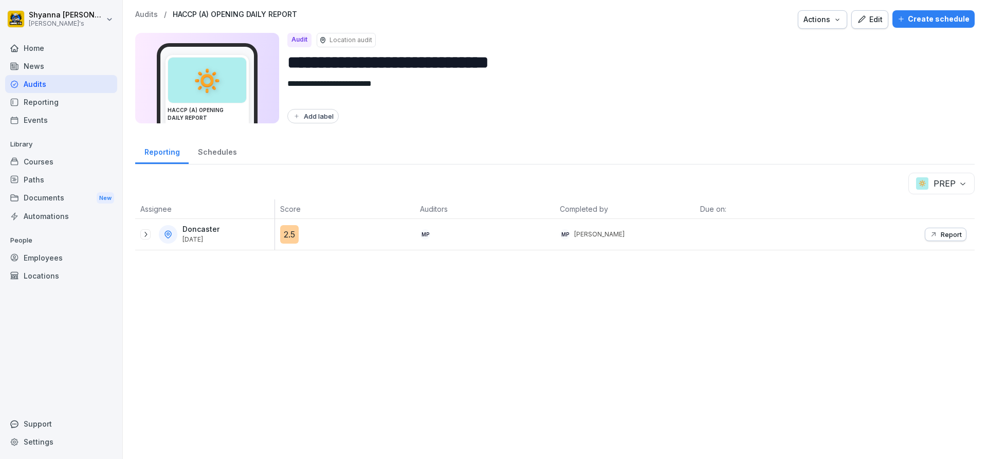
click at [150, 235] on div at bounding box center [145, 234] width 10 height 10
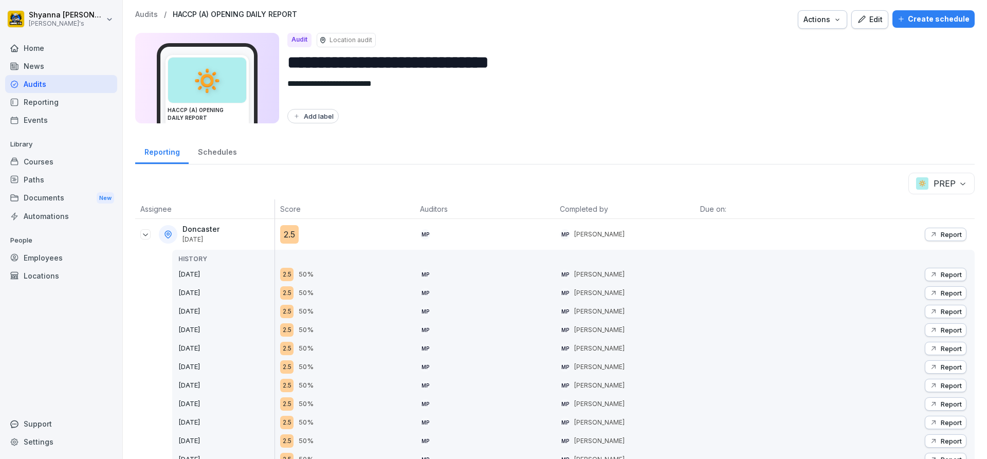
scroll to position [51, 0]
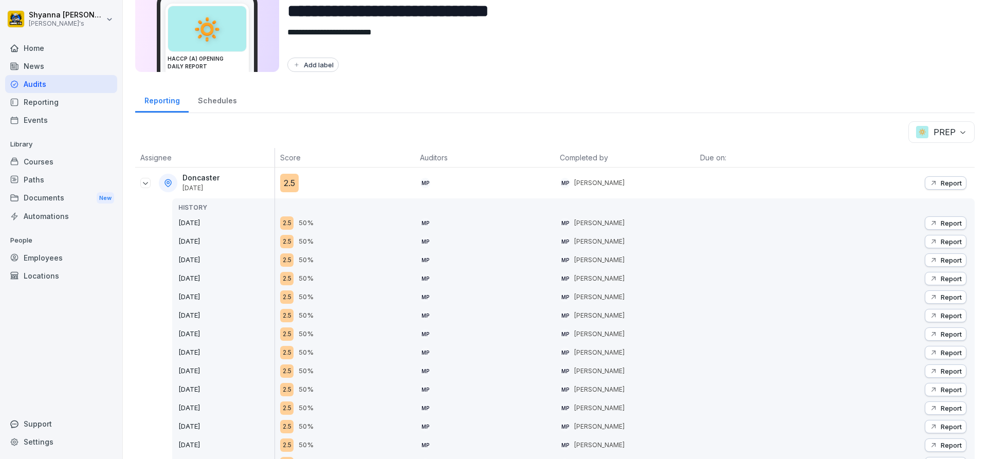
click at [945, 391] on p "Report" at bounding box center [950, 389] width 21 height 8
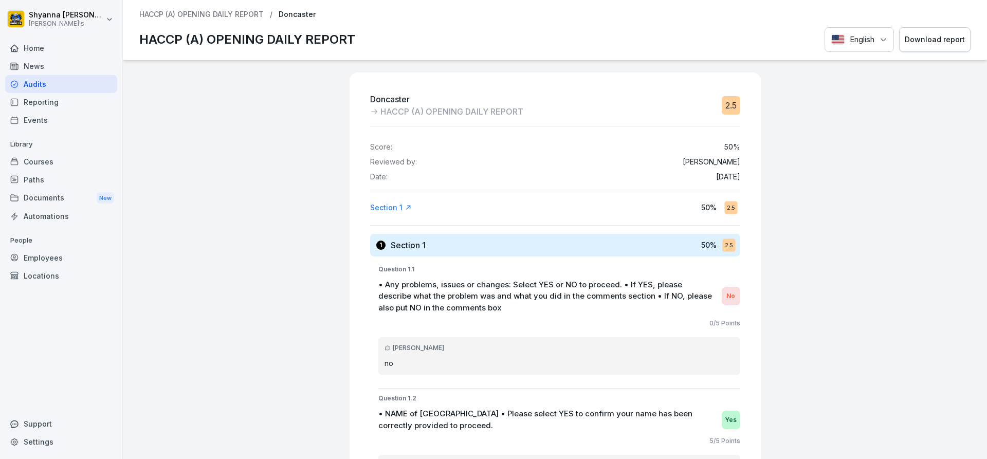
click at [924, 32] on button "Download report" at bounding box center [934, 39] width 71 height 25
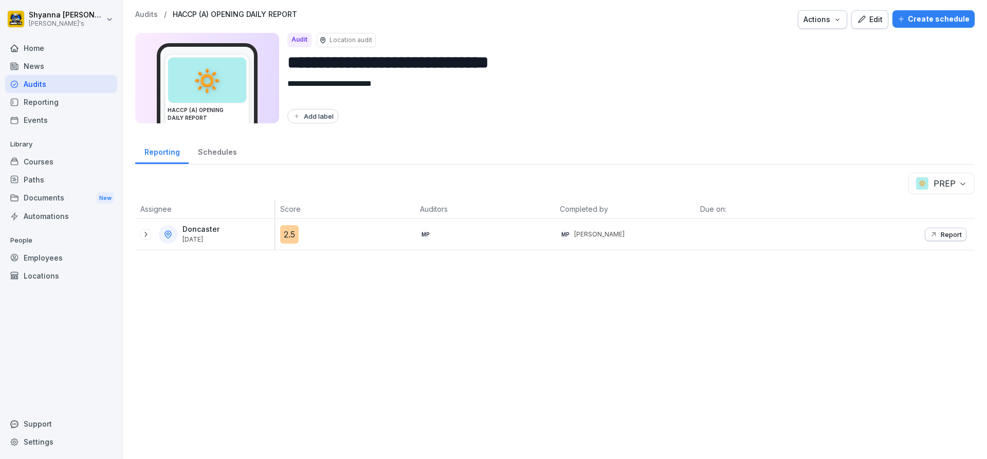
click at [147, 233] on icon at bounding box center [145, 234] width 8 height 8
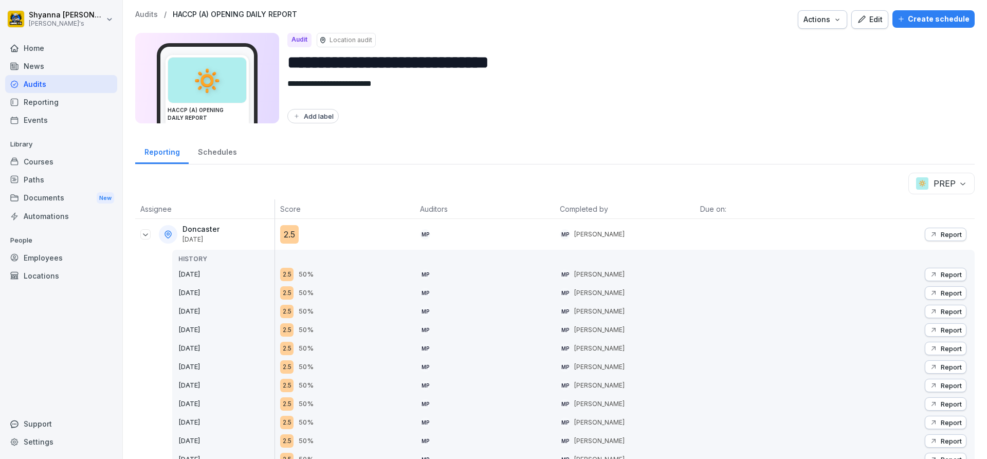
click at [944, 423] on p "Report" at bounding box center [950, 422] width 21 height 8
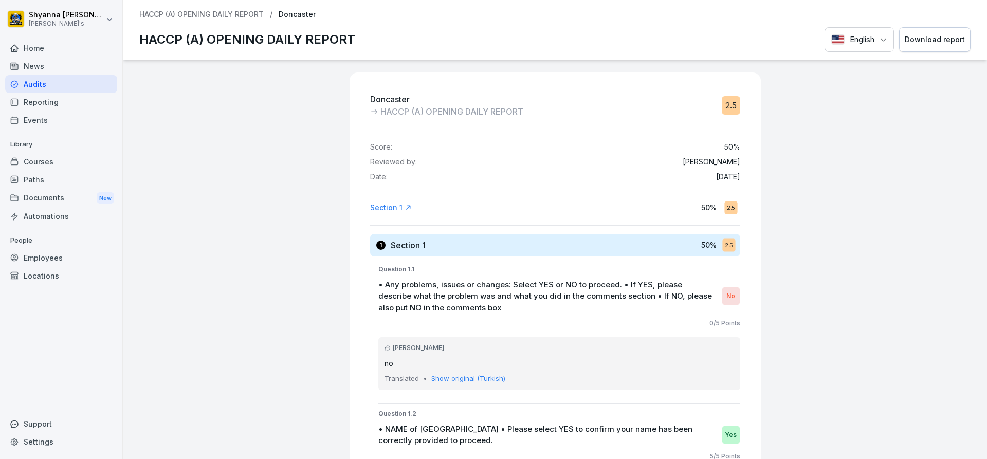
click at [917, 37] on div "Download report" at bounding box center [935, 39] width 60 height 11
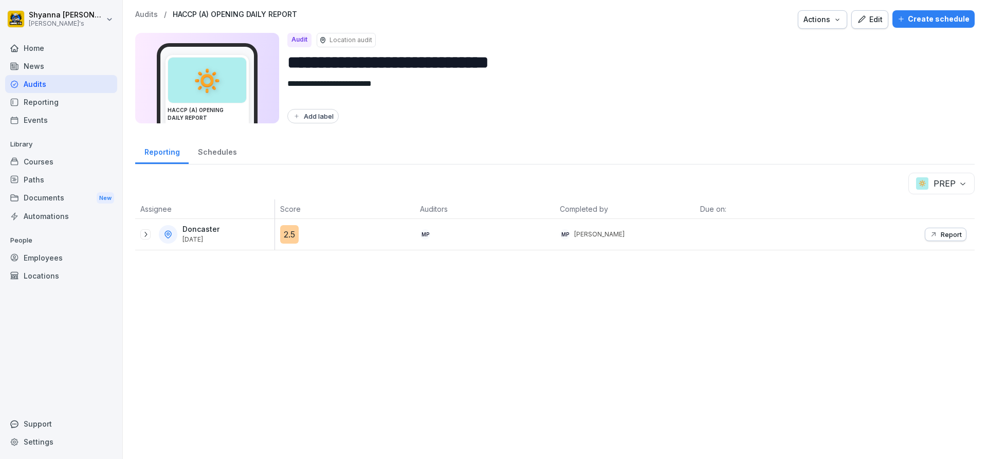
click at [146, 232] on icon at bounding box center [145, 234] width 8 height 8
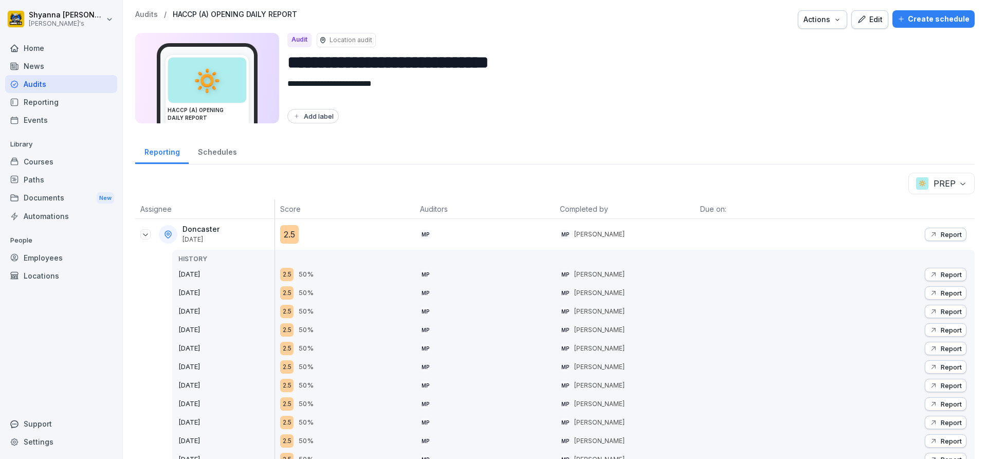
click at [940, 400] on p "Report" at bounding box center [950, 404] width 21 height 8
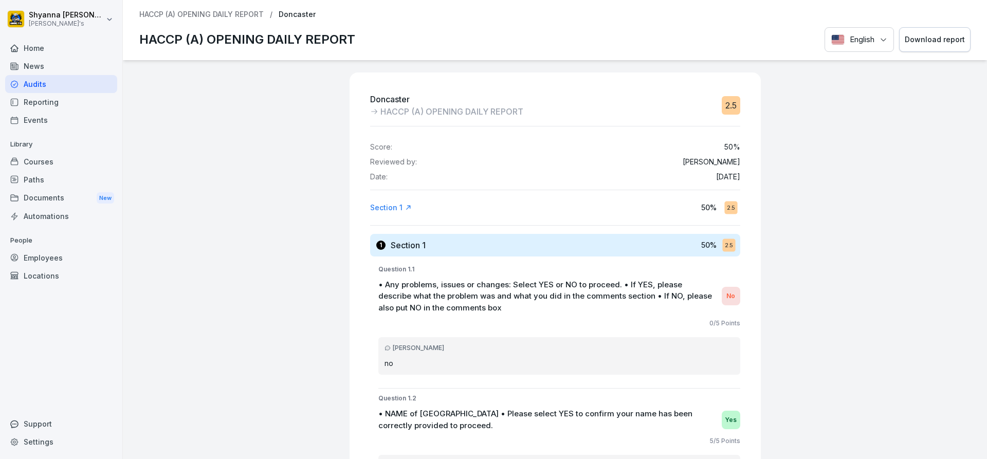
click at [927, 37] on div "Download report" at bounding box center [935, 39] width 60 height 11
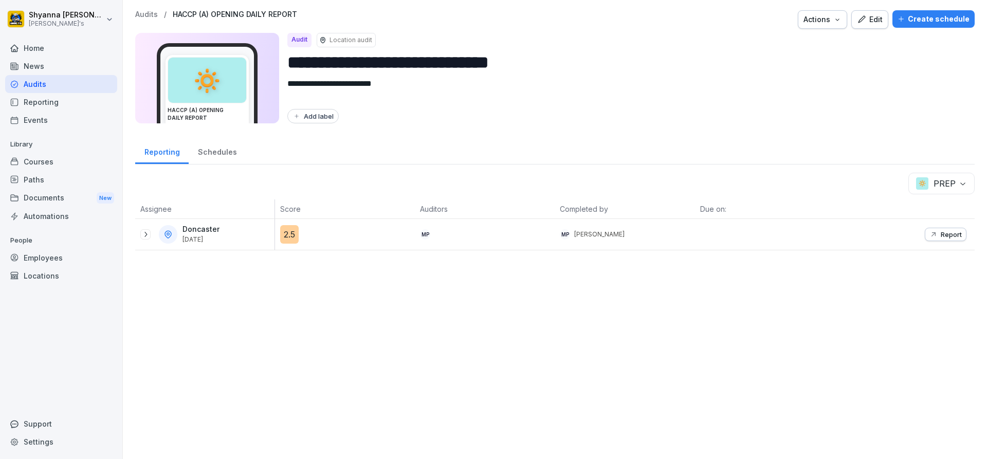
click at [151, 235] on div "Doncaster [DATE]" at bounding box center [207, 234] width 134 height 19
click at [146, 235] on icon at bounding box center [145, 234] width 3 height 5
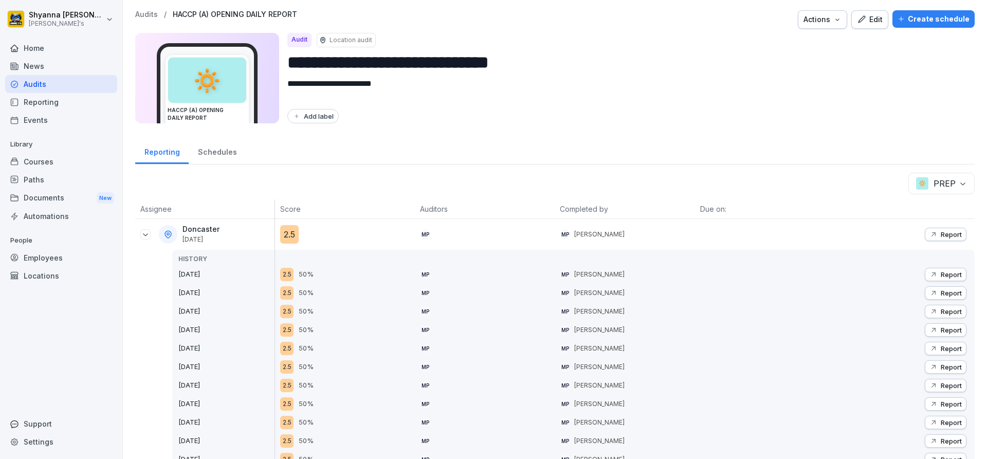
click at [940, 382] on p "Report" at bounding box center [950, 385] width 21 height 8
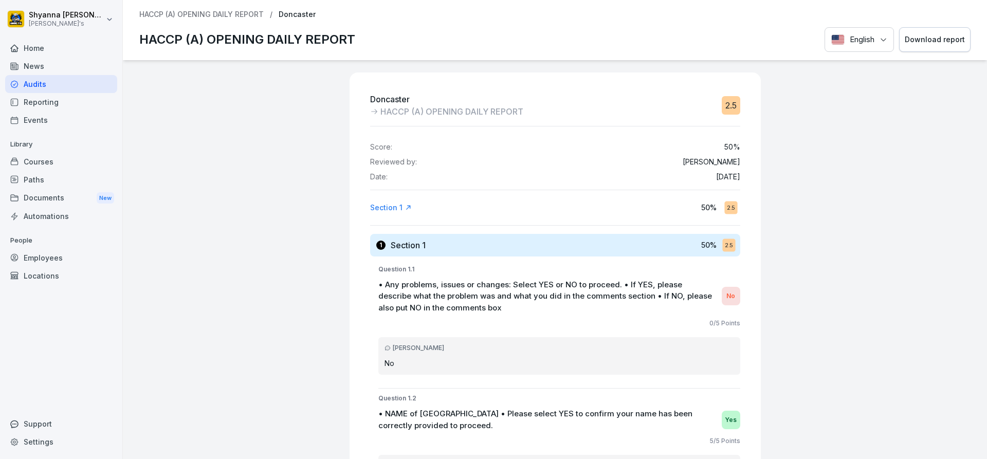
click at [941, 31] on button "Download report" at bounding box center [934, 39] width 71 height 25
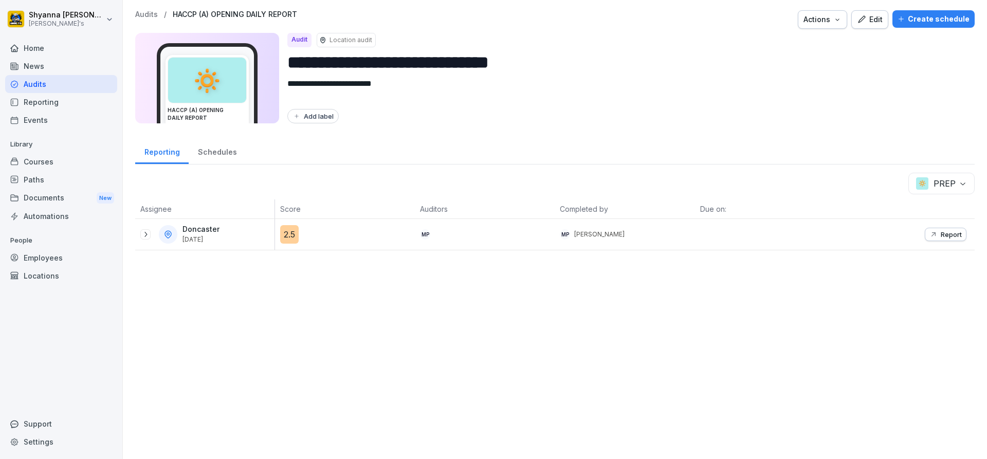
click at [151, 233] on div "Doncaster [DATE]" at bounding box center [207, 234] width 134 height 19
click at [145, 236] on icon at bounding box center [145, 234] width 3 height 5
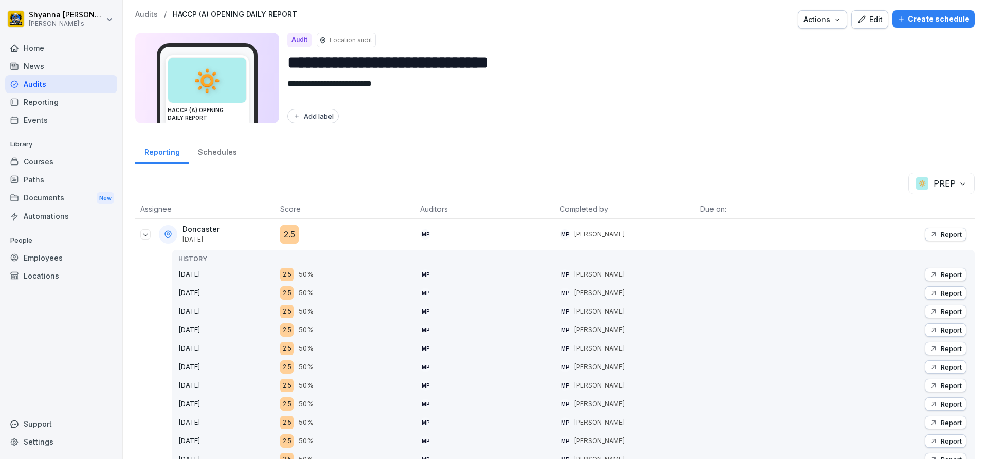
click at [929, 368] on icon "button" at bounding box center [933, 367] width 8 height 8
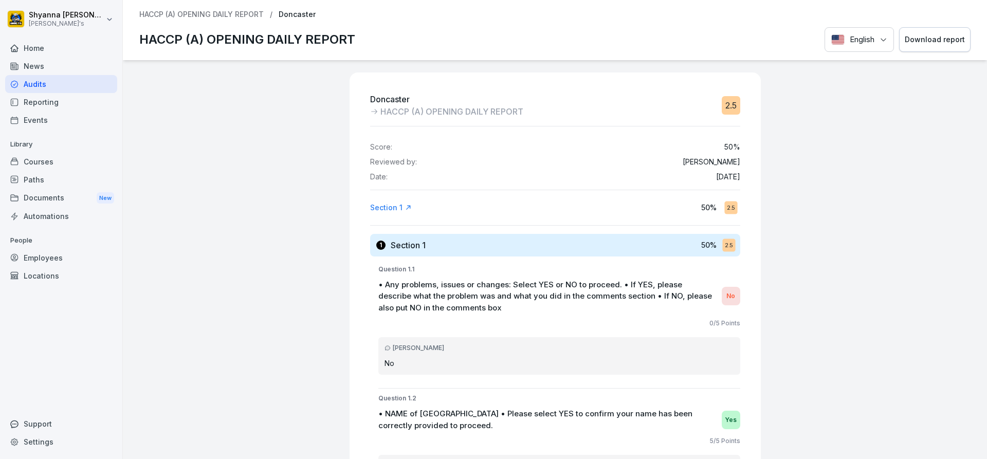
click at [934, 33] on button "Download report" at bounding box center [934, 39] width 71 height 25
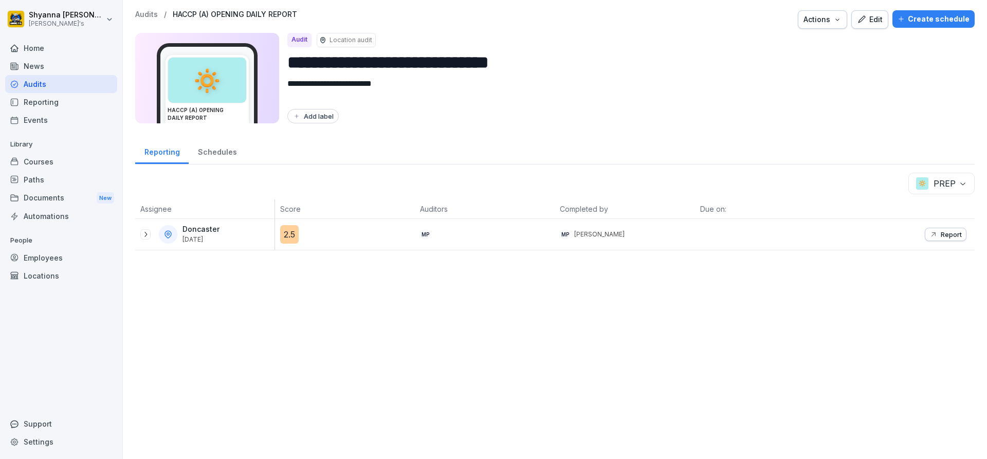
click at [149, 235] on icon at bounding box center [145, 234] width 8 height 8
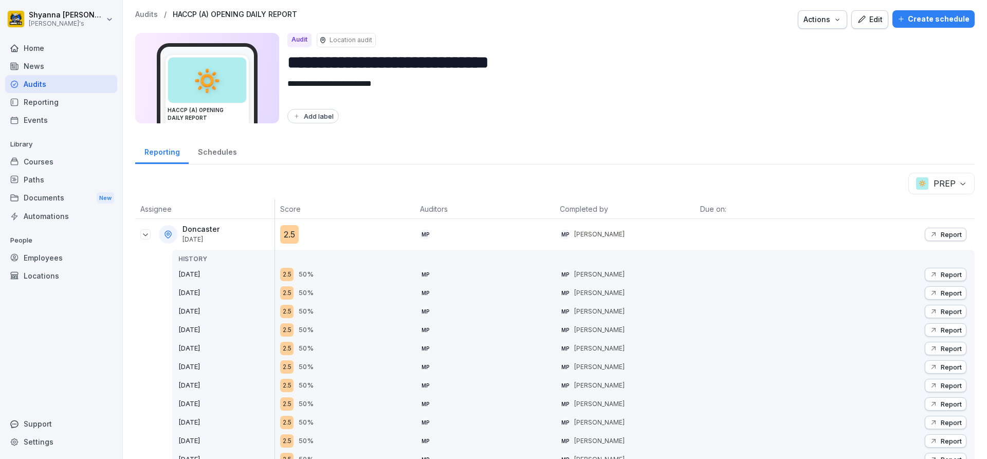
click at [931, 345] on div "Report" at bounding box center [945, 348] width 32 height 8
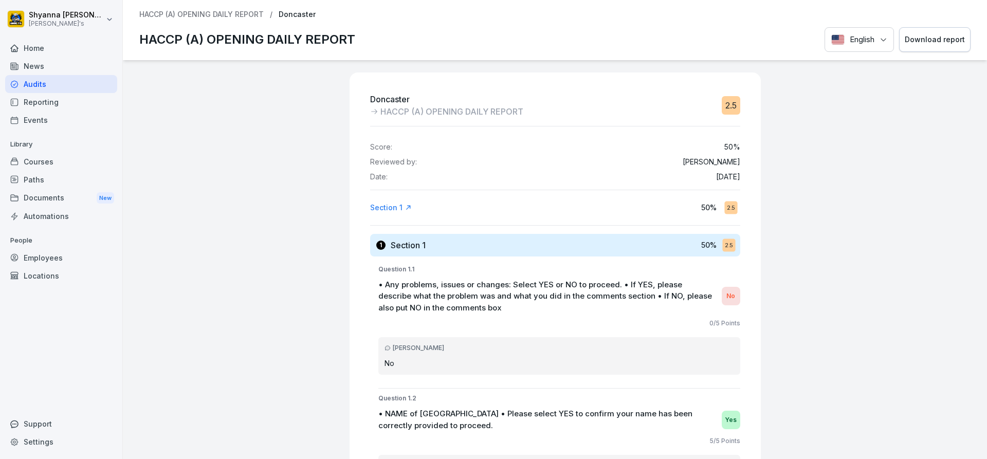
click at [929, 44] on div "Download report" at bounding box center [935, 39] width 60 height 11
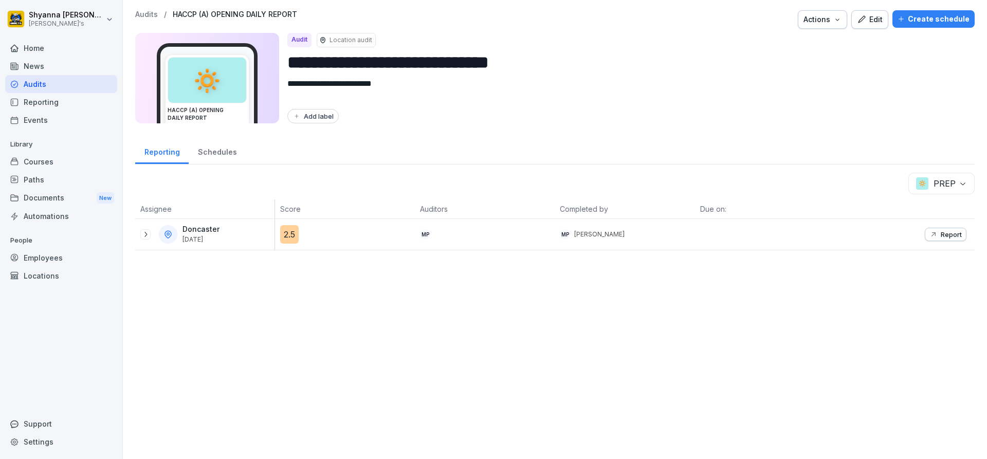
click at [149, 230] on div at bounding box center [145, 234] width 10 height 10
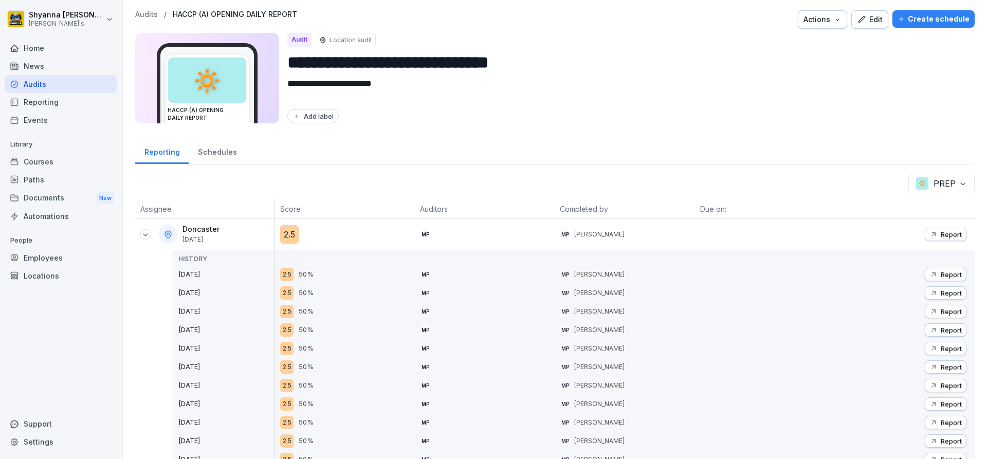
click at [943, 327] on p "Report" at bounding box center [950, 330] width 21 height 8
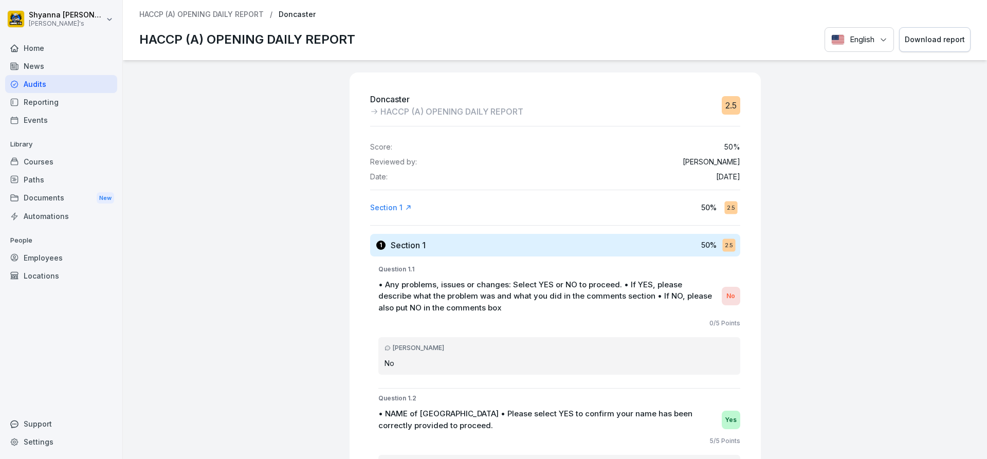
click at [928, 46] on button "Download report" at bounding box center [934, 39] width 71 height 25
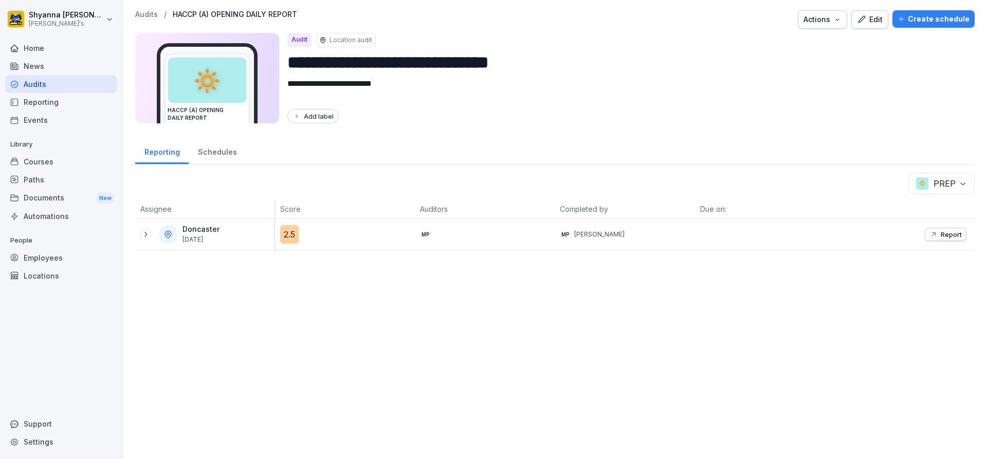
click at [148, 235] on icon at bounding box center [145, 234] width 8 height 8
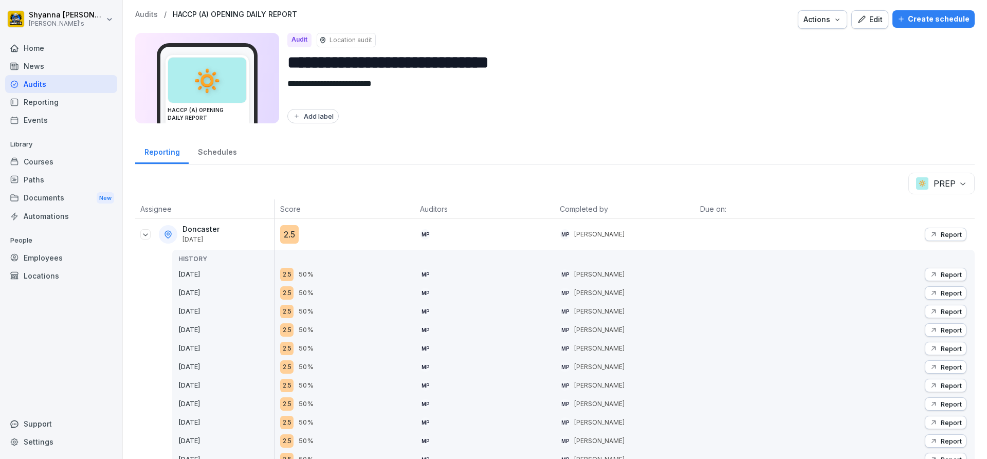
click at [942, 305] on button "Report" at bounding box center [946, 311] width 42 height 13
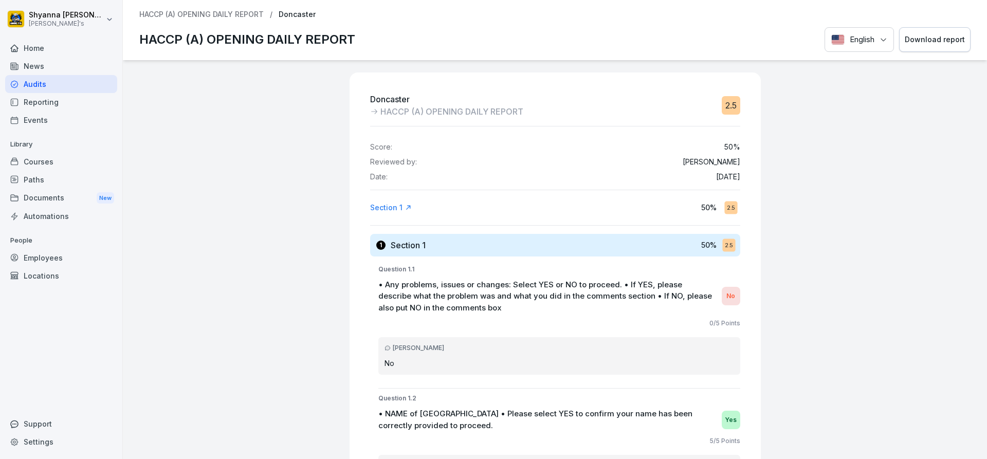
click at [928, 57] on div "HACCP (A) OPENING DAILY REPORT / Doncaster HACCP (A) OPENING DAILY REPORT Engli…" at bounding box center [555, 30] width 864 height 60
click at [916, 41] on div "Download report" at bounding box center [935, 39] width 60 height 11
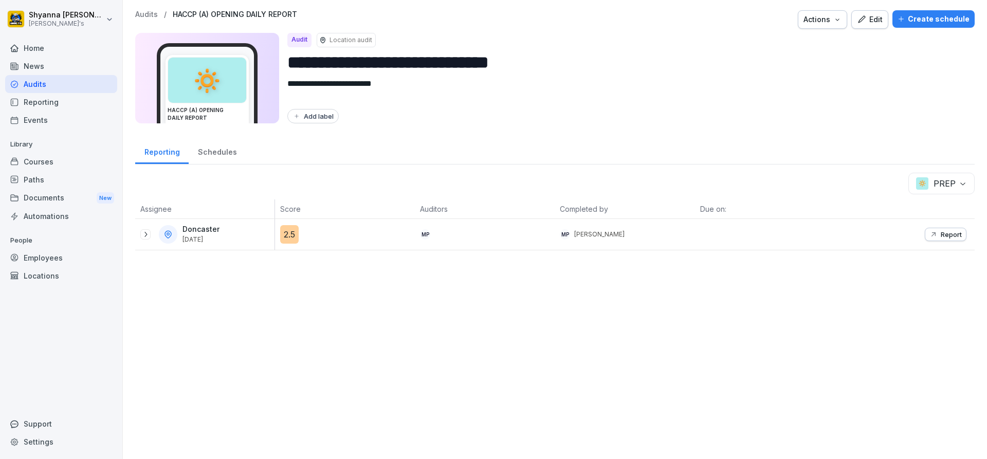
click at [143, 237] on icon at bounding box center [145, 234] width 8 height 8
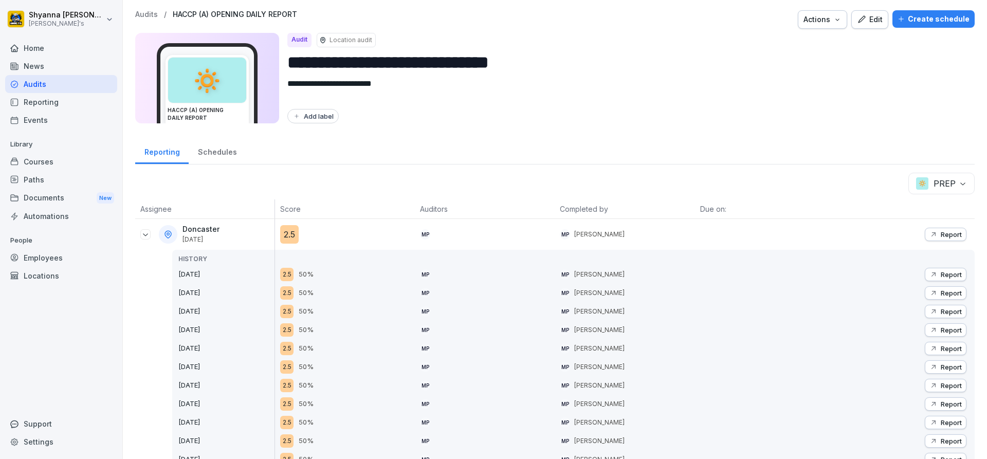
drag, startPoint x: 937, startPoint y: 295, endPoint x: 924, endPoint y: 291, distance: 13.3
click at [931, 295] on div "Report" at bounding box center [945, 293] width 32 height 8
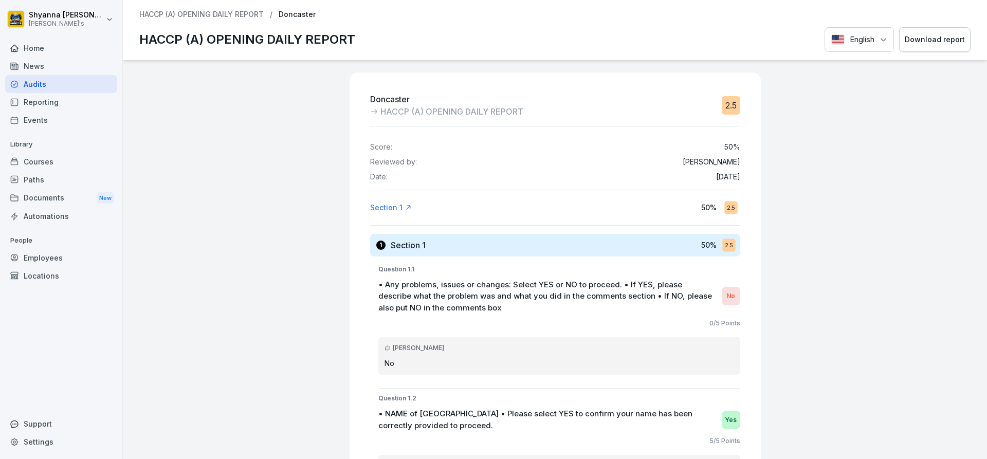
click at [927, 39] on div "Download report" at bounding box center [935, 39] width 60 height 11
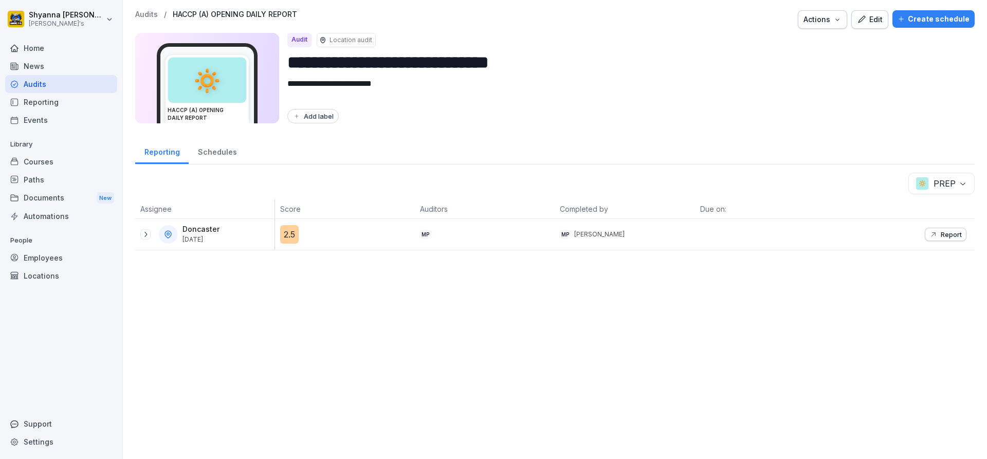
click at [142, 238] on icon at bounding box center [145, 234] width 8 height 8
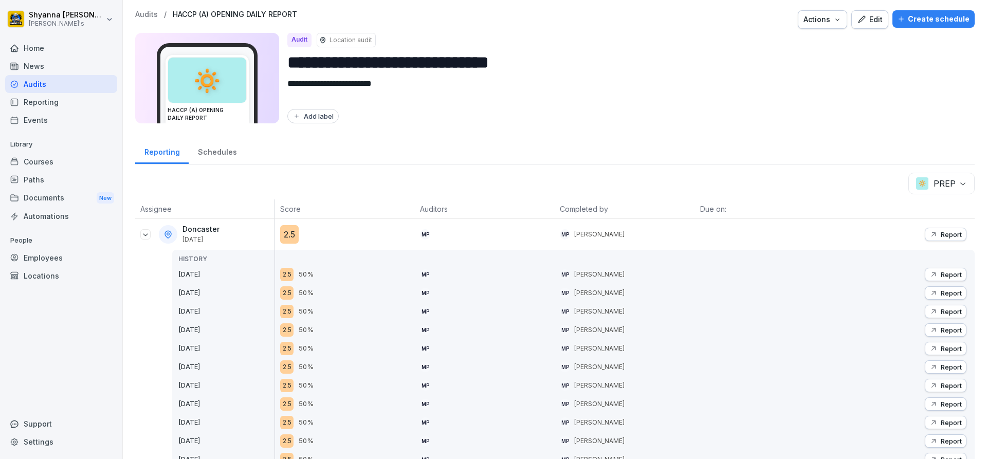
click at [932, 276] on div "Report" at bounding box center [945, 274] width 32 height 8
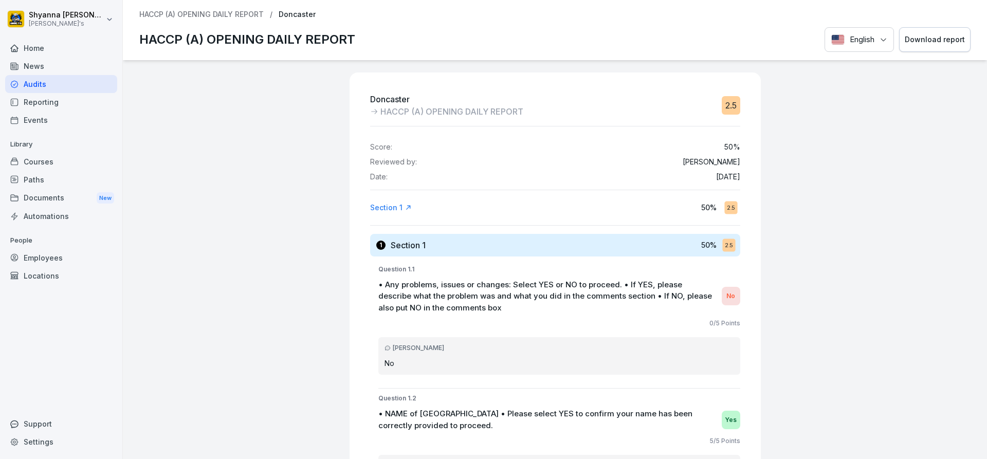
click at [913, 41] on div "Download report" at bounding box center [935, 39] width 60 height 11
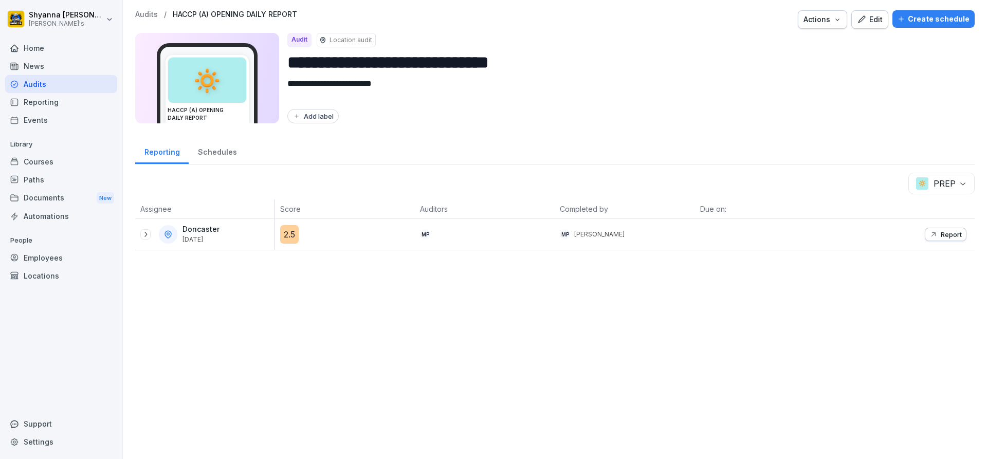
click at [146, 237] on icon at bounding box center [145, 234] width 8 height 8
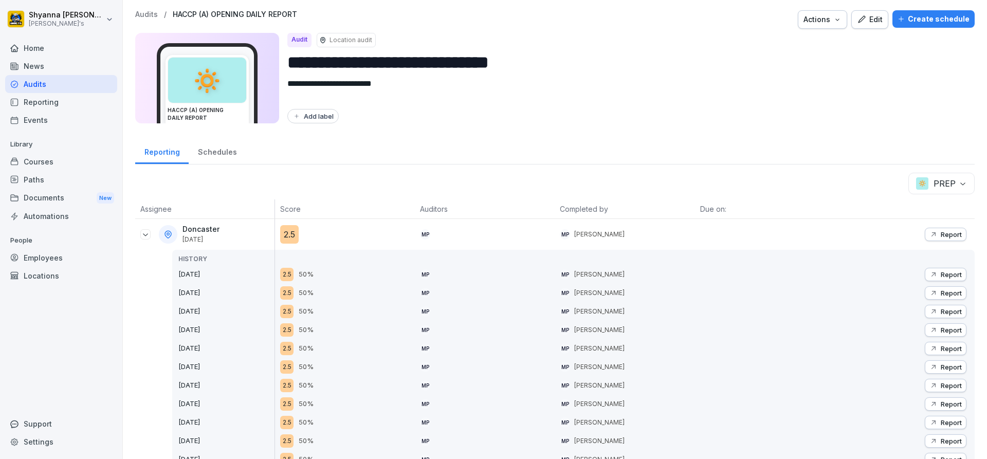
click at [925, 228] on button "Report" at bounding box center [946, 234] width 42 height 13
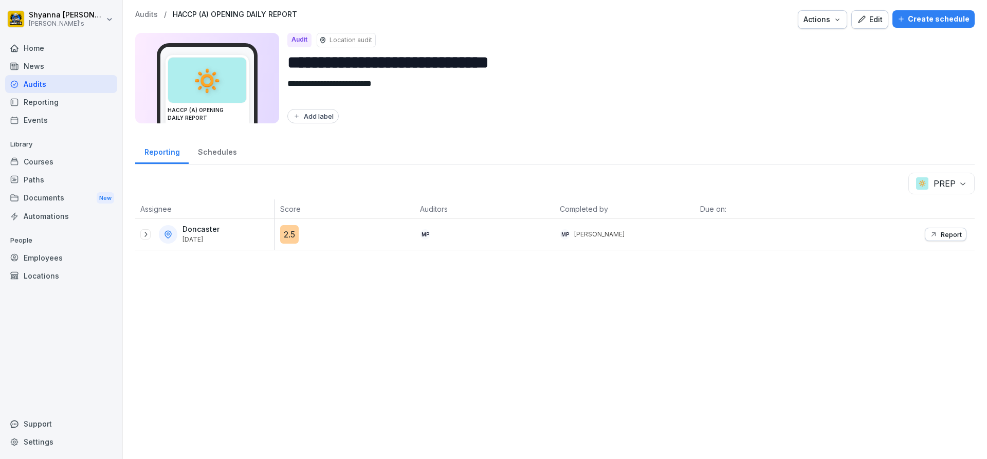
click at [945, 231] on p "Report" at bounding box center [950, 234] width 21 height 8
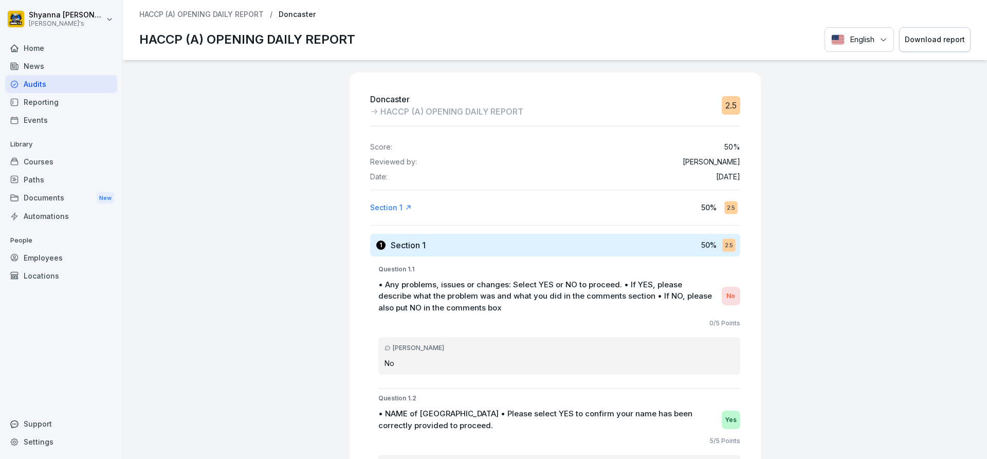
click at [930, 39] on div "Download report" at bounding box center [935, 39] width 60 height 11
